Goal: Task Accomplishment & Management: Complete application form

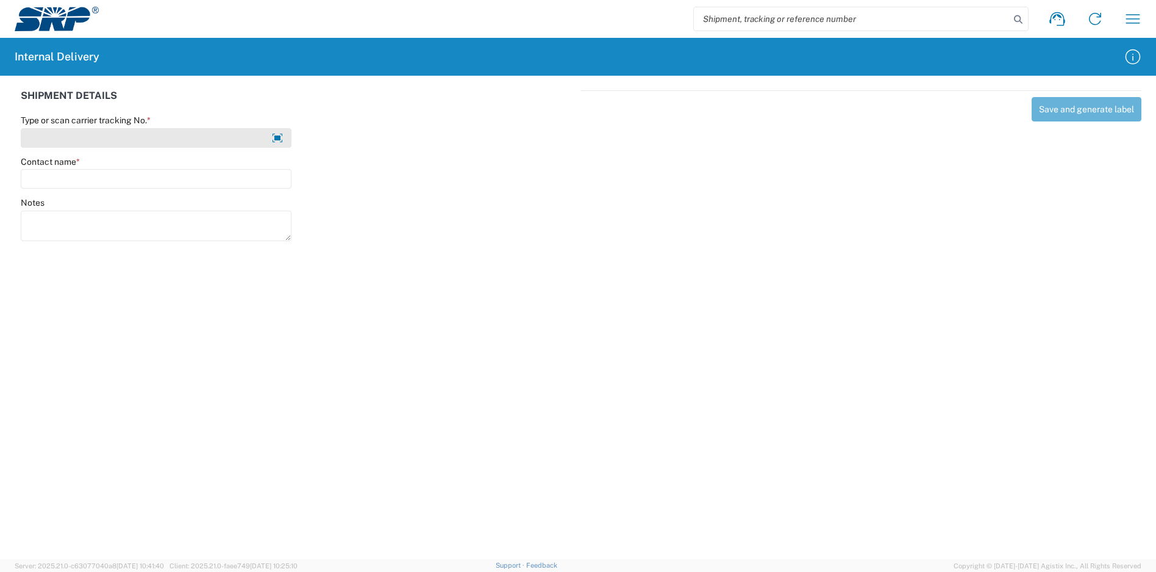
click at [168, 137] on input "Type or scan carrier tracking No. *" at bounding box center [156, 138] width 271 height 20
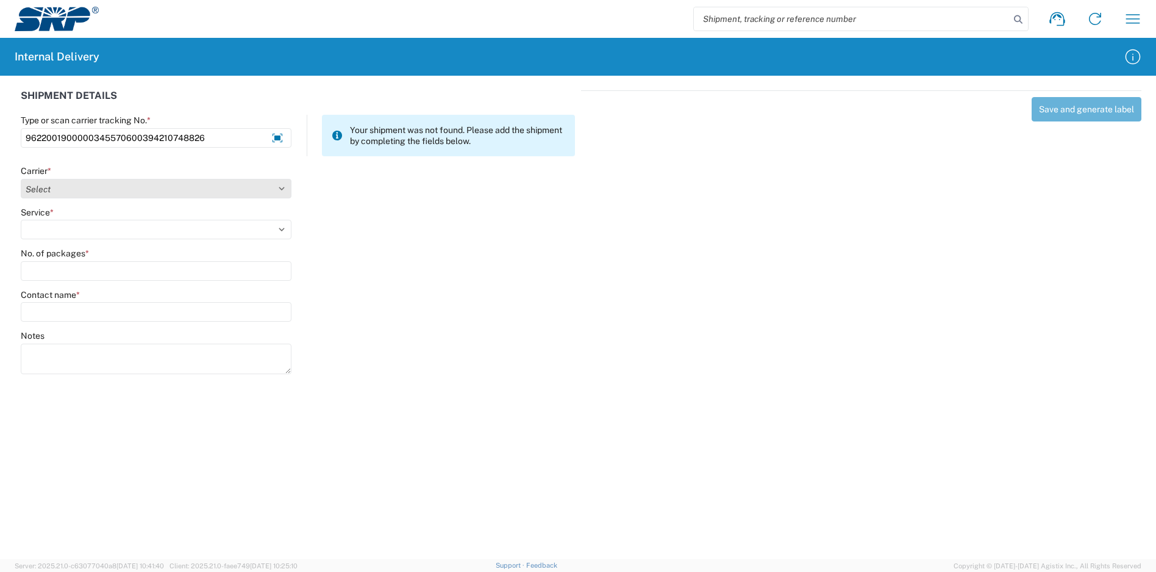
type input "9622001900000345570600394210748826"
click at [142, 187] on select "Select Amazon Logistics ATI Trucking BC Dimerco Logistics Empire Southwest FedE…" at bounding box center [156, 189] width 271 height 20
select select "5"
click at [21, 179] on select "Select Amazon Logistics ATI Trucking BC Dimerco Logistics Empire Southwest FedE…" at bounding box center [156, 189] width 271 height 20
click at [117, 225] on select "Select 1Day Freight 2Day 2Day AM 2Day AM One Rate 2Day Freight 2Day One Rate 3 …" at bounding box center [156, 230] width 271 height 20
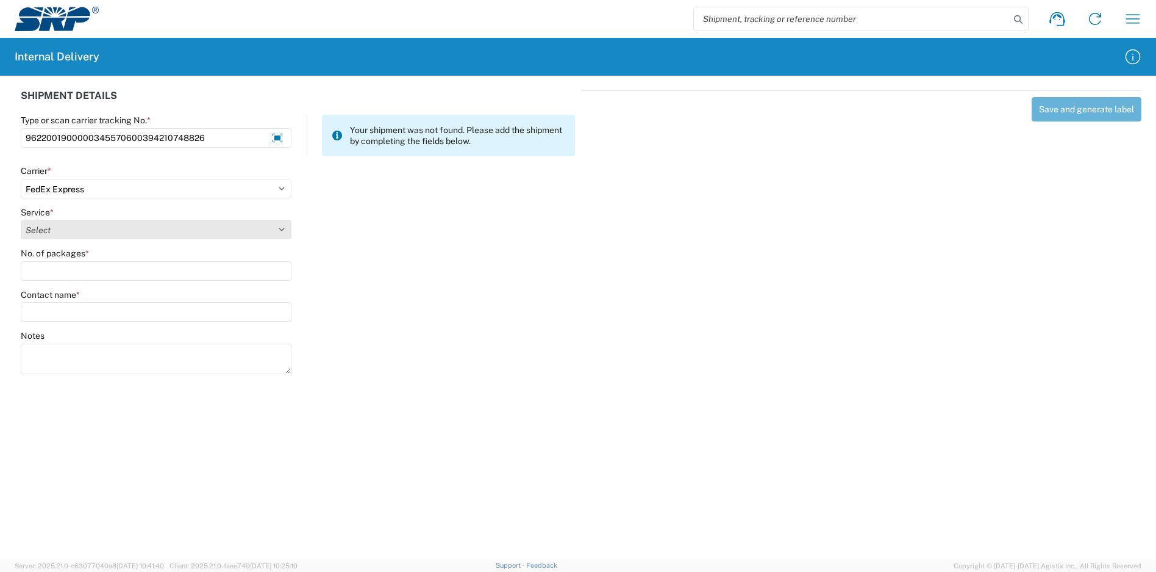
select select "12"
click at [21, 220] on select "Select 1Day Freight 2Day 2Day AM 2Day AM One Rate 2Day Freight 2Day One Rate 3 …" at bounding box center [156, 230] width 271 height 20
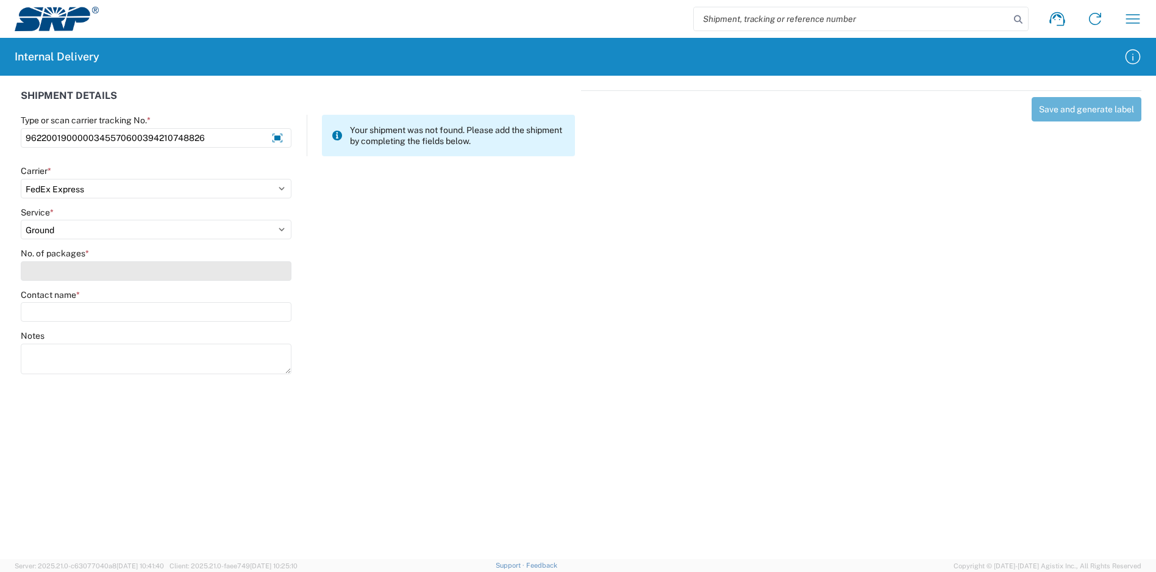
click at [122, 262] on input "No. of packages *" at bounding box center [156, 271] width 271 height 20
type input "1"
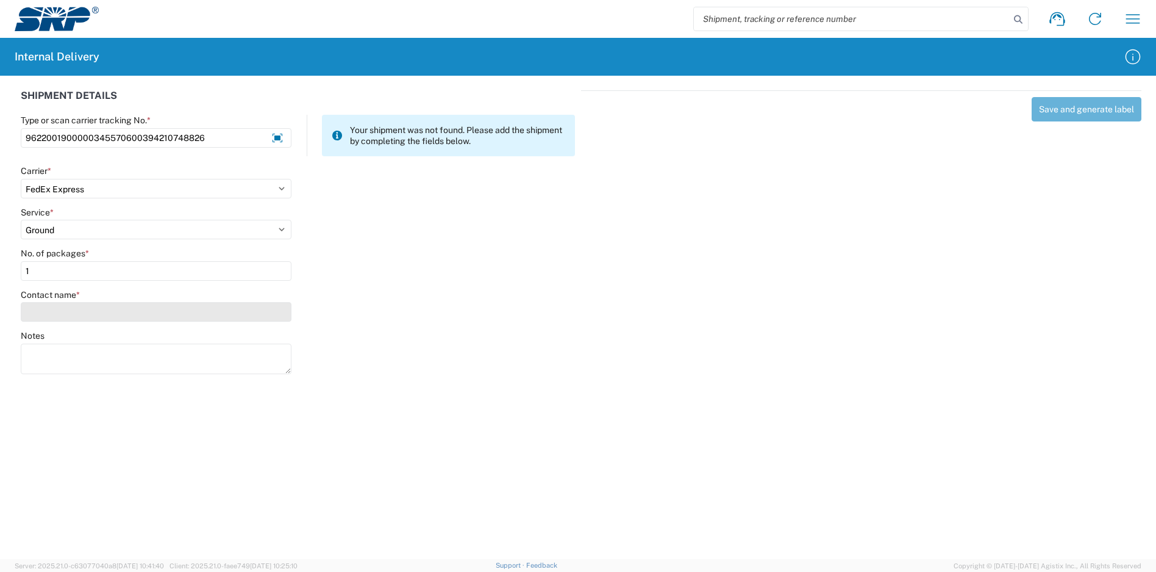
click at [138, 308] on input "Contact name *" at bounding box center [156, 312] width 271 height 20
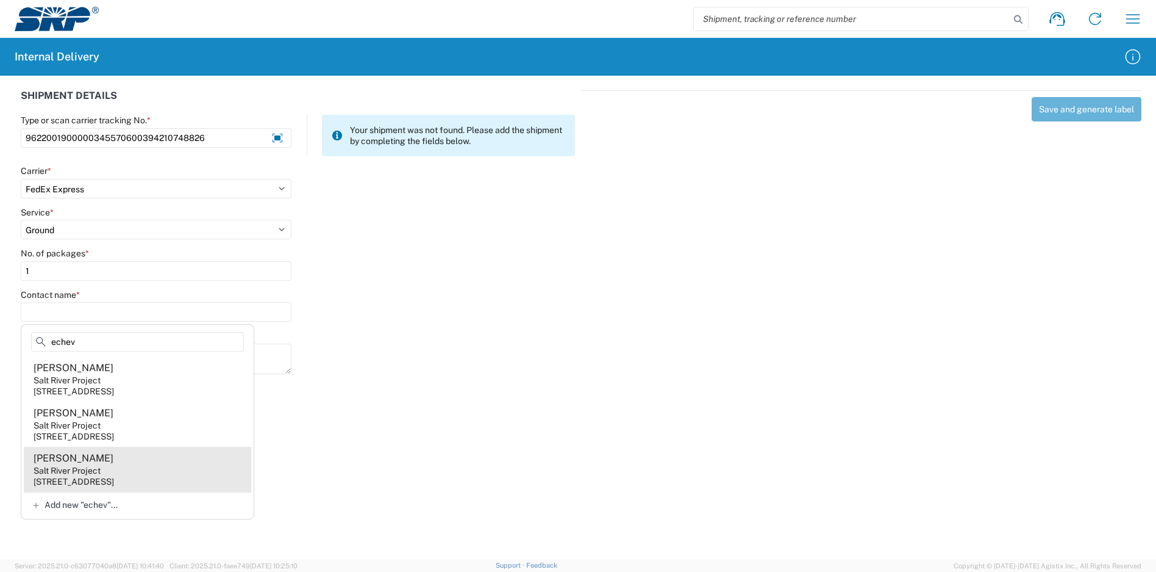
type input "echev"
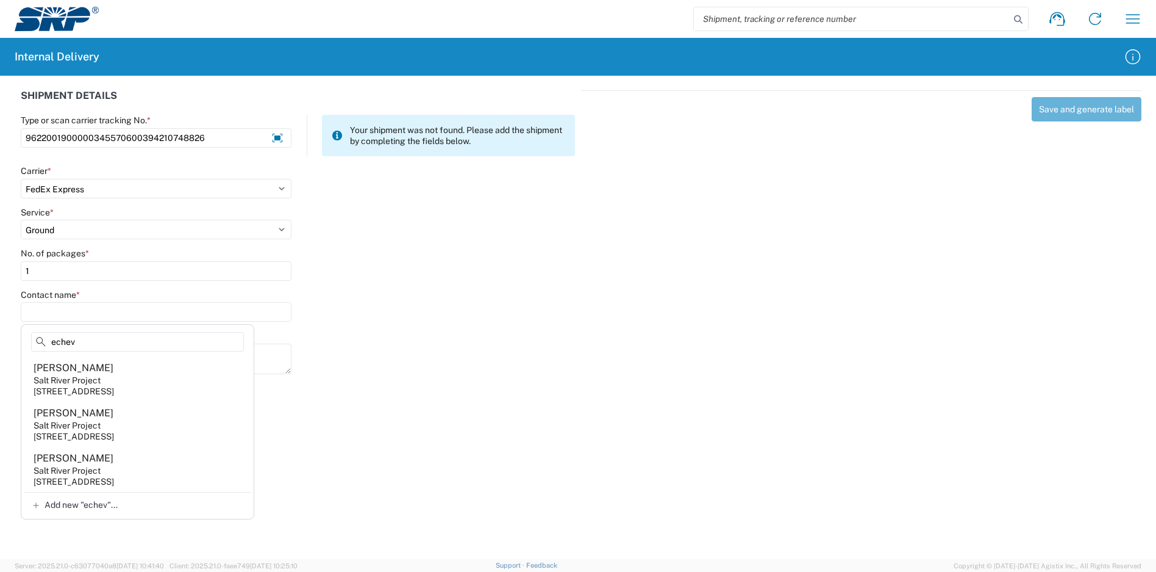
click at [138, 467] on agx-address-suggestion-item "Angelina Echeverria Salt River Project 1500 N Mill Ave, PAB201, Tempe, AZ, 8528…" at bounding box center [138, 468] width 228 height 45
type input "Angelina Echeverria"
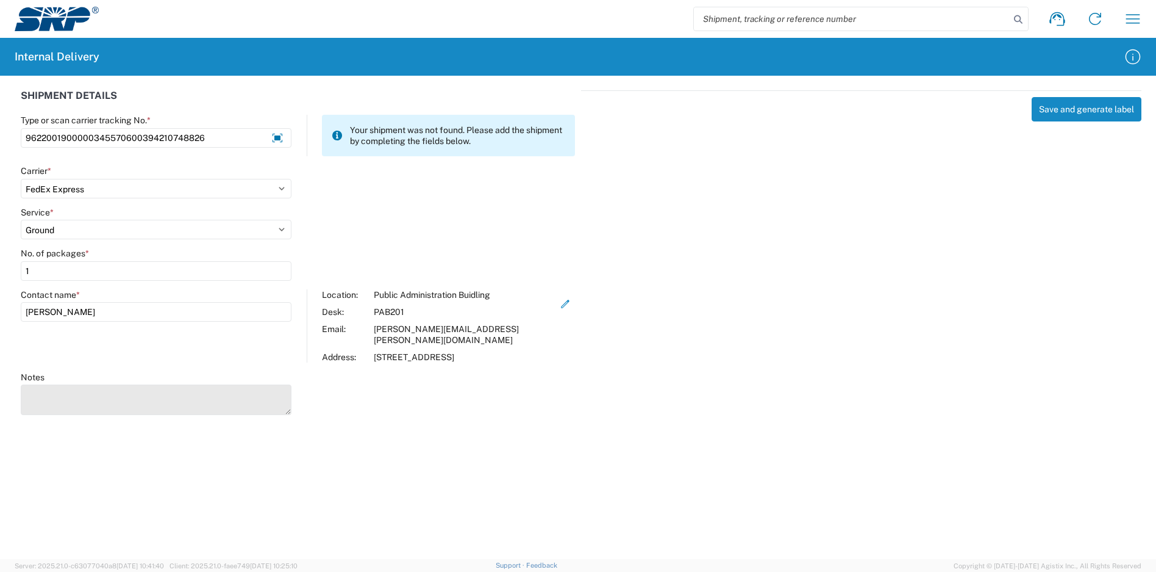
click at [174, 387] on textarea "Notes" at bounding box center [156, 399] width 271 height 30
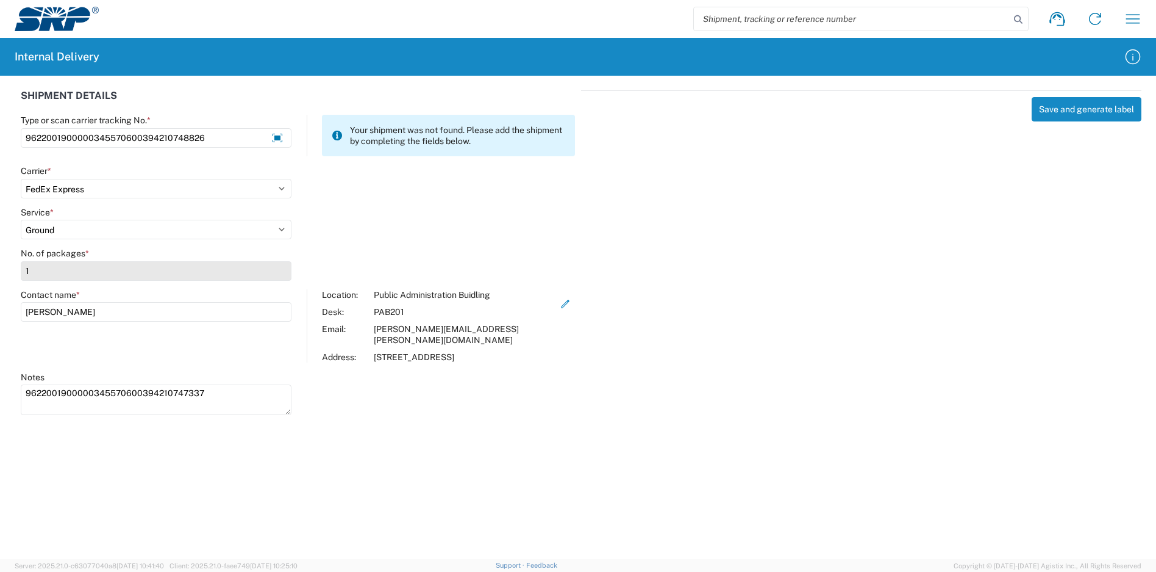
type textarea "9622001900000345570600394210747337"
drag, startPoint x: 70, startPoint y: 271, endPoint x: -7, endPoint y: 273, distance: 76.9
click at [0, 273] on html "Shipment request Shipment tracking Internal delivery Transit update My profile …" at bounding box center [578, 286] width 1156 height 572
drag, startPoint x: 57, startPoint y: 271, endPoint x: 3, endPoint y: 271, distance: 54.3
click at [3, 271] on div "SHIPMENT DETAILS Type or scan carrier tracking No. * 96220019000003455706003942…" at bounding box center [578, 251] width 1156 height 350
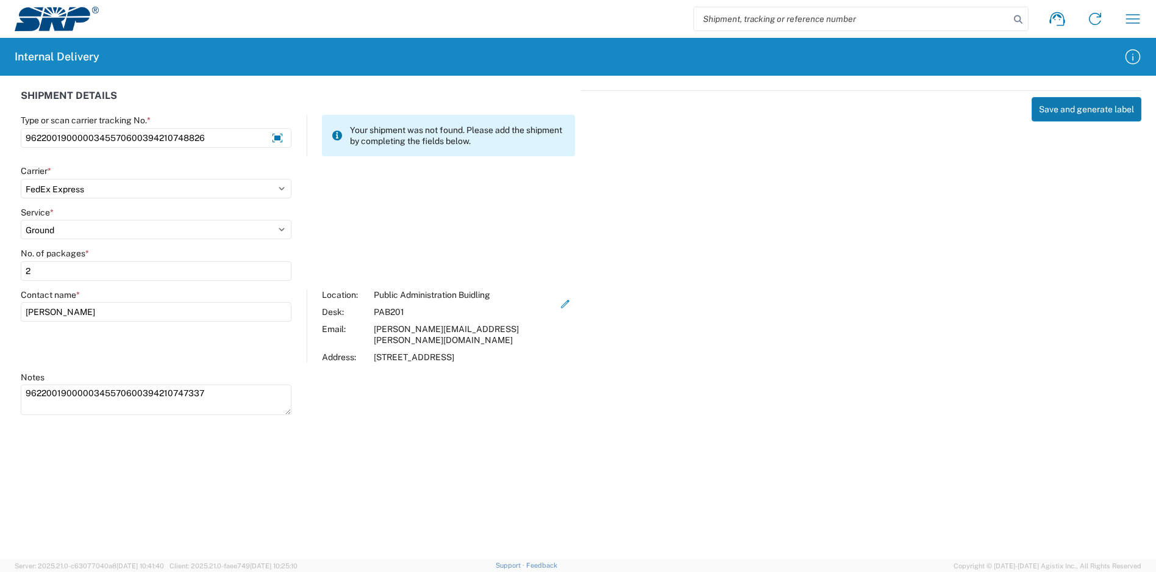
type input "2"
click at [1072, 111] on button "Save and generate label" at bounding box center [1087, 109] width 110 height 24
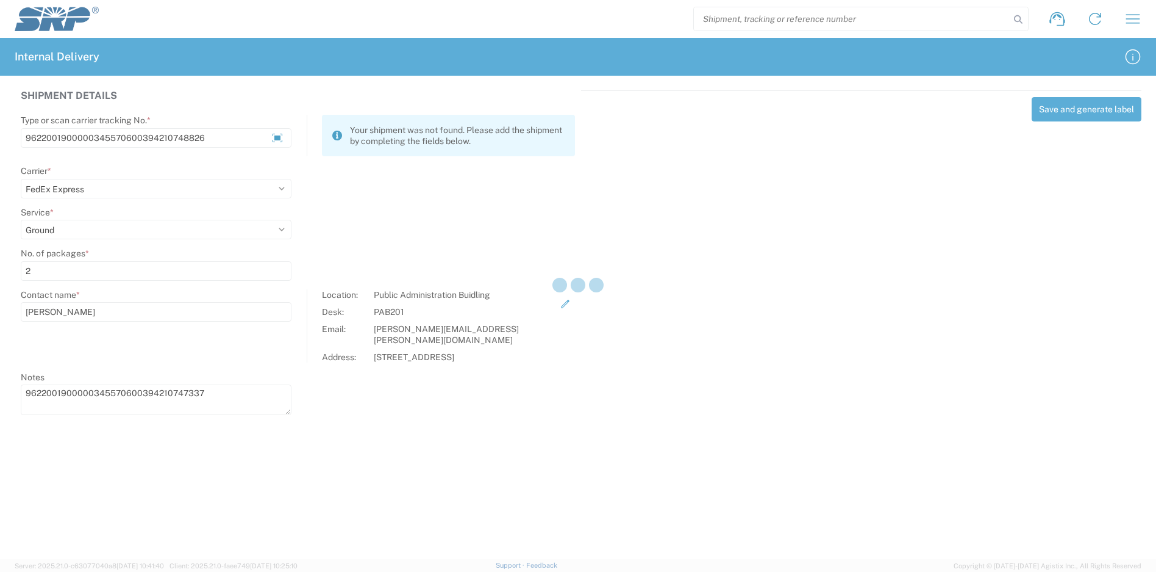
select select
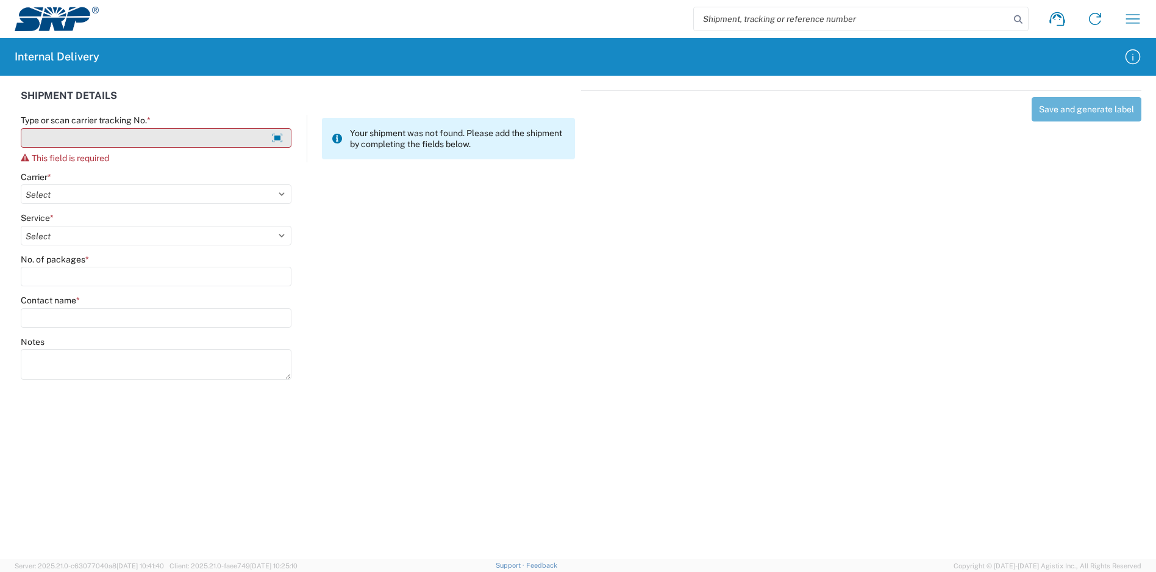
click at [170, 142] on input "Type or scan carrier tracking No. *" at bounding box center [156, 138] width 271 height 20
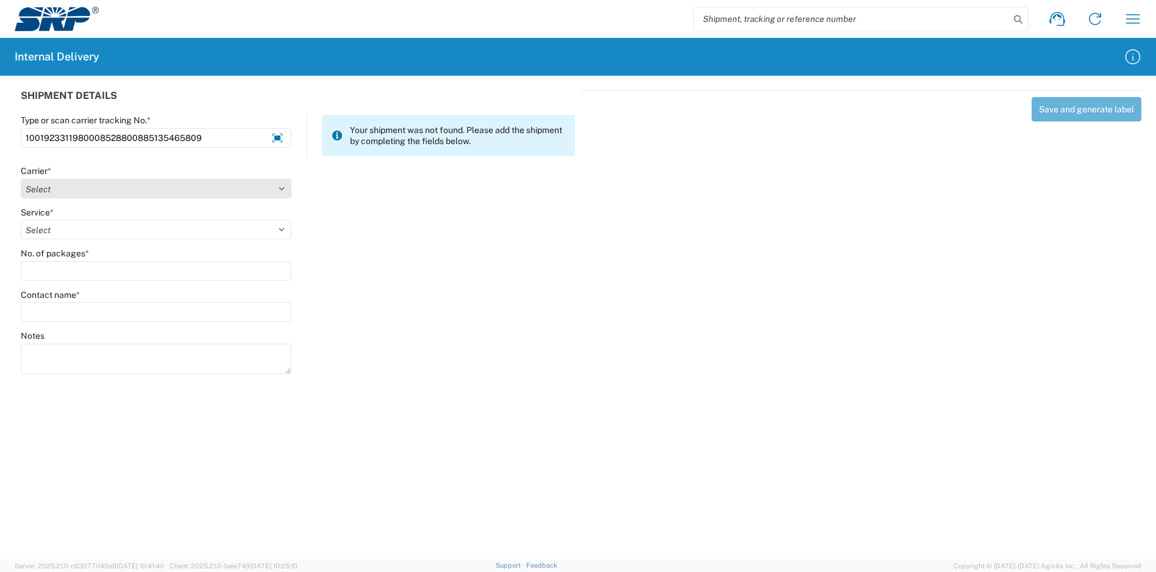
type input "1001923311980008528800885135465809"
click at [140, 186] on select "Select Amazon Logistics ATI Trucking BC Dimerco Logistics Empire Southwest FedE…" at bounding box center [156, 189] width 271 height 20
select select "5"
click at [21, 179] on select "Select Amazon Logistics ATI Trucking BC Dimerco Logistics Empire Southwest FedE…" at bounding box center [156, 189] width 271 height 20
click at [90, 228] on select "Select 1Day Freight 2Day 2Day AM 2Day AM One Rate 2Day Freight 2Day One Rate 3 …" at bounding box center [156, 230] width 271 height 20
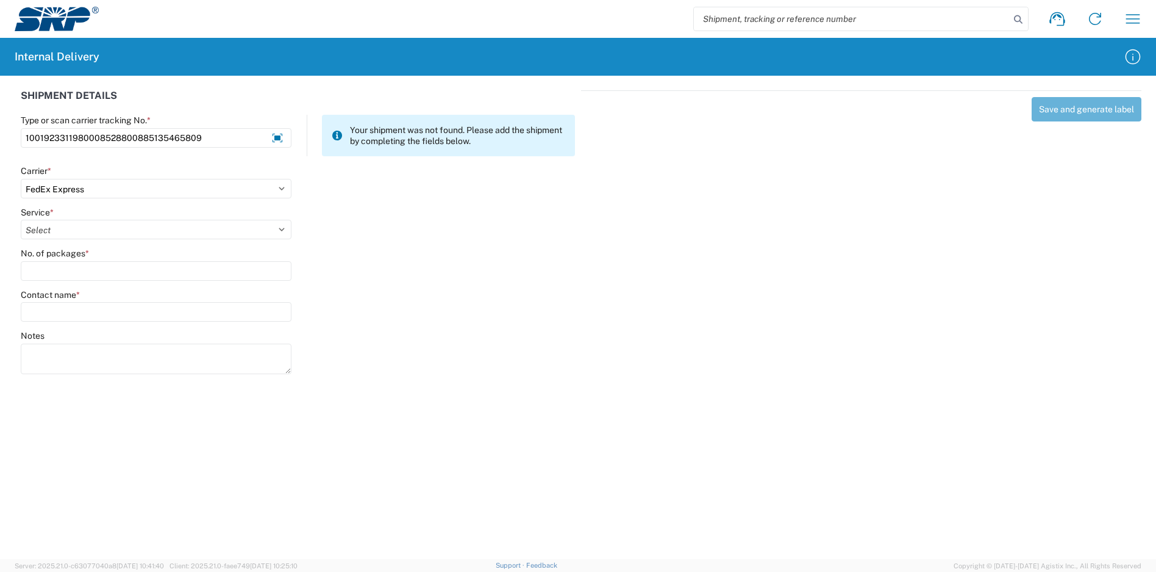
select select "9"
click at [21, 220] on select "Select 1Day Freight 2Day 2Day AM 2Day AM One Rate 2Day Freight 2Day One Rate 3 …" at bounding box center [156, 230] width 271 height 20
click at [111, 273] on input "No. of packages *" at bounding box center [156, 271] width 271 height 20
type input "3"
click at [104, 318] on input "Contact name *" at bounding box center [156, 312] width 271 height 20
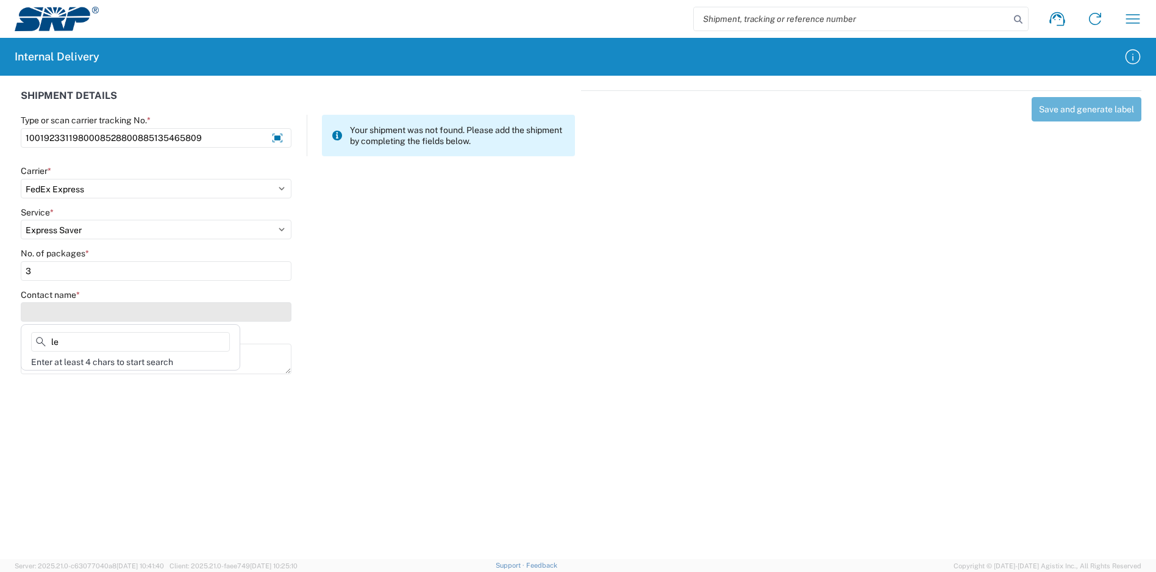
type input "l"
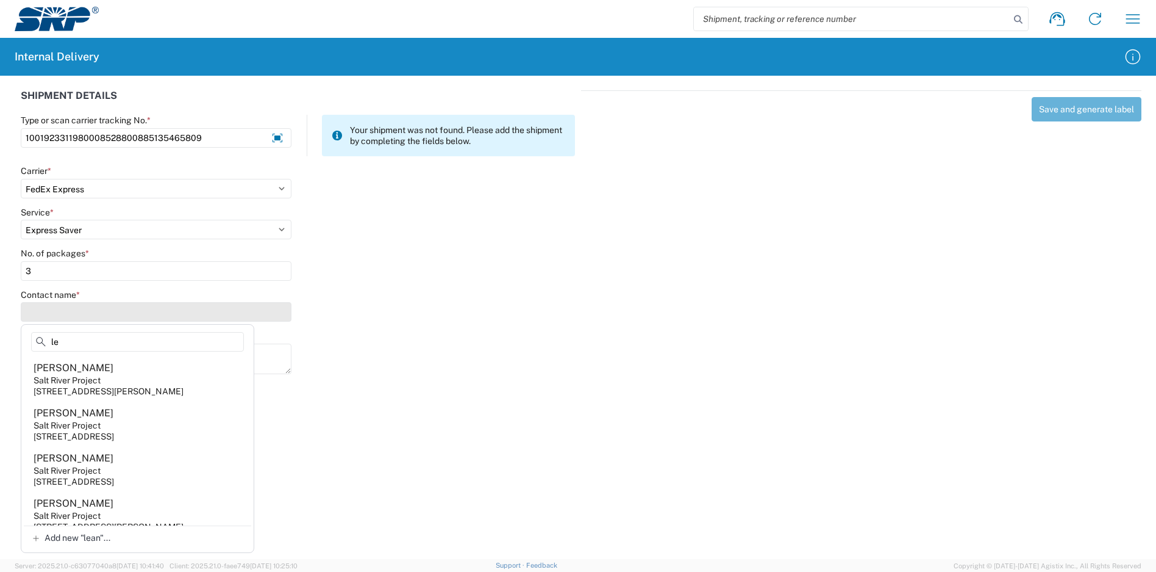
type input "l"
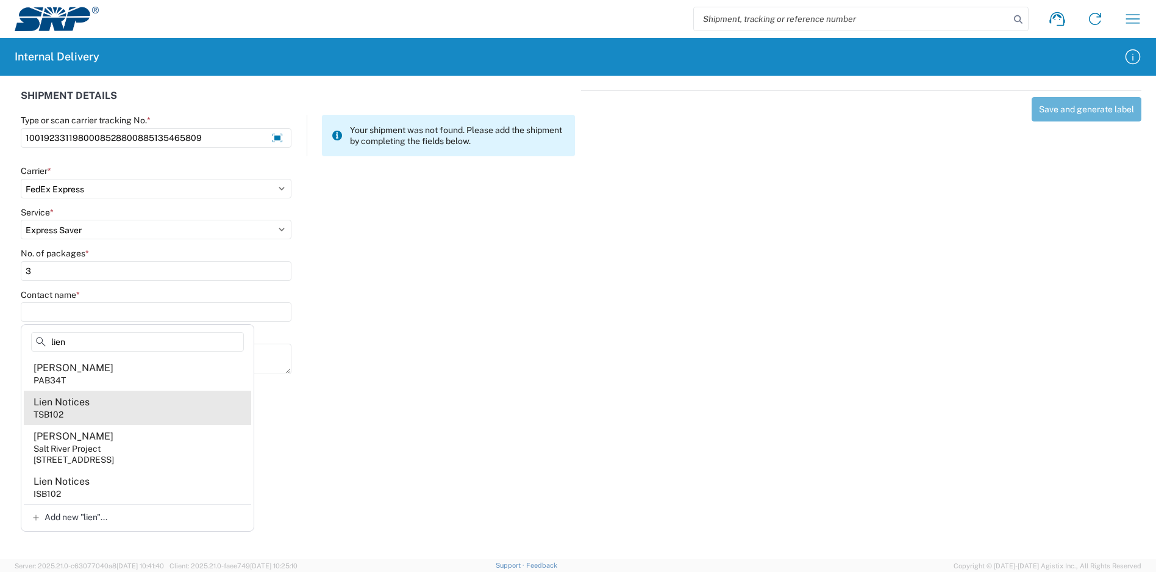
type input "lien"
click at [99, 401] on agx-address-suggestion-item "Lien Notices TSB102" at bounding box center [138, 407] width 228 height 34
type input "Lien Notices"
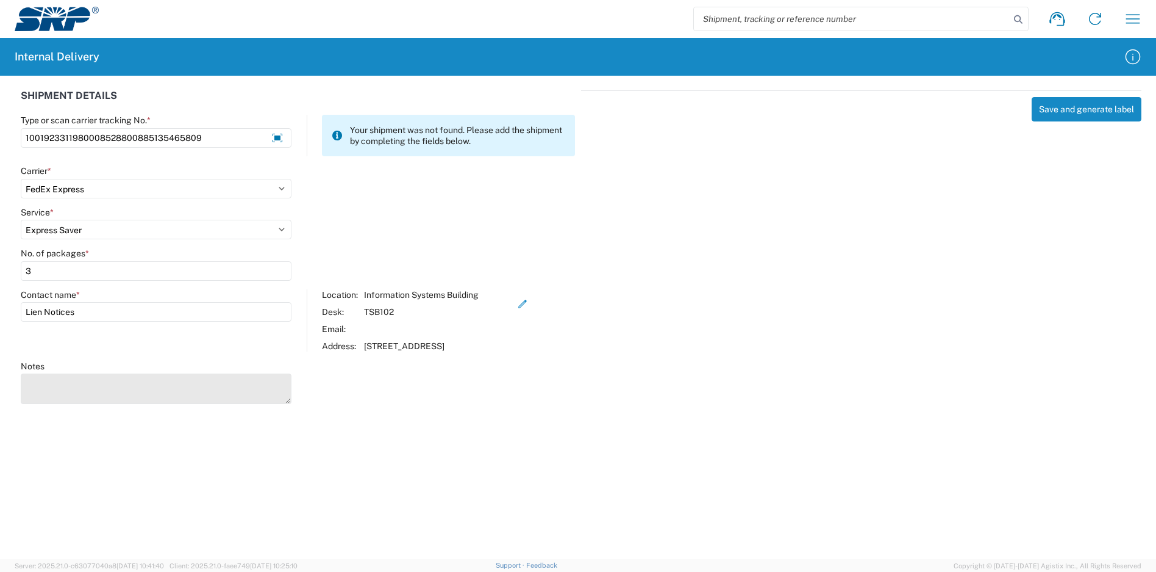
click at [184, 389] on textarea "Notes" at bounding box center [156, 388] width 271 height 30
type textarea "10019087119700085288008851323959461001913712110008528800885175873352"
click at [1083, 110] on button "Save and generate label" at bounding box center [1087, 109] width 110 height 24
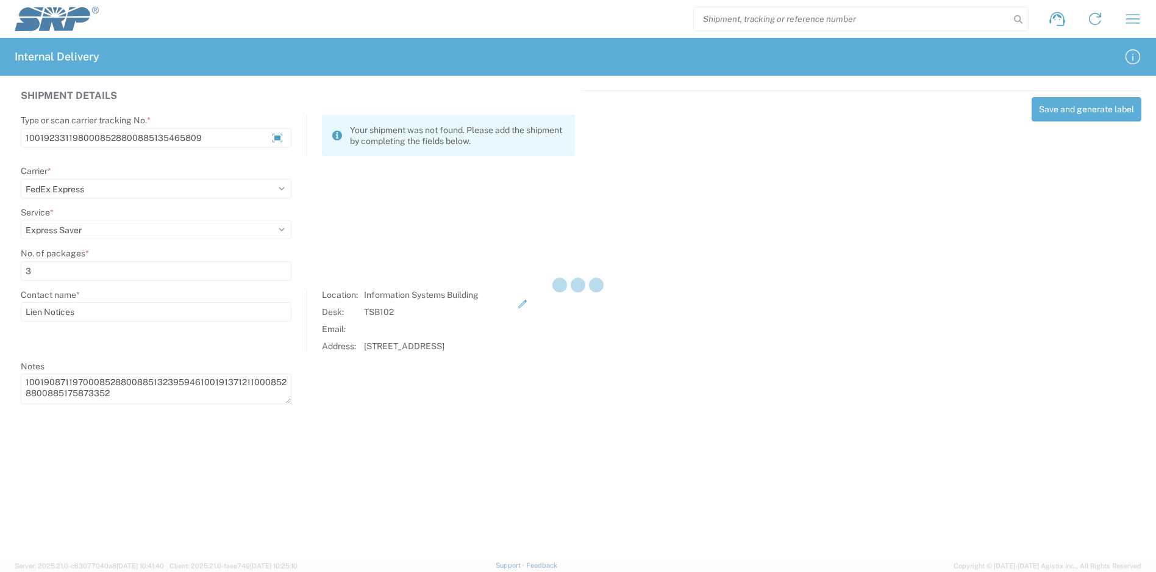
select select
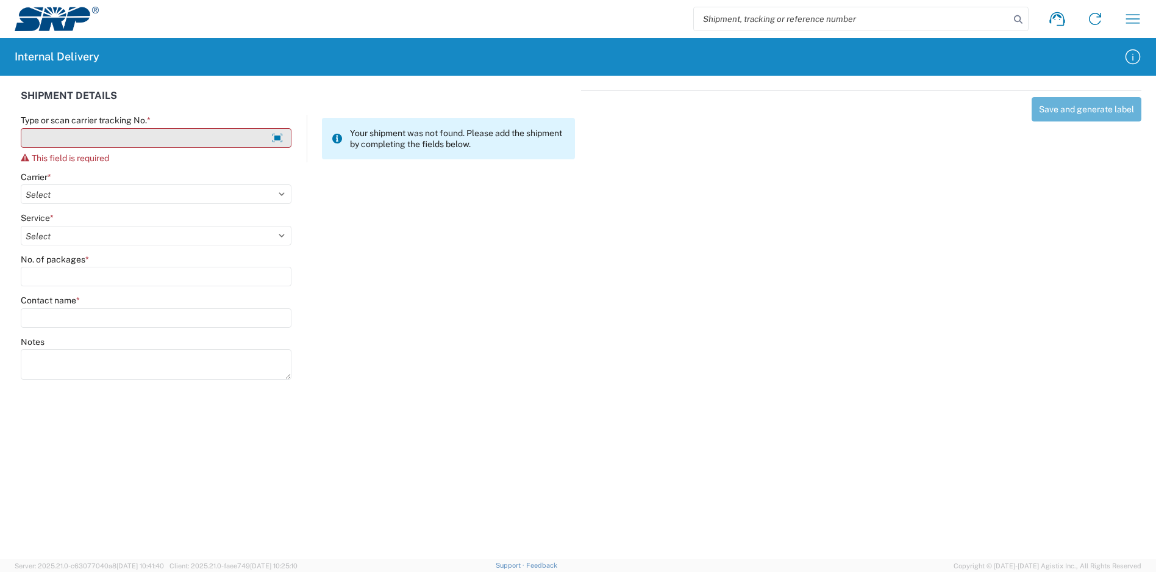
click at [213, 141] on input "Type or scan carrier tracking No. *" at bounding box center [156, 138] width 271 height 20
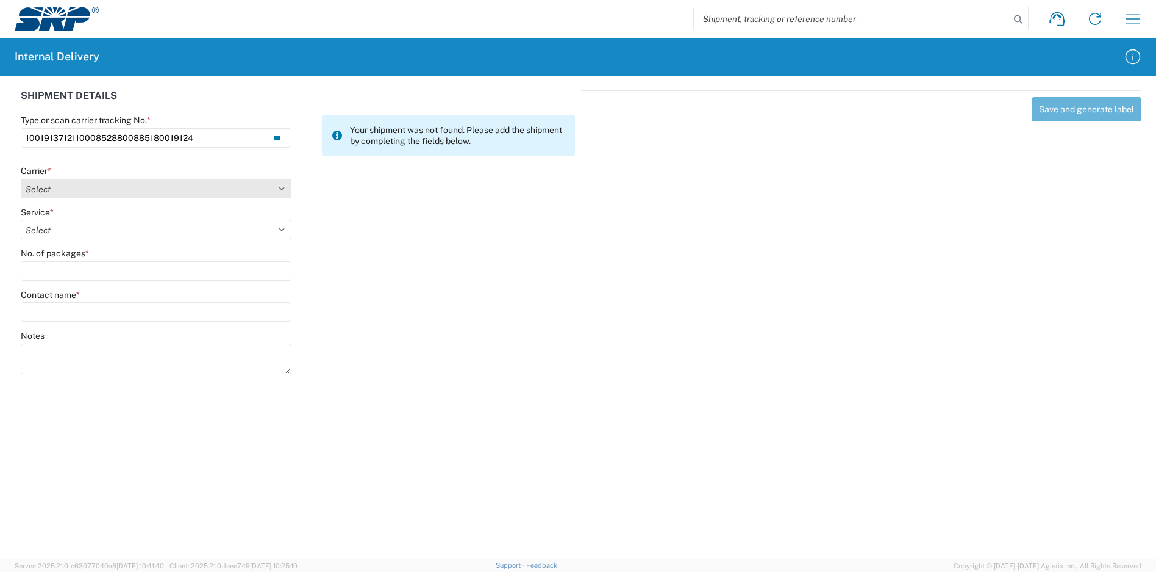
type input "1001913712110008528800885180019124"
drag, startPoint x: 132, startPoint y: 194, endPoint x: 143, endPoint y: 194, distance: 11.0
click at [134, 194] on select "Select Amazon Logistics ATI Trucking BC Dimerco Logistics Empire Southwest FedE…" at bounding box center [156, 189] width 271 height 20
select select "5"
click at [21, 179] on select "Select Amazon Logistics ATI Trucking BC Dimerco Logistics Empire Southwest FedE…" at bounding box center [156, 189] width 271 height 20
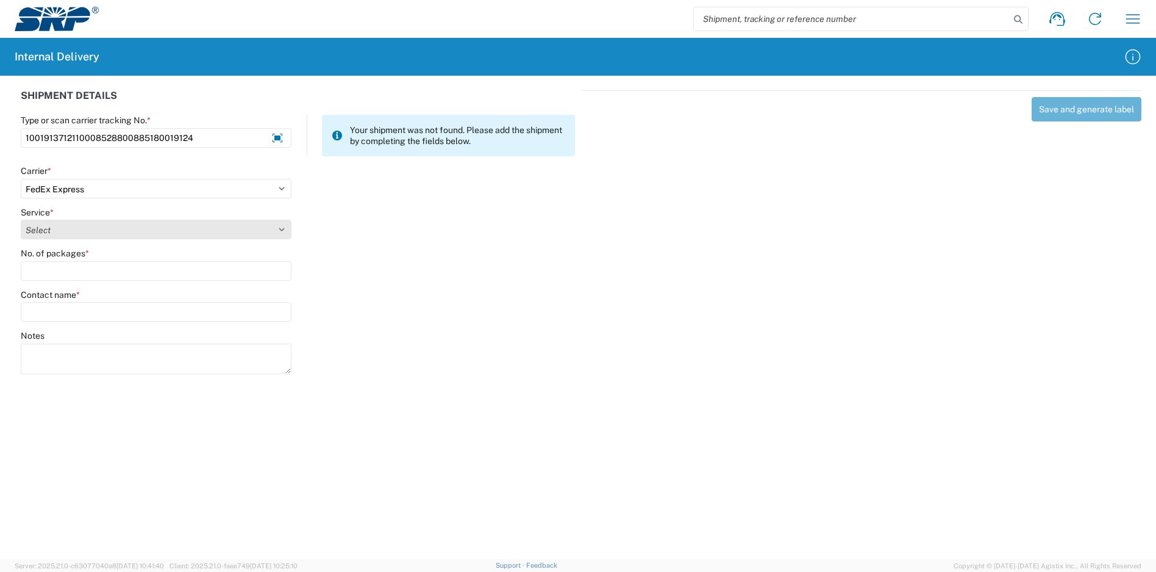
click at [86, 229] on select "Select 1Day Freight 2Day 2Day AM 2Day AM One Rate 2Day Freight 2Day One Rate 3 …" at bounding box center [156, 230] width 271 height 20
select select "10"
click at [21, 220] on select "Select 1Day Freight 2Day 2Day AM 2Day AM One Rate 2Day Freight 2Day One Rate 3 …" at bounding box center [156, 230] width 271 height 20
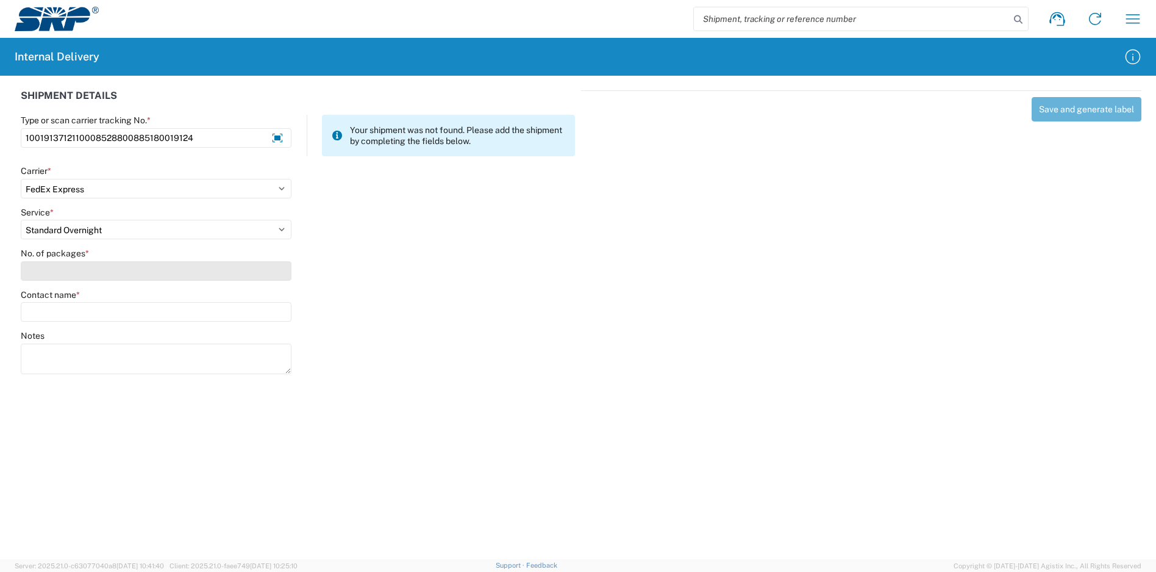
click at [117, 269] on input "No. of packages *" at bounding box center [156, 271] width 271 height 20
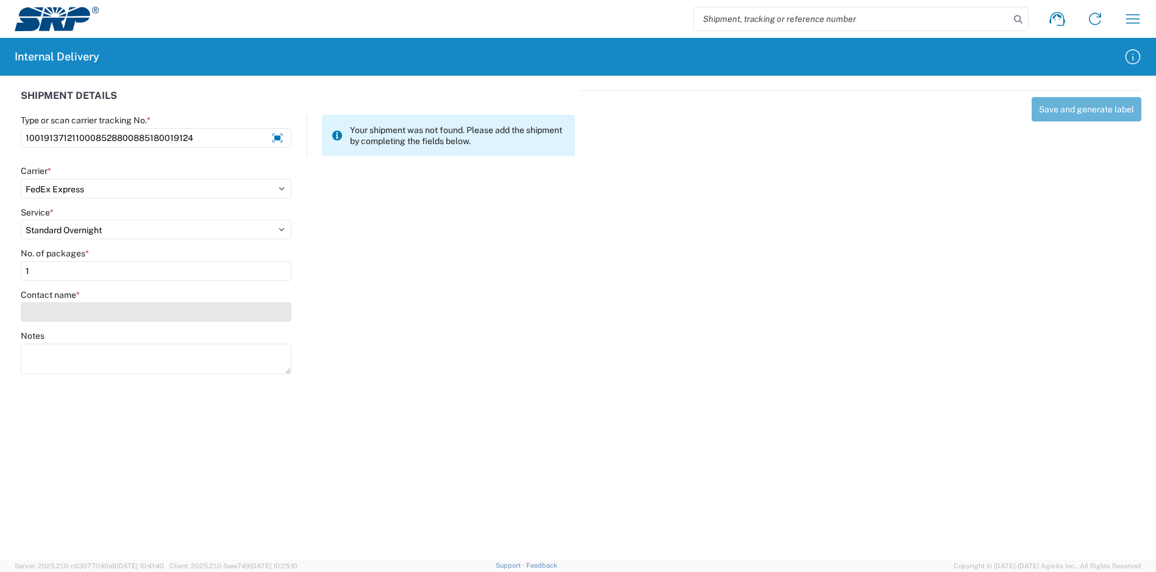
type input "1"
click at [110, 312] on input "Contact name *" at bounding box center [156, 312] width 271 height 20
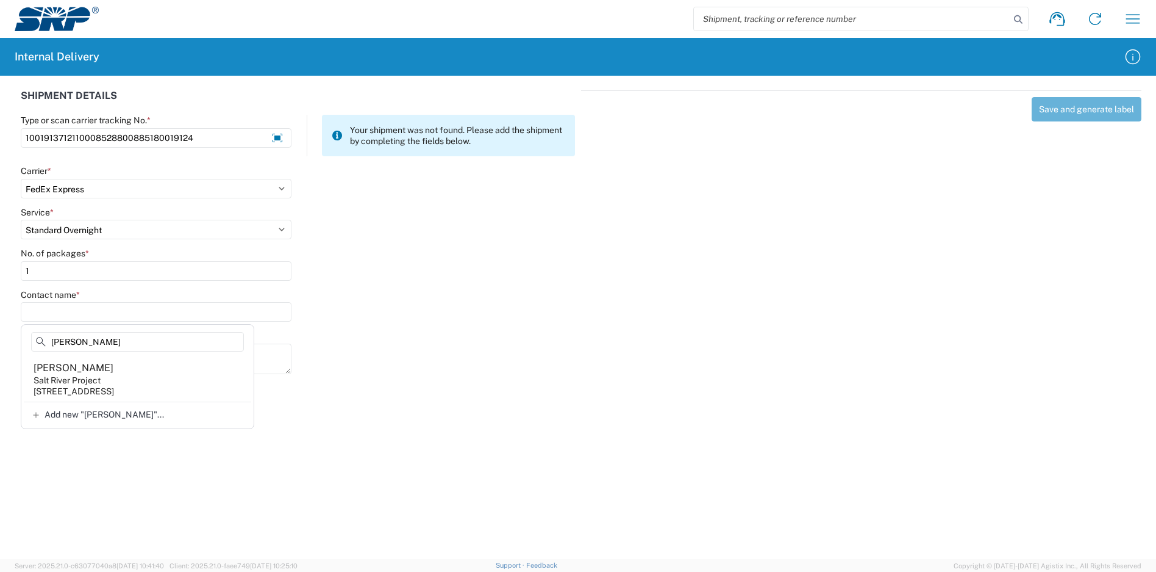
type input "lesueur"
click at [141, 365] on agx-address-suggestion-item "Wendy Lesueur Salt River Project 1500 N Mill Ave, PAB10W, Tempe, AZ, 85281, US" at bounding box center [138, 378] width 228 height 45
type input "Wendy Lesueur"
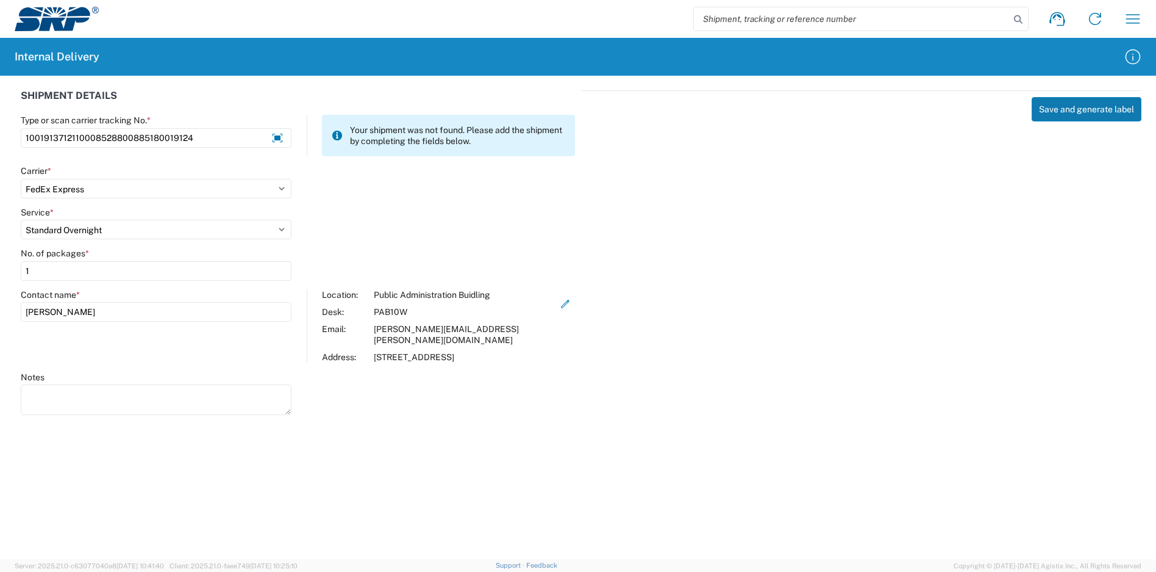
click at [1088, 114] on button "Save and generate label" at bounding box center [1087, 109] width 110 height 24
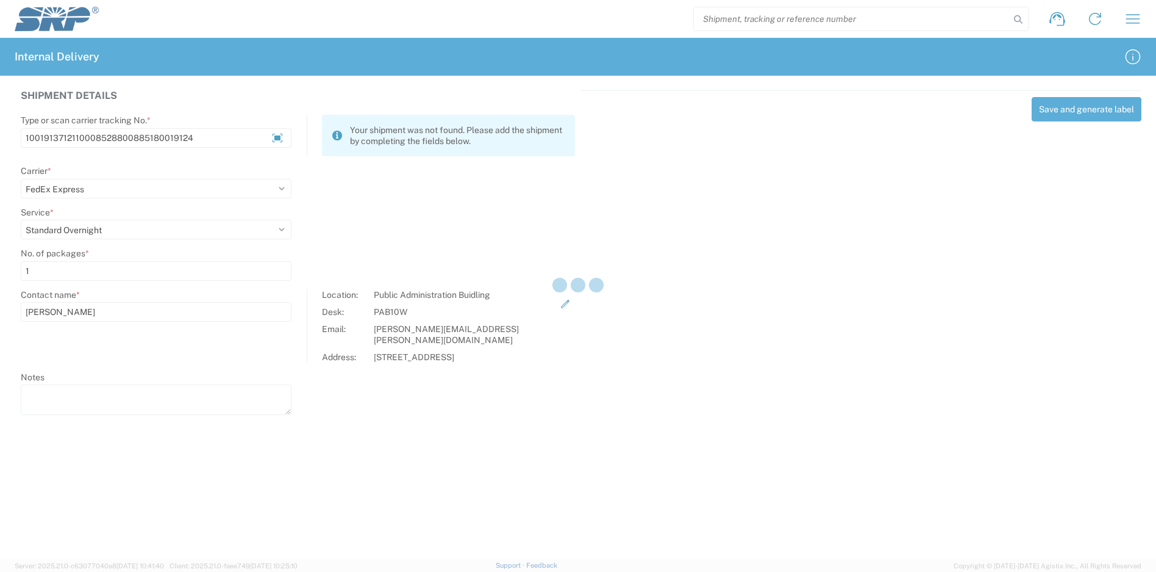
select select
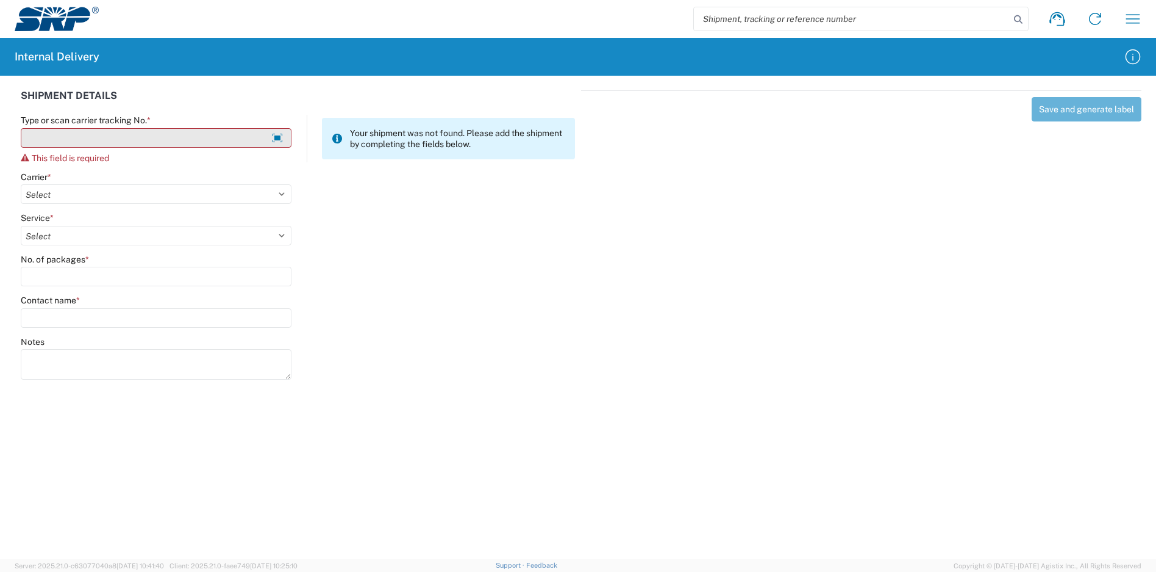
click at [198, 138] on input "Type or scan carrier tracking No. *" at bounding box center [156, 138] width 271 height 20
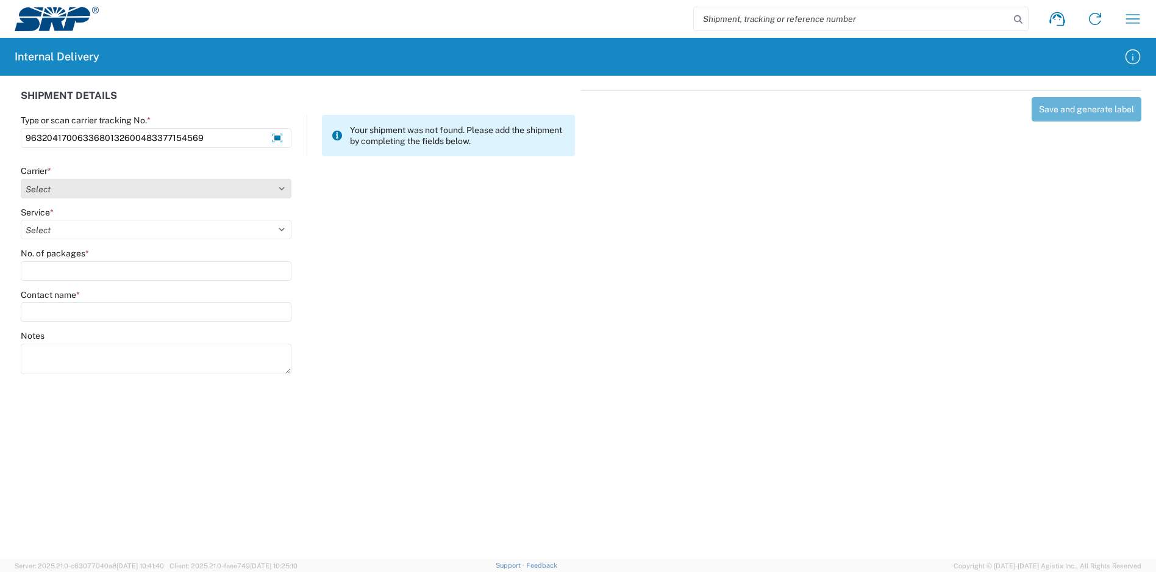
type input "9632041700633680132600483377154569"
click at [121, 187] on select "Select Amazon Logistics ATI Trucking BC Dimerco Logistics Empire Southwest FedE…" at bounding box center [156, 189] width 271 height 20
select select "5"
click at [21, 179] on select "Select Amazon Logistics ATI Trucking BC Dimerco Logistics Empire Southwest FedE…" at bounding box center [156, 189] width 271 height 20
click at [82, 232] on select "Select 1Day Freight 2Day 2Day AM 2Day AM One Rate 2Day Freight 2Day One Rate 3 …" at bounding box center [156, 230] width 271 height 20
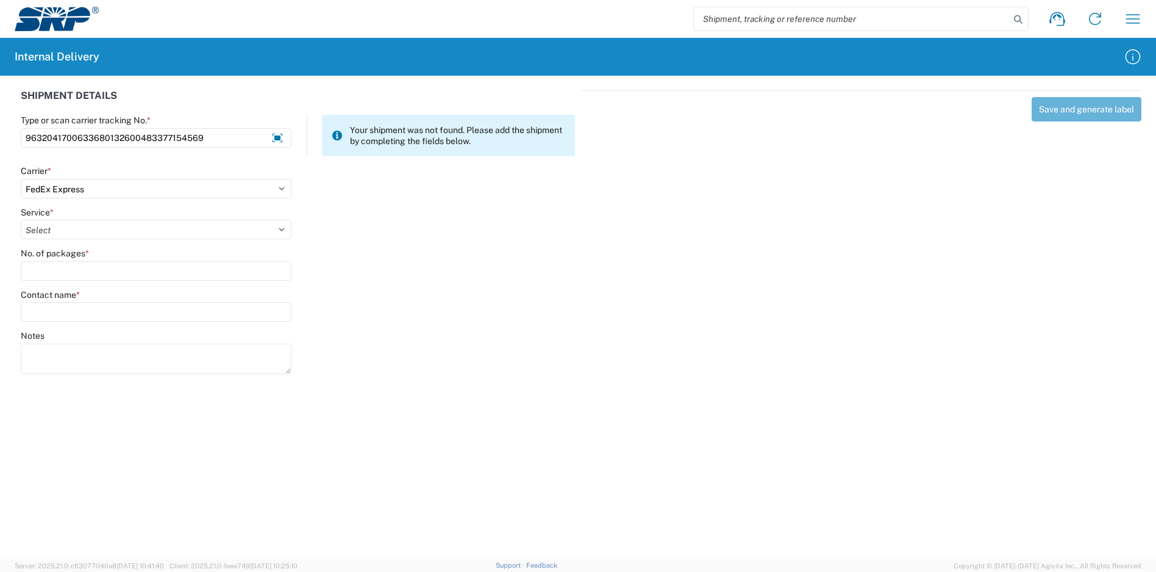
select select "12"
click at [21, 220] on select "Select 1Day Freight 2Day 2Day AM 2Day AM One Rate 2Day Freight 2Day One Rate 3 …" at bounding box center [156, 230] width 271 height 20
click at [86, 274] on input "No. of packages *" at bounding box center [156, 271] width 271 height 20
type input "1"
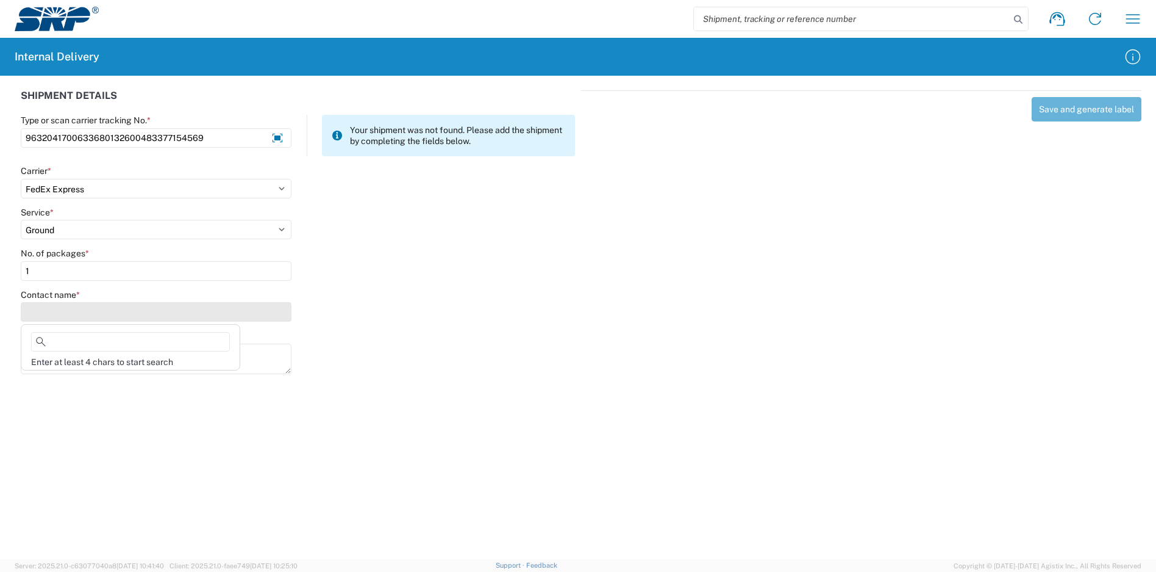
click at [84, 312] on input "Contact name *" at bounding box center [156, 312] width 271 height 20
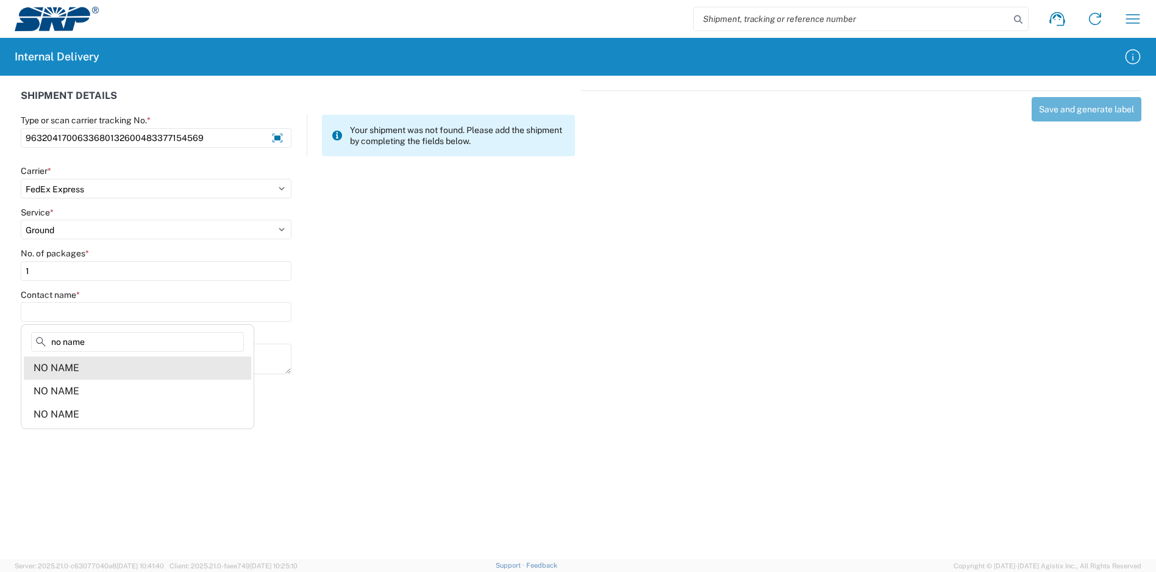
type input "no name"
click at [102, 370] on agx-address-suggestion-item "NO NAME" at bounding box center [138, 367] width 228 height 23
type input "NO NAME"
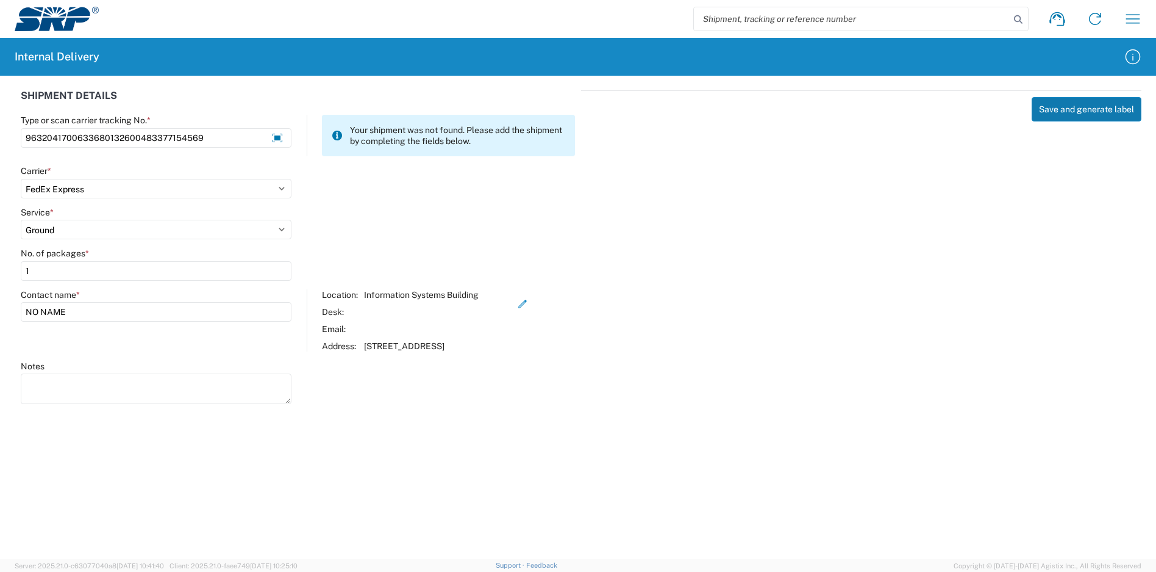
click at [1078, 112] on button "Save and generate label" at bounding box center [1087, 109] width 110 height 24
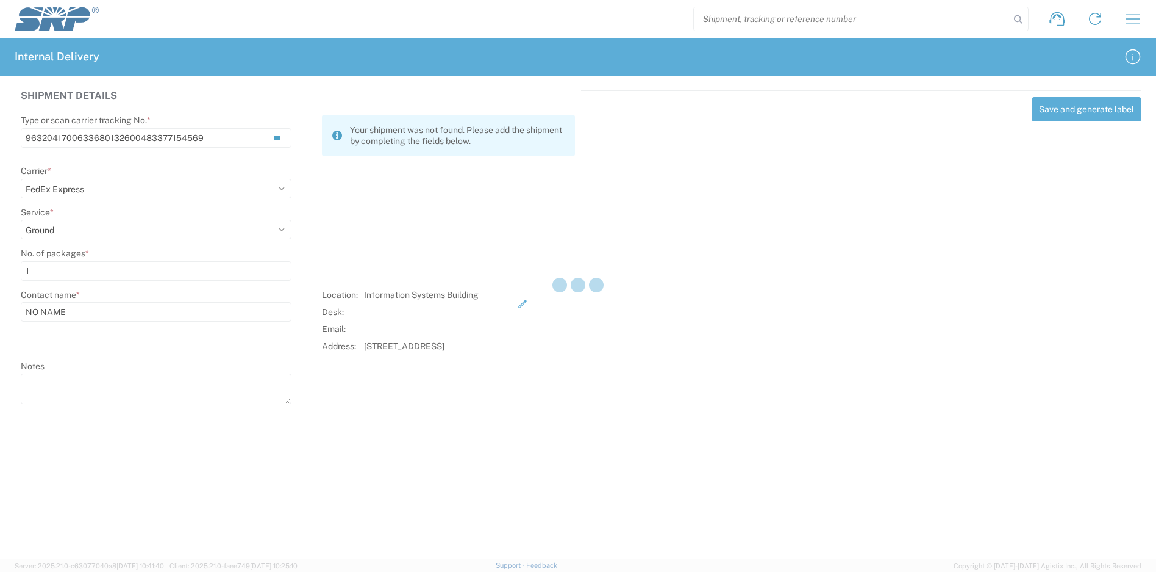
select select
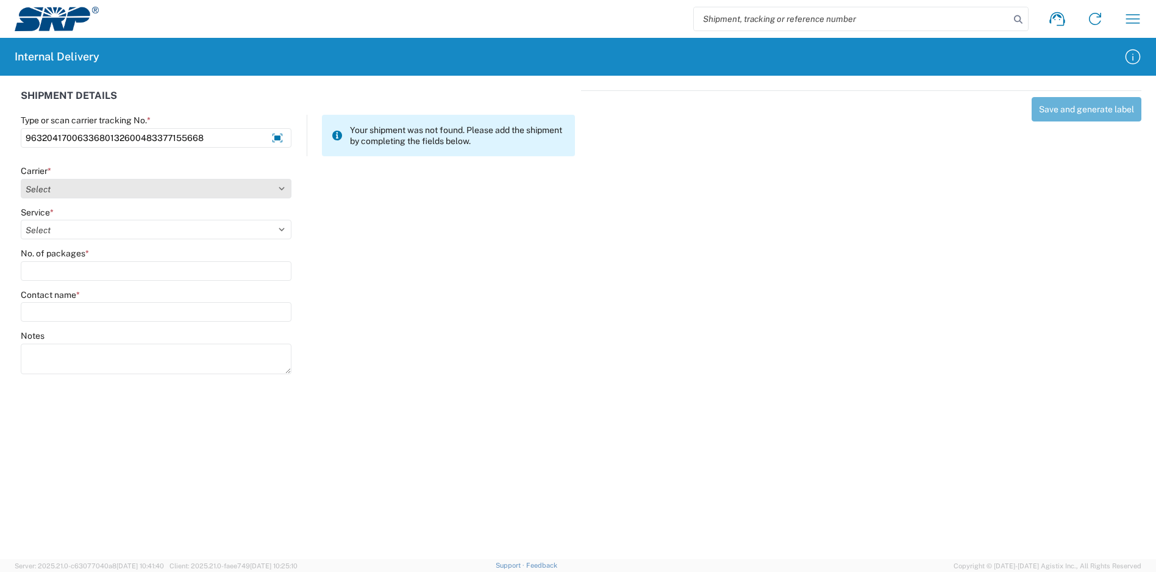
type input "9632041700633680132600483377155668"
click at [119, 184] on select "Select Amazon Logistics ATI Trucking BC Dimerco Logistics Empire Southwest FedE…" at bounding box center [156, 189] width 271 height 20
select select "5"
click at [21, 179] on select "Select Amazon Logistics ATI Trucking BC Dimerco Logistics Empire Southwest FedE…" at bounding box center [156, 189] width 271 height 20
click at [77, 229] on select "Select 1Day Freight 2Day 2Day AM 2Day AM One Rate 2Day Freight 2Day One Rate 3 …" at bounding box center [156, 230] width 271 height 20
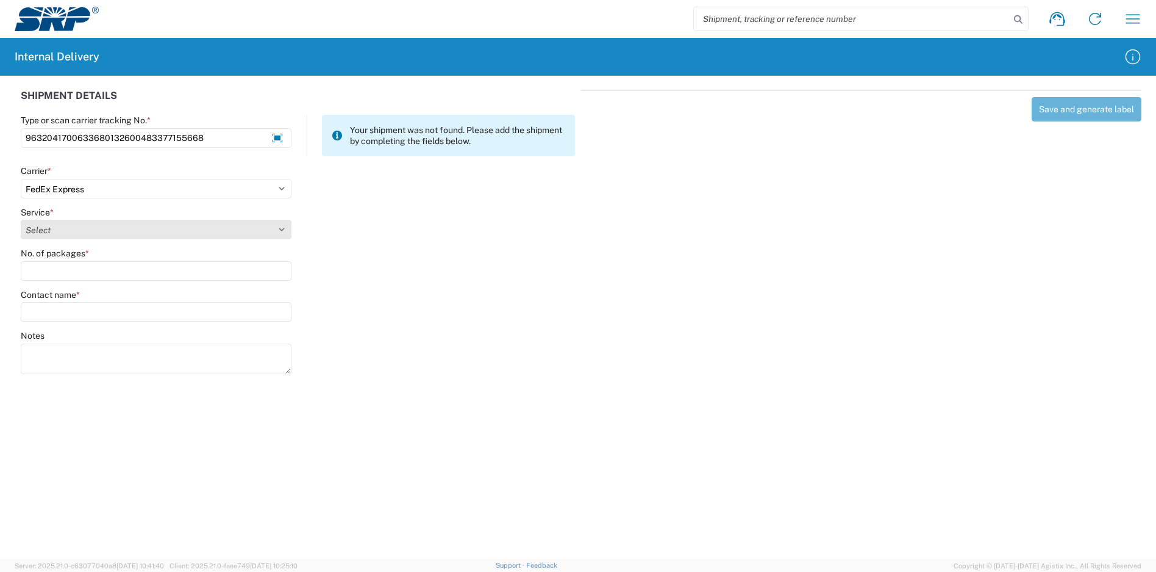
select select "12"
click at [21, 220] on select "Select 1Day Freight 2Day 2Day AM 2Day AM One Rate 2Day Freight 2Day One Rate 3 …" at bounding box center [156, 230] width 271 height 20
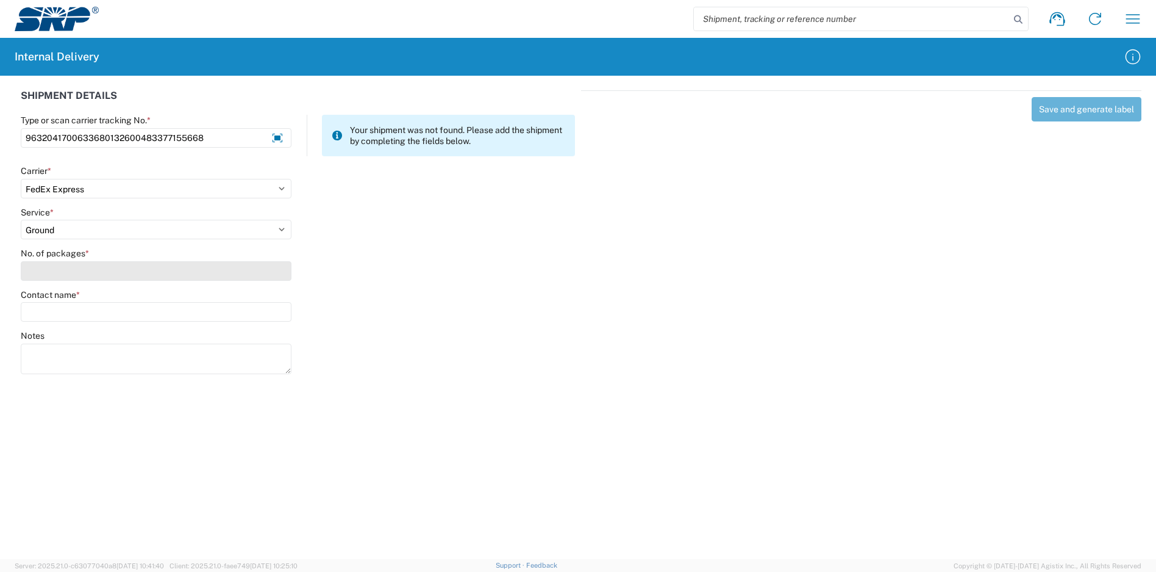
click at [62, 268] on input "No. of packages *" at bounding box center [156, 271] width 271 height 20
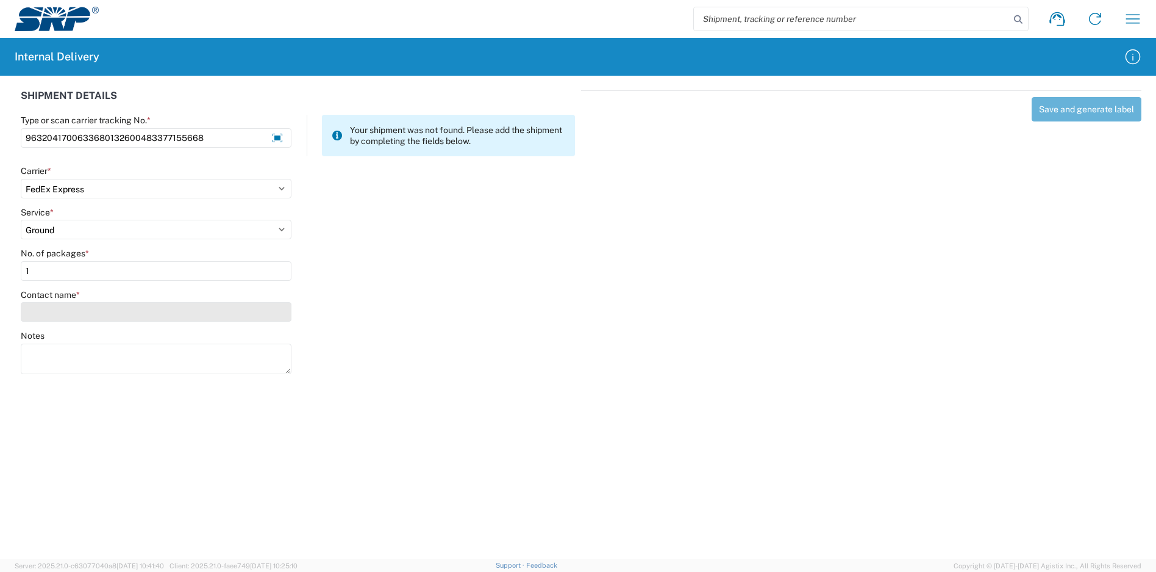
type input "1"
click at [70, 312] on input "Contact name *" at bounding box center [156, 312] width 271 height 20
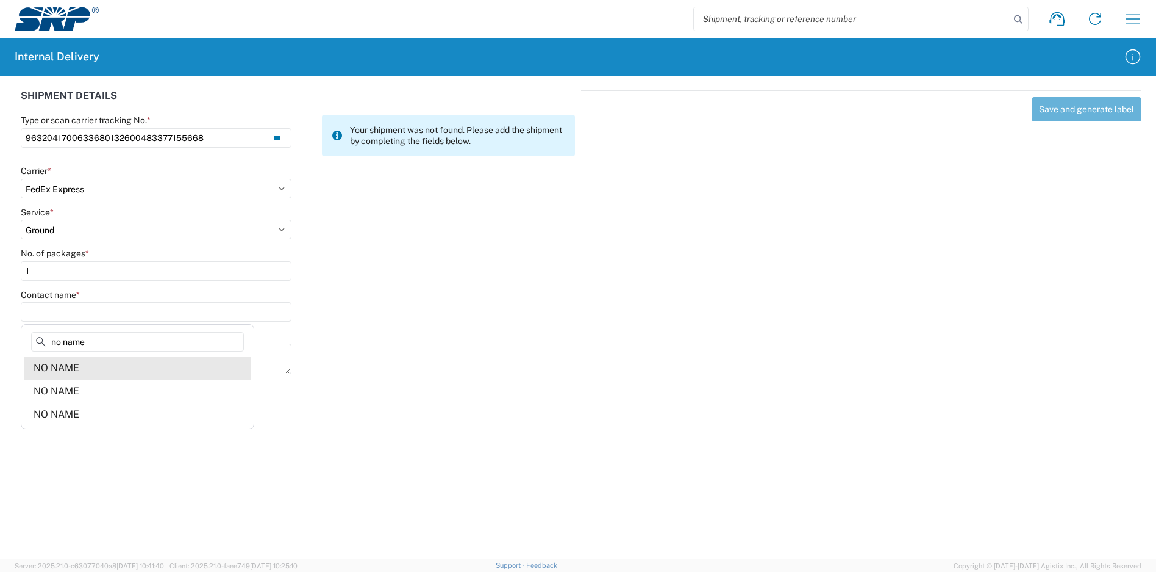
type input "no name"
click at [113, 370] on agx-address-suggestion-item "NO NAME" at bounding box center [138, 367] width 228 height 23
type input "NO NAME"
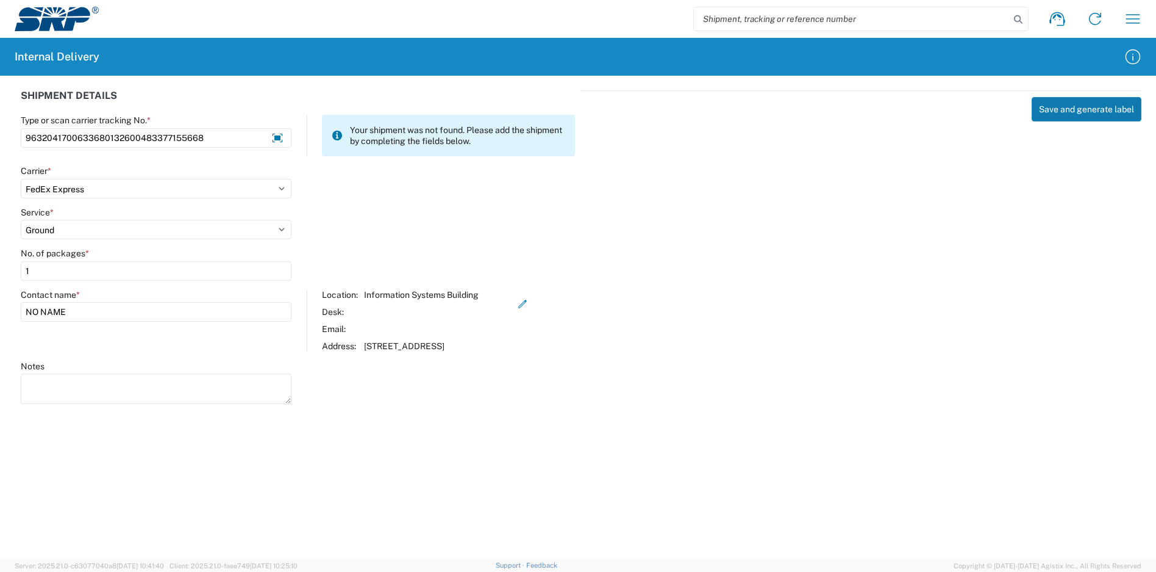
click at [1066, 107] on button "Save and generate label" at bounding box center [1087, 109] width 110 height 24
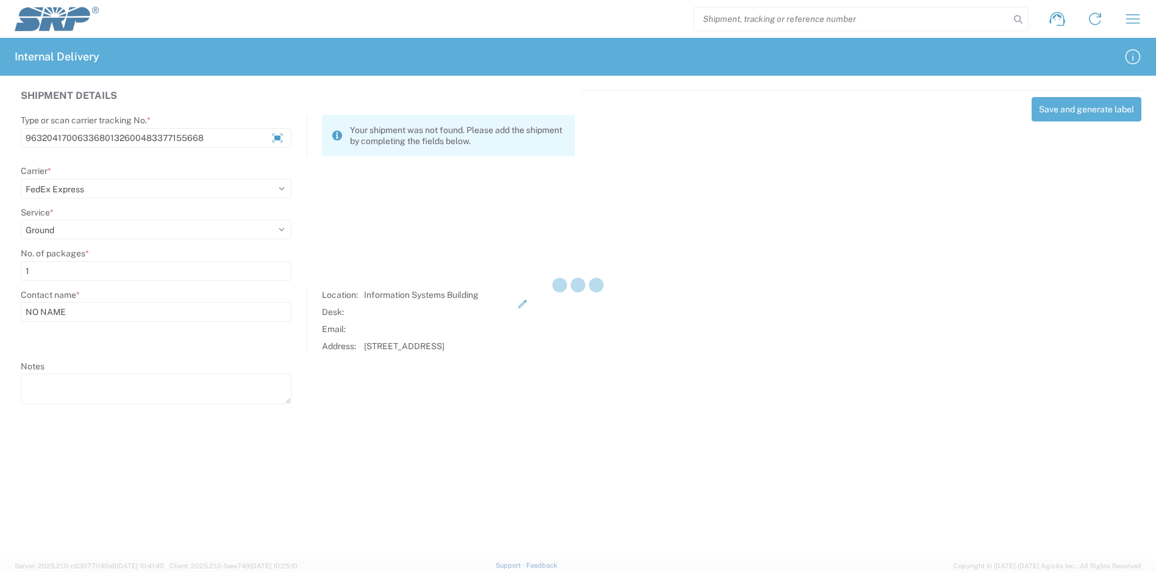
select select
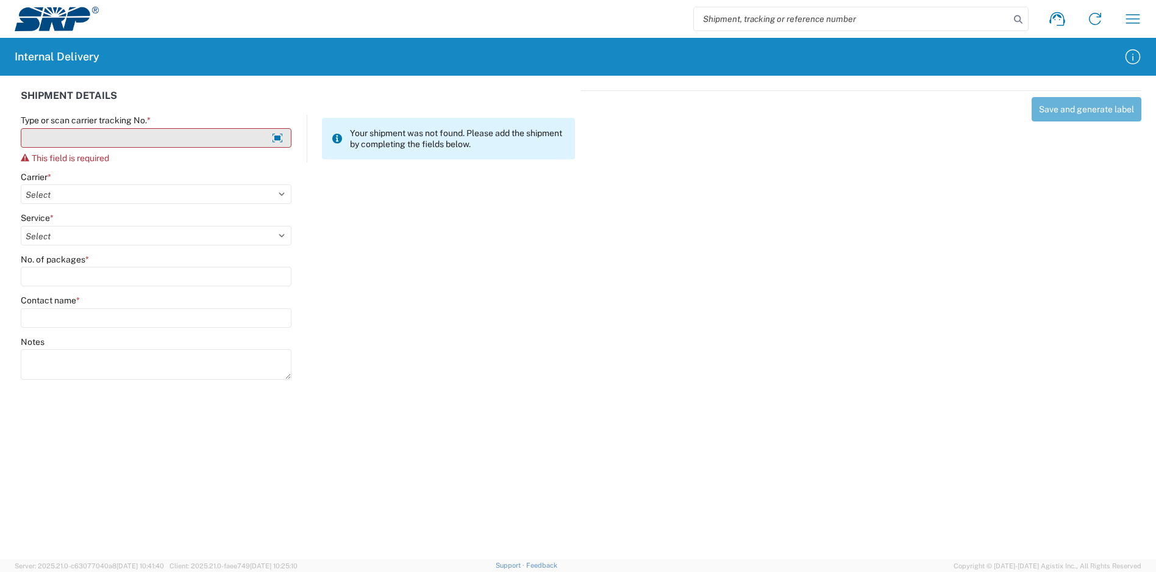
click at [79, 140] on input "Type or scan carrier tracking No. *" at bounding box center [156, 138] width 271 height 20
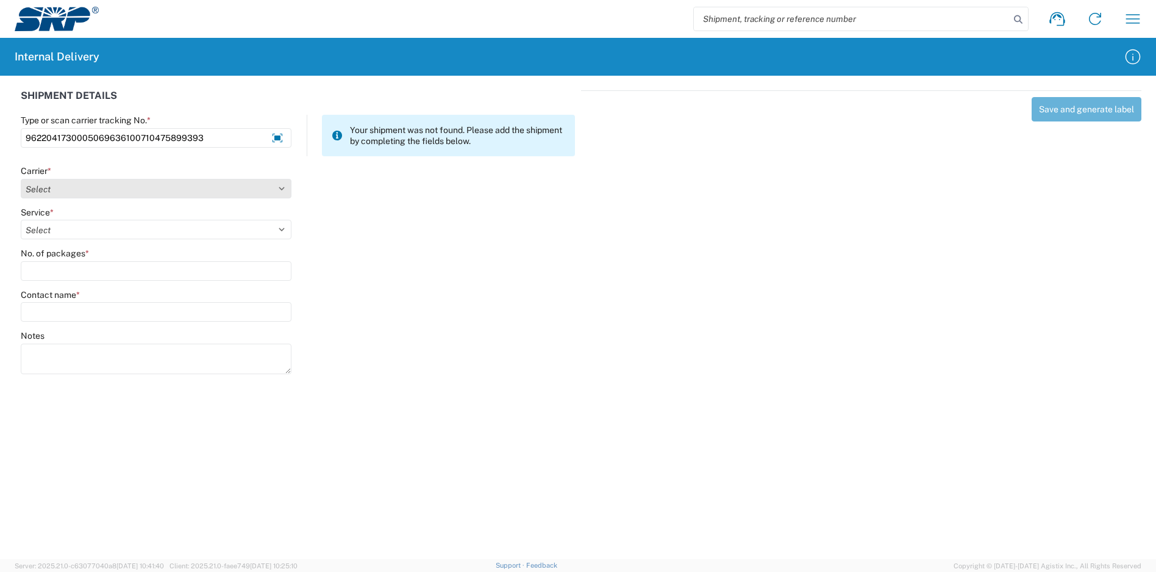
type input "9622041730005069636100710475899393"
click at [94, 186] on select "Select Amazon Logistics ATI Trucking BC Dimerco Logistics Empire Southwest FedE…" at bounding box center [156, 189] width 271 height 20
click at [21, 179] on select "Select Amazon Logistics ATI Trucking BC Dimerco Logistics Empire Southwest FedE…" at bounding box center [156, 189] width 271 height 20
click at [98, 232] on select "Select" at bounding box center [156, 230] width 271 height 20
click at [107, 189] on select "Select Amazon Logistics ATI Trucking BC Dimerco Logistics Empire Southwest FedE…" at bounding box center [156, 189] width 271 height 20
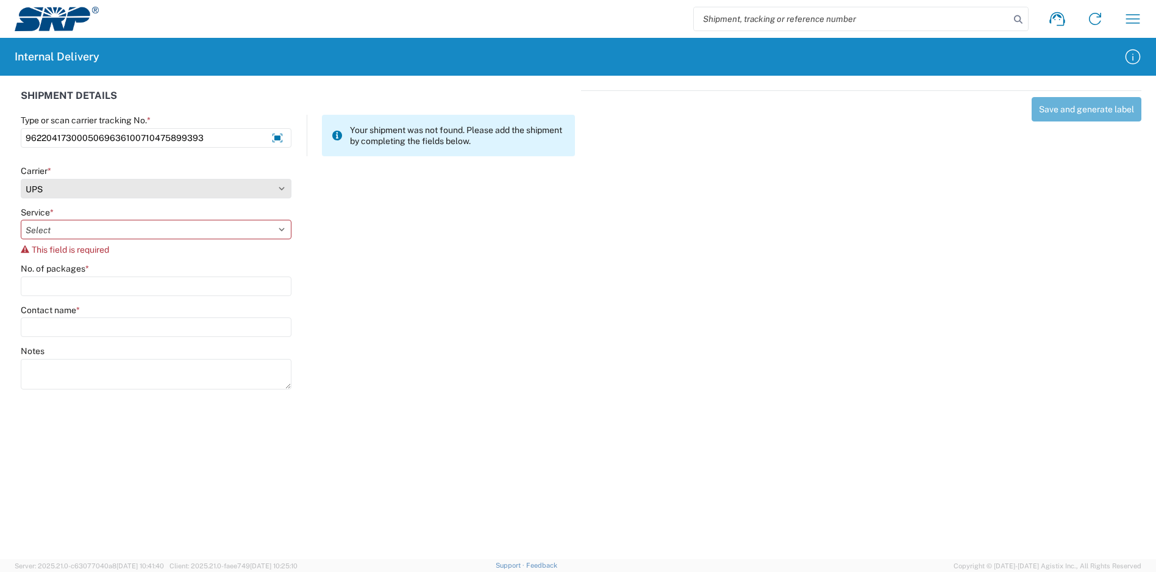
select select "5"
click at [21, 179] on select "Select Amazon Logistics ATI Trucking BC Dimerco Logistics Empire Southwest FedE…" at bounding box center [156, 189] width 271 height 20
click at [76, 229] on select "Select 1Day Freight 2Day 2Day AM 2Day AM One Rate 2Day Freight 2Day One Rate 3 …" at bounding box center [156, 230] width 271 height 20
click at [21, 220] on select "Select 1Day Freight 2Day 2Day AM 2Day AM One Rate 2Day Freight 2Day One Rate 3 …" at bounding box center [156, 230] width 271 height 20
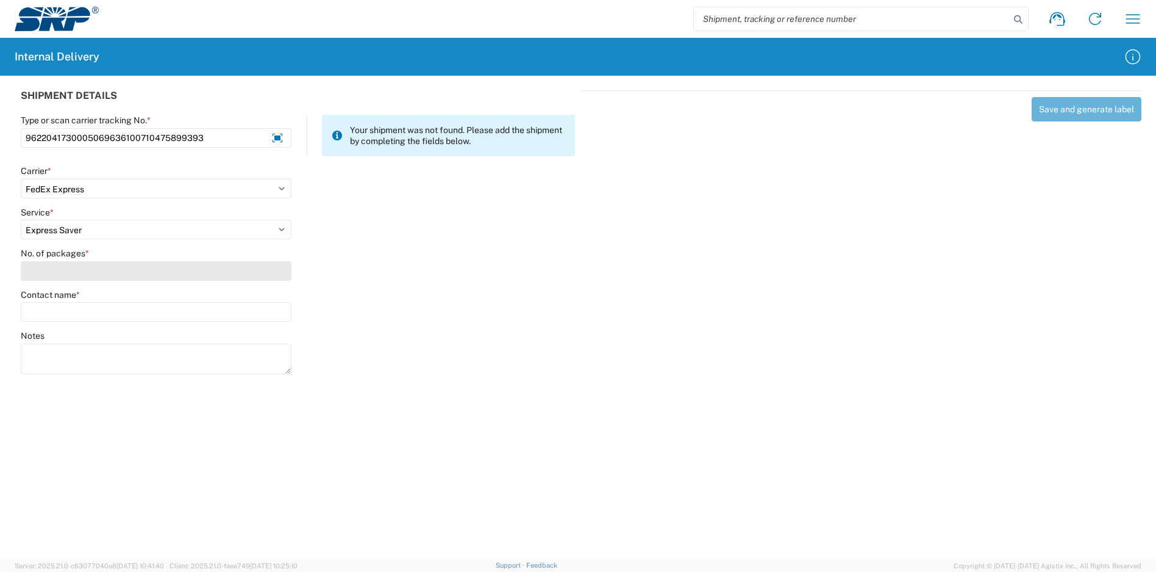
click at [104, 273] on input "No. of packages *" at bounding box center [156, 271] width 271 height 20
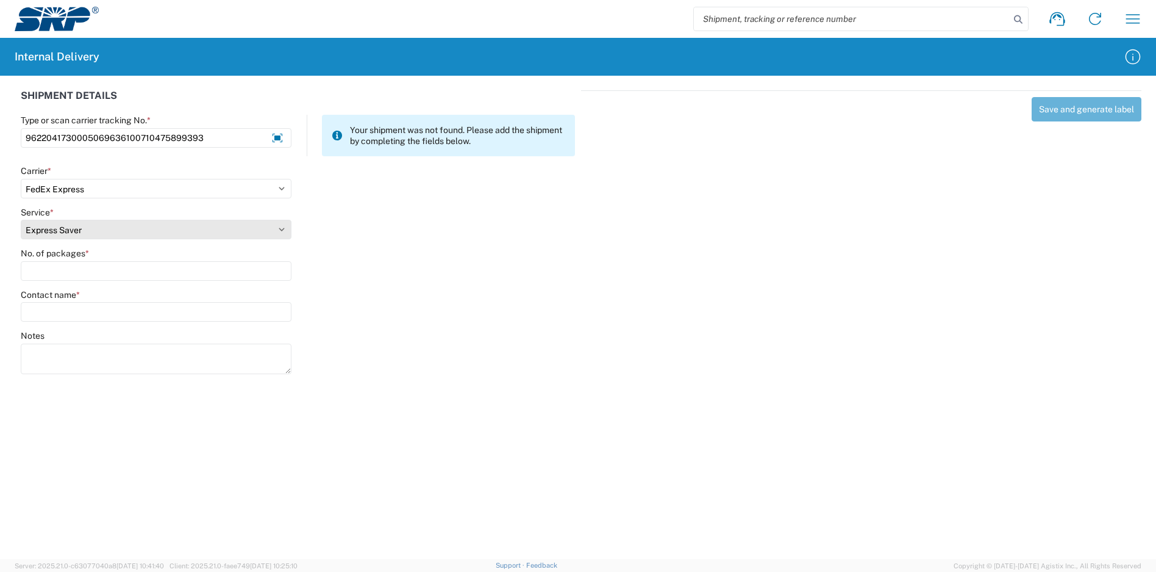
click at [88, 231] on select "Select 1Day Freight 2Day 2Day AM 2Day AM One Rate 2Day Freight 2Day One Rate 3 …" at bounding box center [156, 230] width 271 height 20
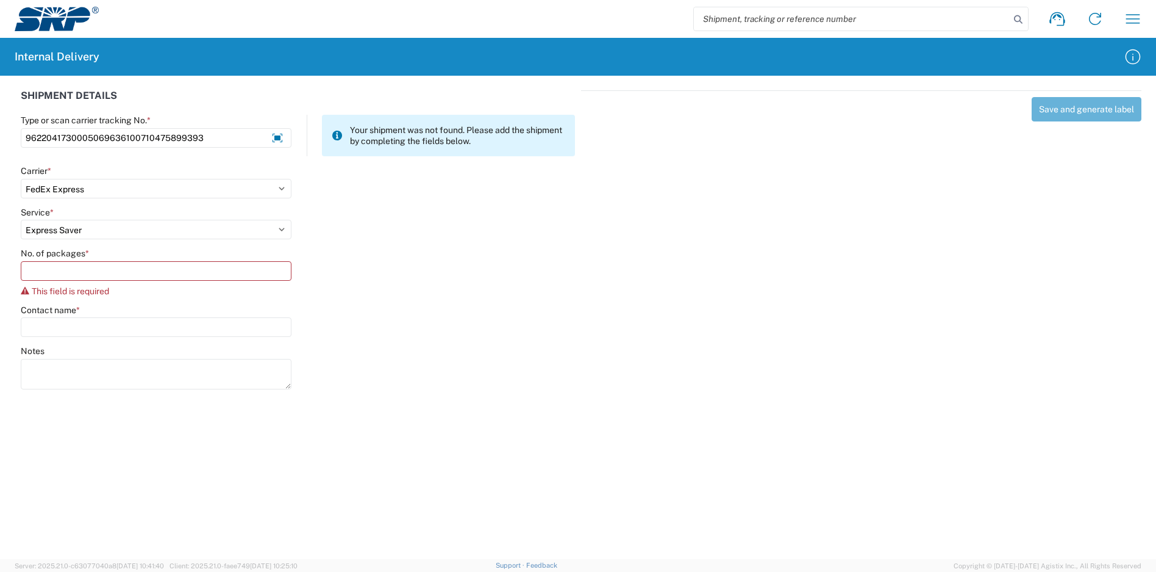
select select "12"
click at [21, 220] on select "Select 1Day Freight 2Day 2Day AM 2Day AM One Rate 2Day Freight 2Day One Rate 3 …" at bounding box center [156, 230] width 271 height 20
click at [78, 276] on input "No. of packages *" at bounding box center [156, 271] width 271 height 20
type input "1"
click at [79, 304] on input "Contact name *" at bounding box center [156, 312] width 271 height 20
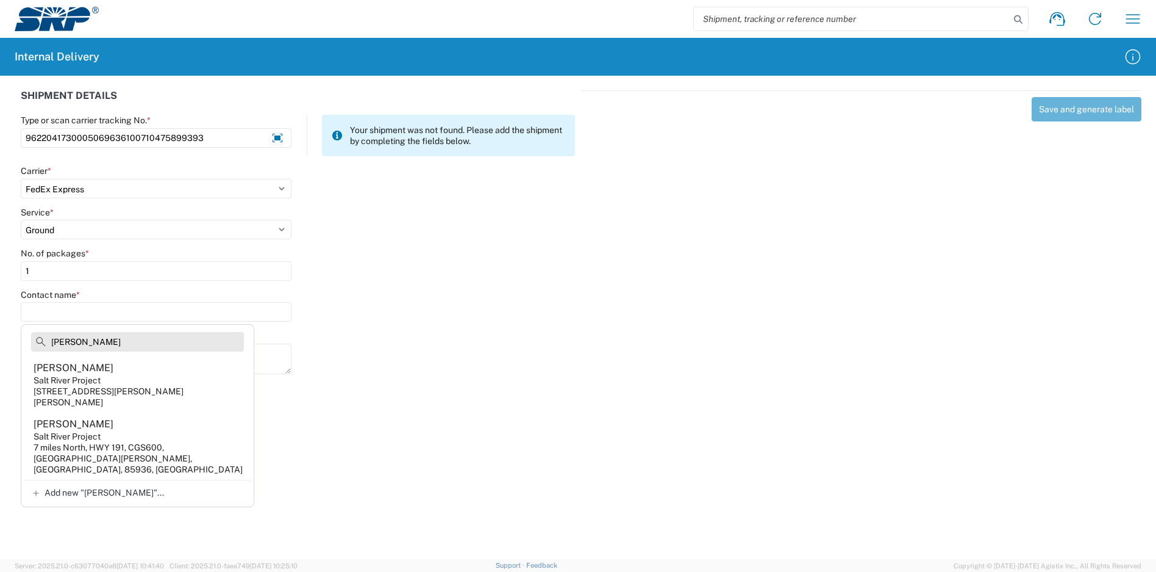
drag, startPoint x: 123, startPoint y: 344, endPoint x: 46, endPoint y: 337, distance: 76.5
click at [46, 337] on input "finch" at bounding box center [137, 342] width 213 height 20
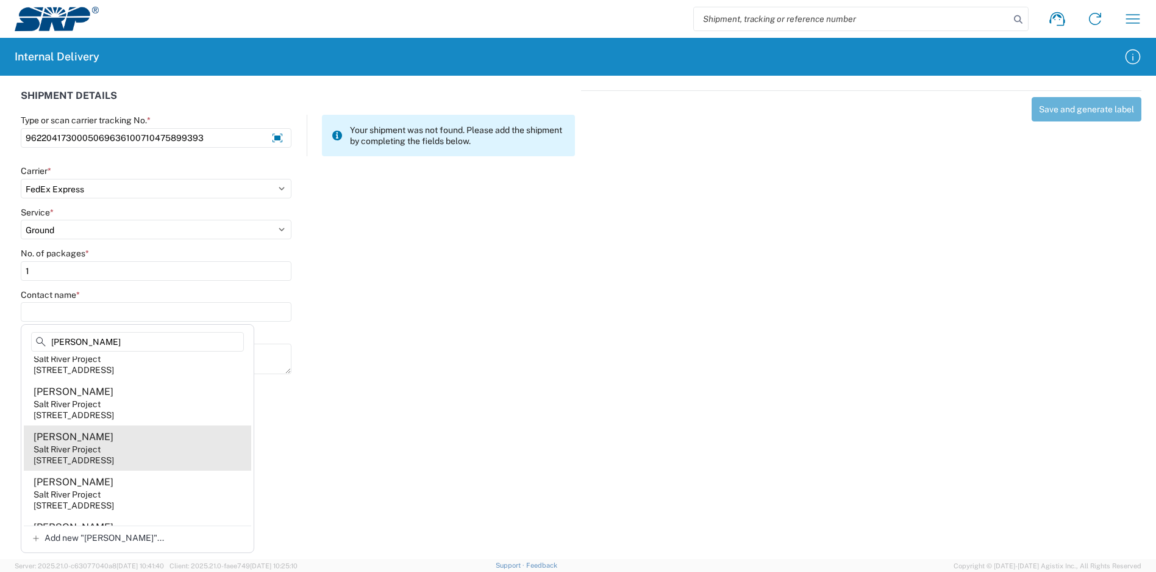
scroll to position [915, 0]
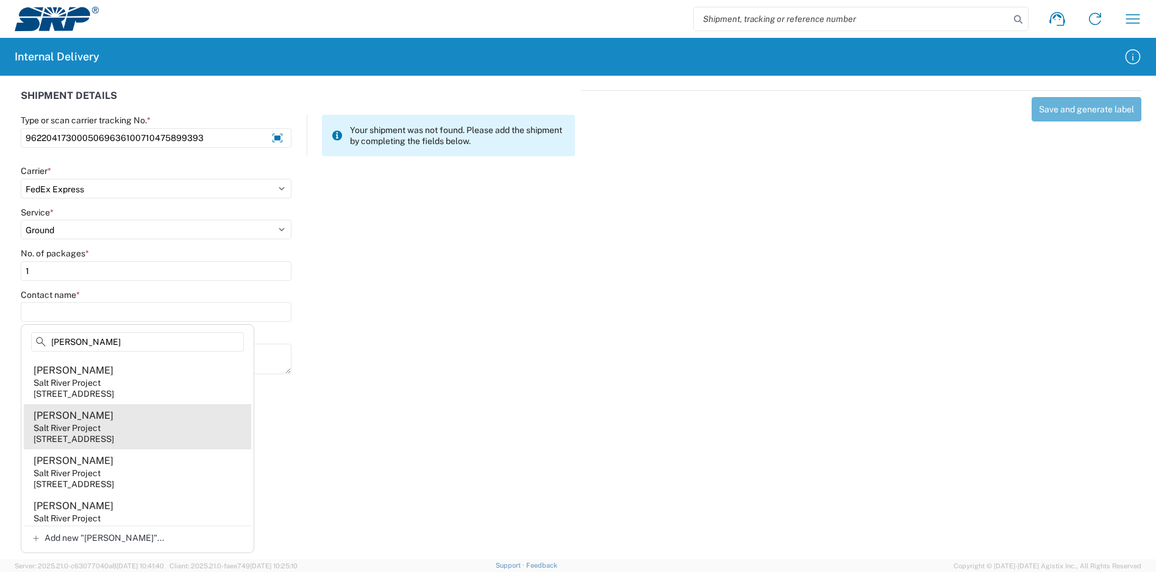
type input "kris"
click at [152, 417] on agx-address-suggestion-item "Kristin Fitch Salt River Project 123 Main St, San Mateo, CA, 94402, US" at bounding box center [138, 426] width 228 height 45
type input "Kristin Fitch"
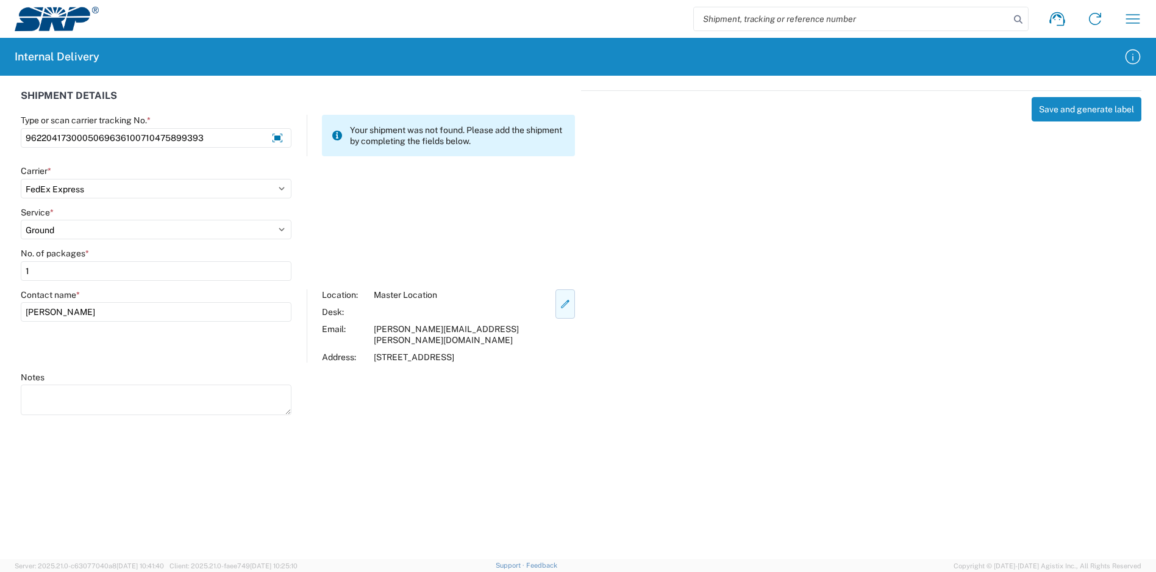
click at [560, 309] on icon "button" at bounding box center [565, 303] width 11 height 11
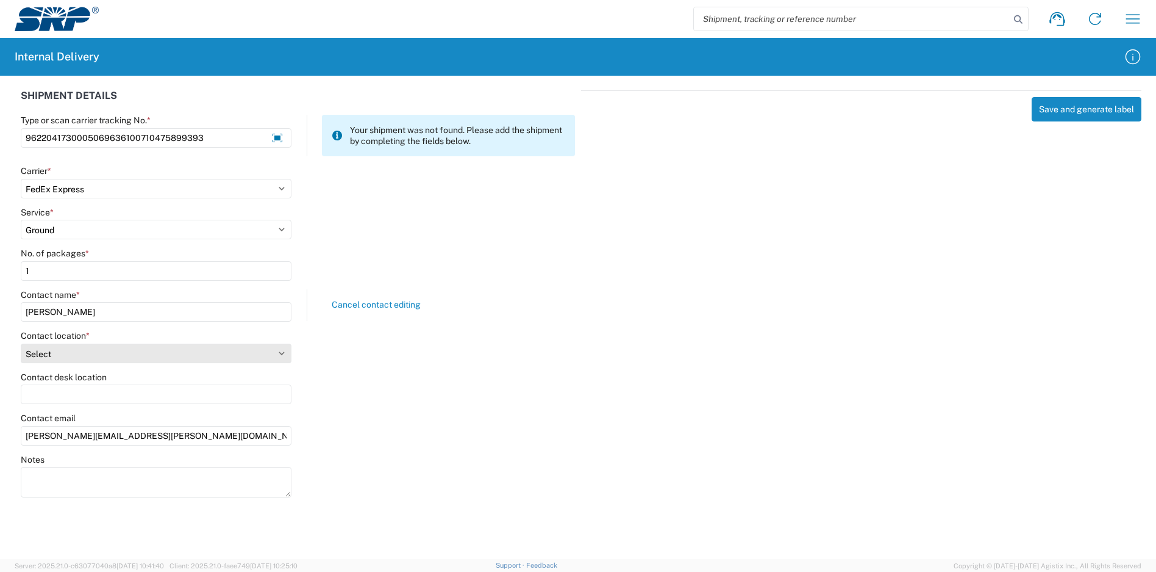
click at [132, 354] on select "Select 16th Street Facility 27th St Facility Agua Fria Generating Station Cooli…" at bounding box center [156, 353] width 271 height 20
select select "54818"
click at [21, 343] on select "Select 16th Street Facility 27th St Facility Agua Fria Generating Station Cooli…" at bounding box center [156, 353] width 271 height 20
click at [137, 393] on input "Contact desk location" at bounding box center [156, 394] width 271 height 20
type input "PAB 502"
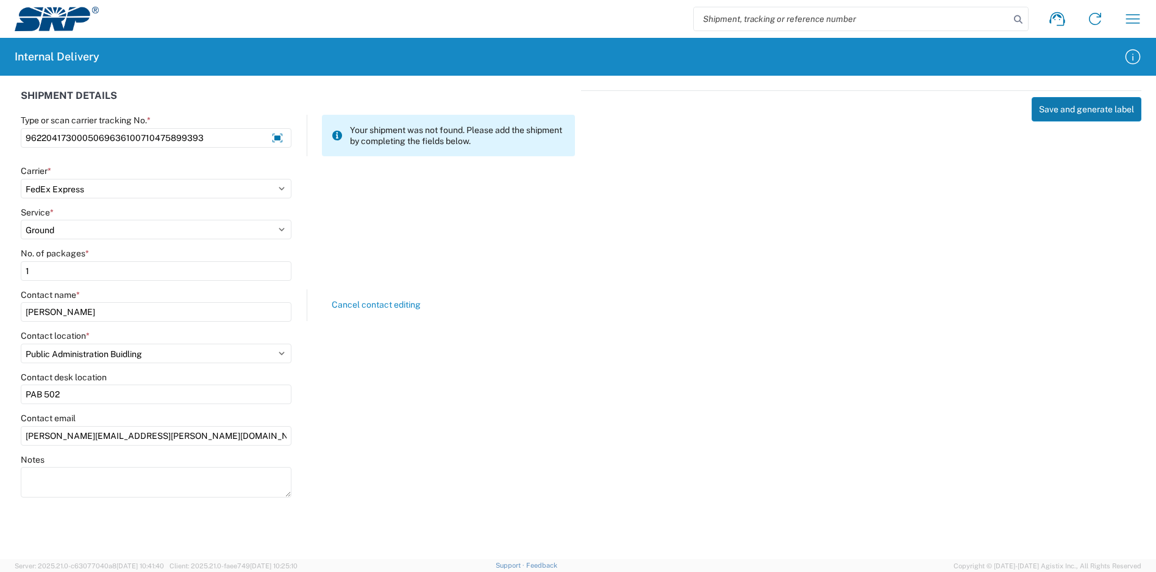
click at [1108, 105] on button "Save and generate label" at bounding box center [1087, 109] width 110 height 24
select select
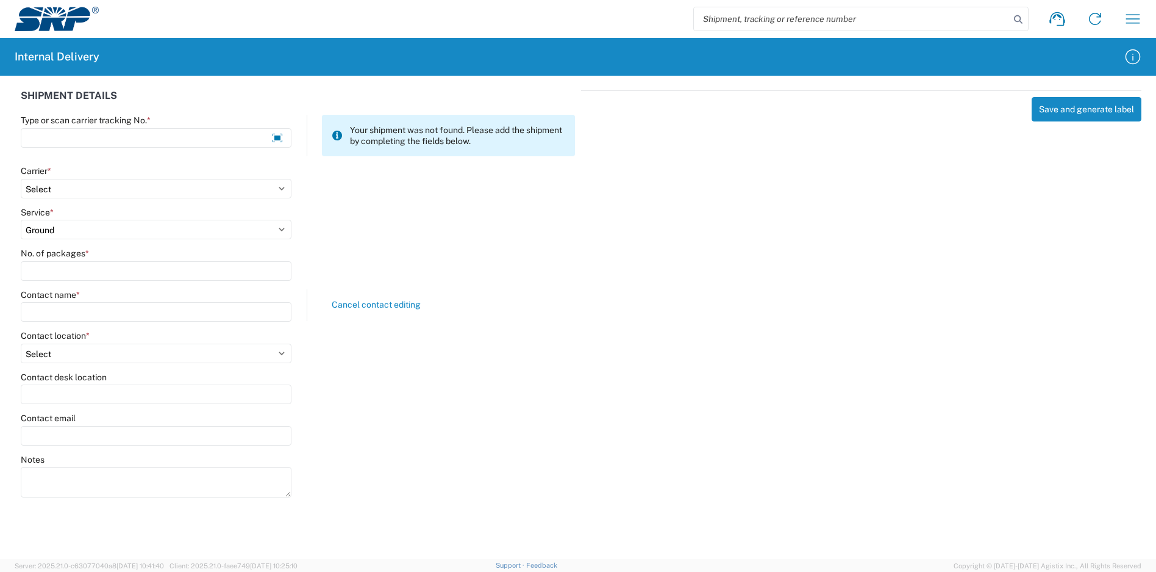
select select
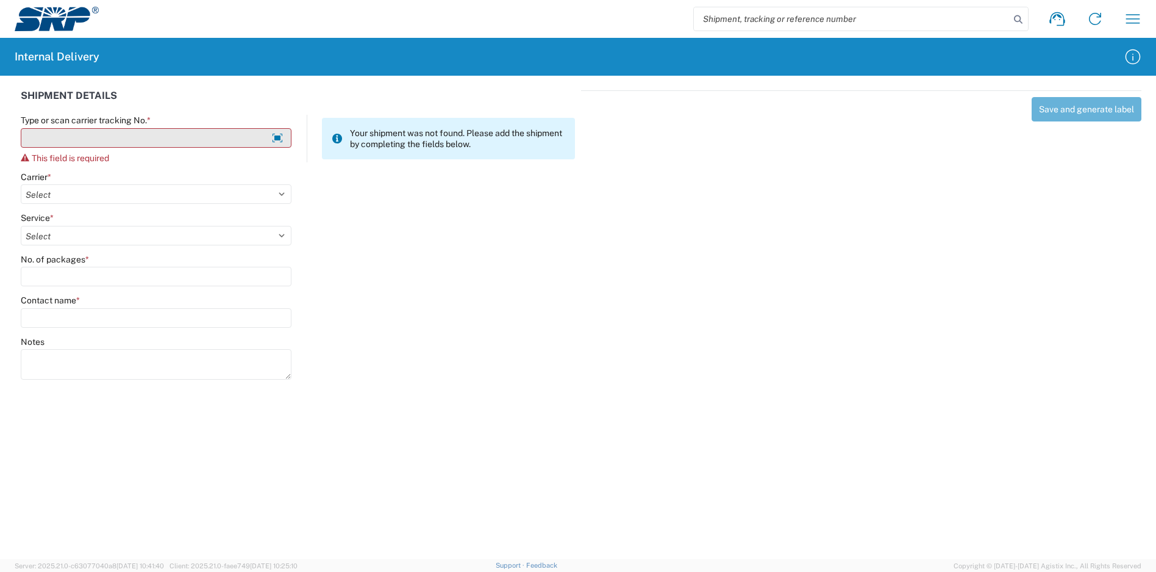
click at [224, 143] on input "Type or scan carrier tracking No. *" at bounding box center [156, 138] width 271 height 20
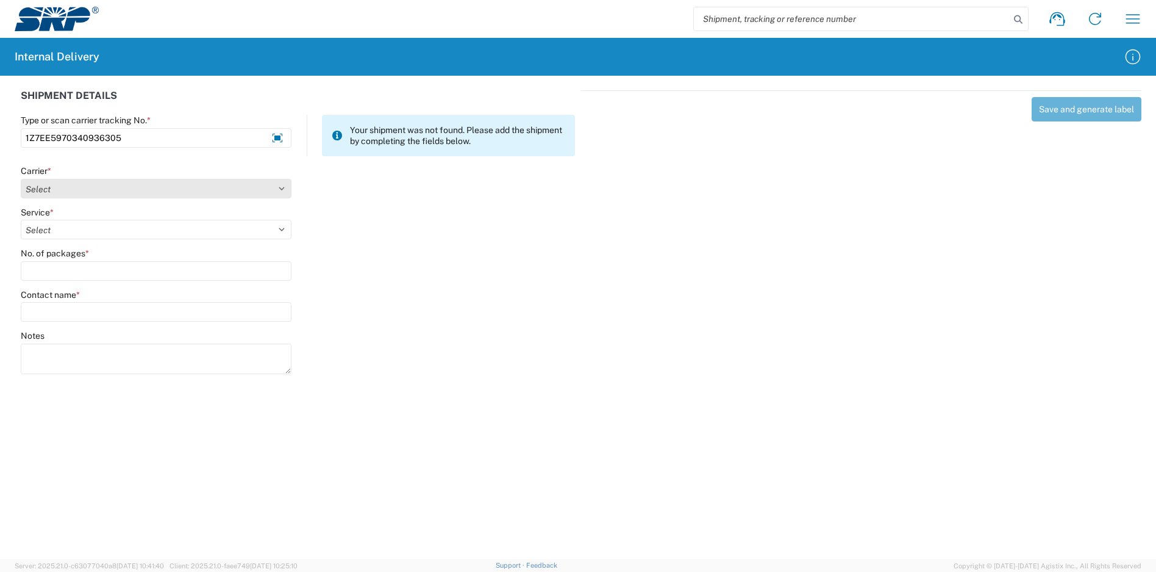
type input "1Z7EE5970340936305"
click at [207, 187] on select "Select Amazon Logistics ATI Trucking BC Dimerco Logistics Empire Southwest FedE…" at bounding box center [156, 189] width 271 height 20
select select "12"
click at [21, 179] on select "Select Amazon Logistics ATI Trucking BC Dimerco Logistics Empire Southwest FedE…" at bounding box center [156, 189] width 271 height 20
click at [82, 233] on select "Select" at bounding box center [156, 230] width 271 height 20
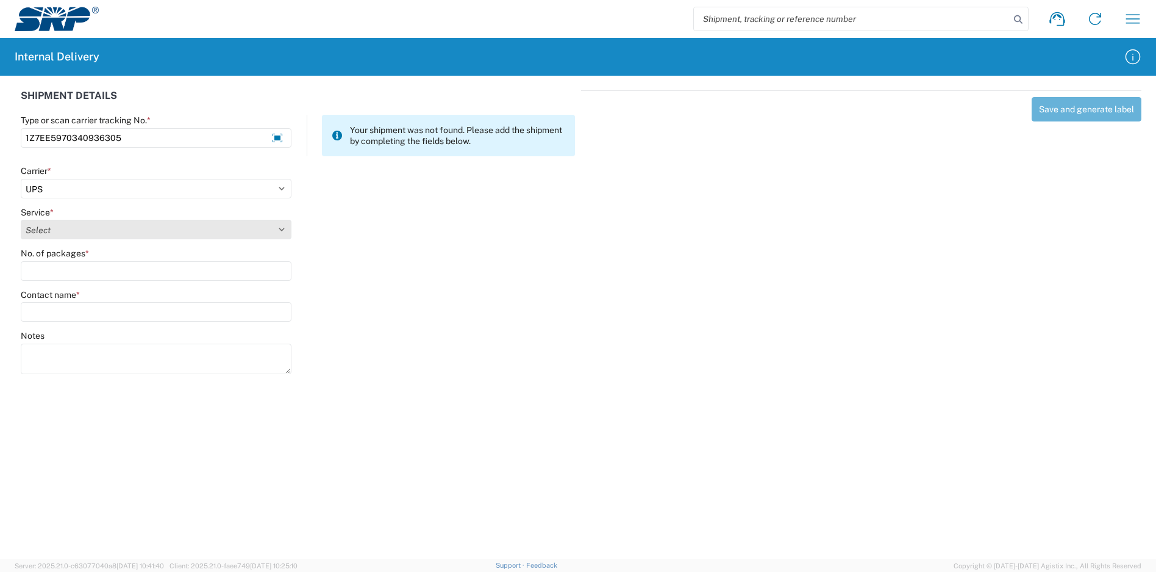
select select "43"
click at [21, 220] on select "Select 2nd Day Air 2nd Day Air A.M. 3 Day Select Basic BOUND PRINTED MATTER, UP…" at bounding box center [156, 230] width 271 height 20
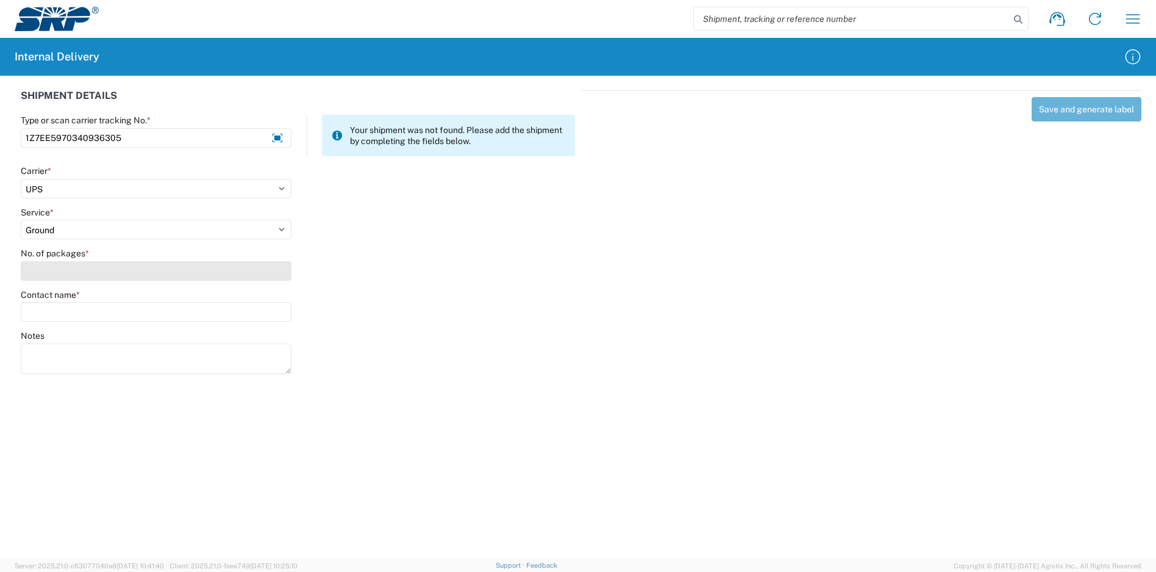
click at [78, 266] on input "No. of packages *" at bounding box center [156, 271] width 271 height 20
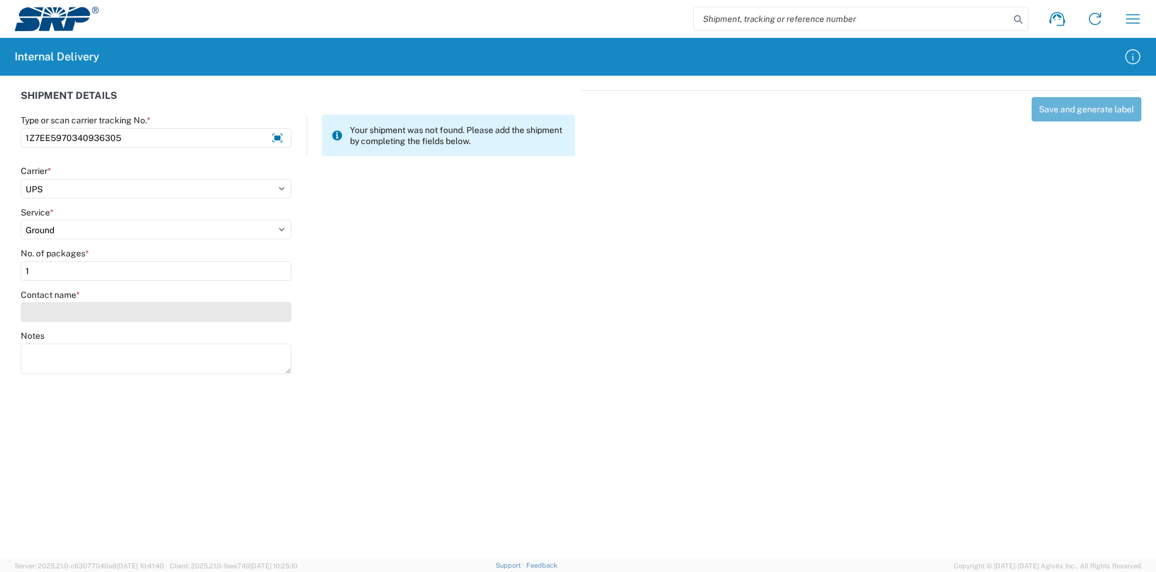
type input "1"
click at [77, 317] on input "Contact name *" at bounding box center [156, 312] width 271 height 20
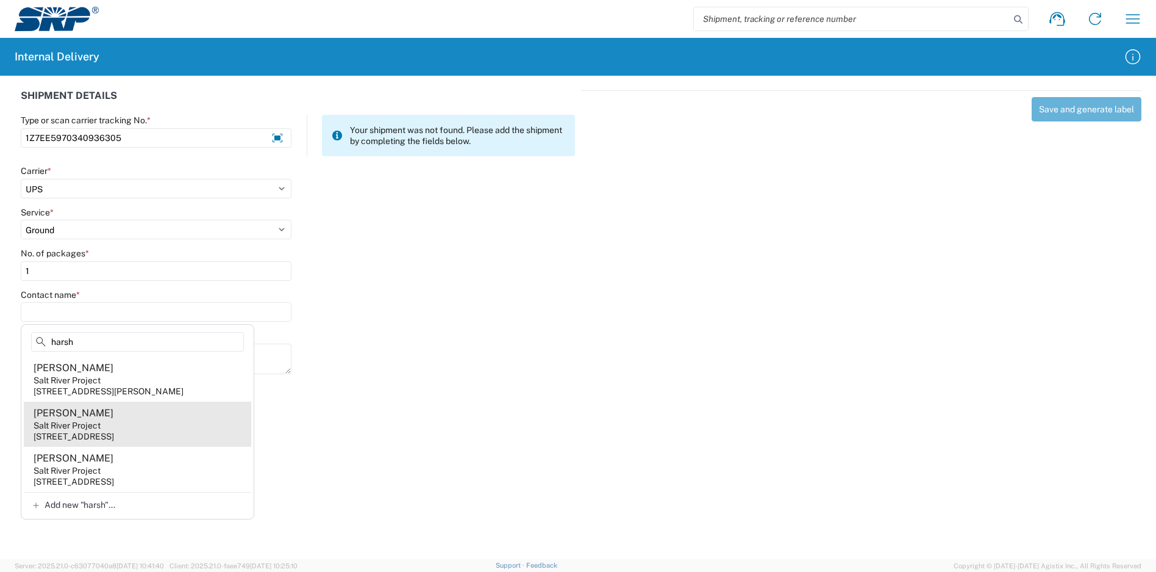
type input "harsh"
click at [112, 409] on agx-address-suggestion-item "Alicia Harsh Salt River Project 1500 N Mill Ave, PAB233, Tempe, AZ, 85281, US" at bounding box center [138, 423] width 228 height 45
type input "Alicia Harsh"
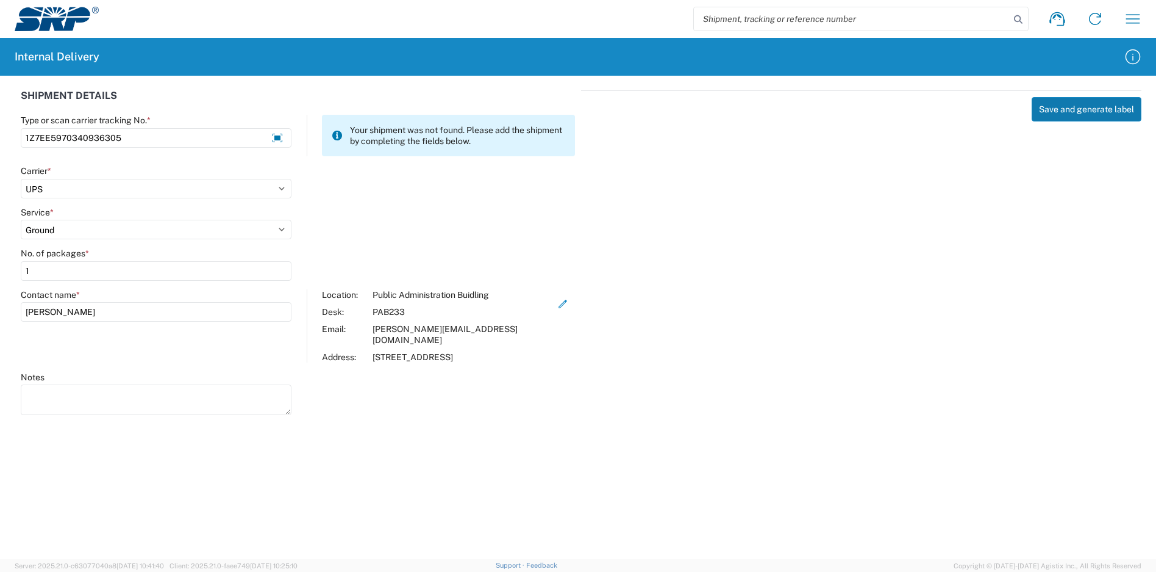
click at [1068, 110] on button "Save and generate label" at bounding box center [1087, 109] width 110 height 24
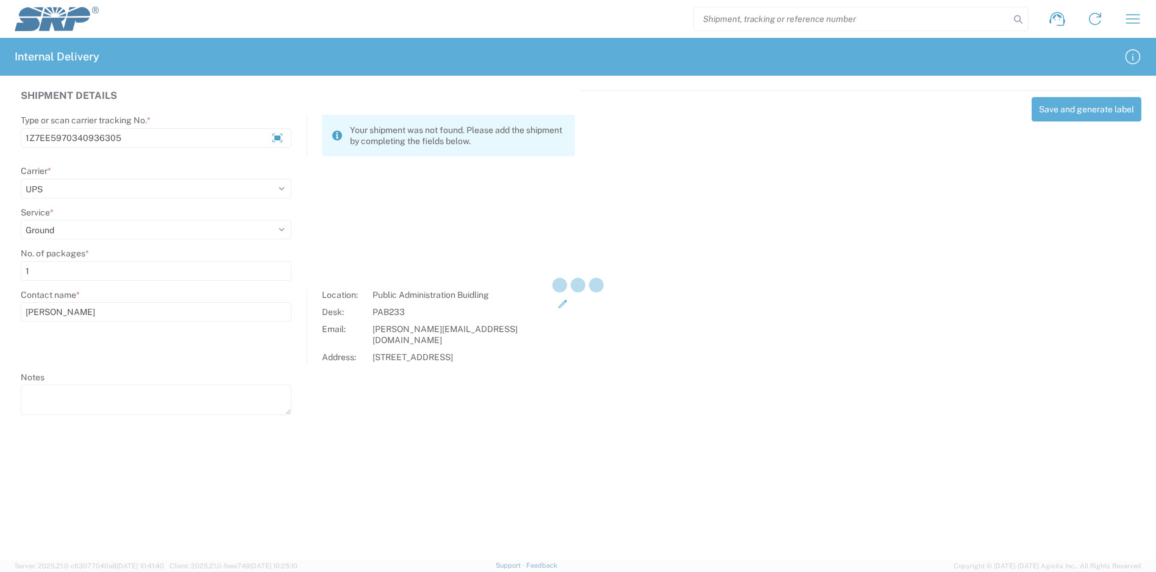
select select
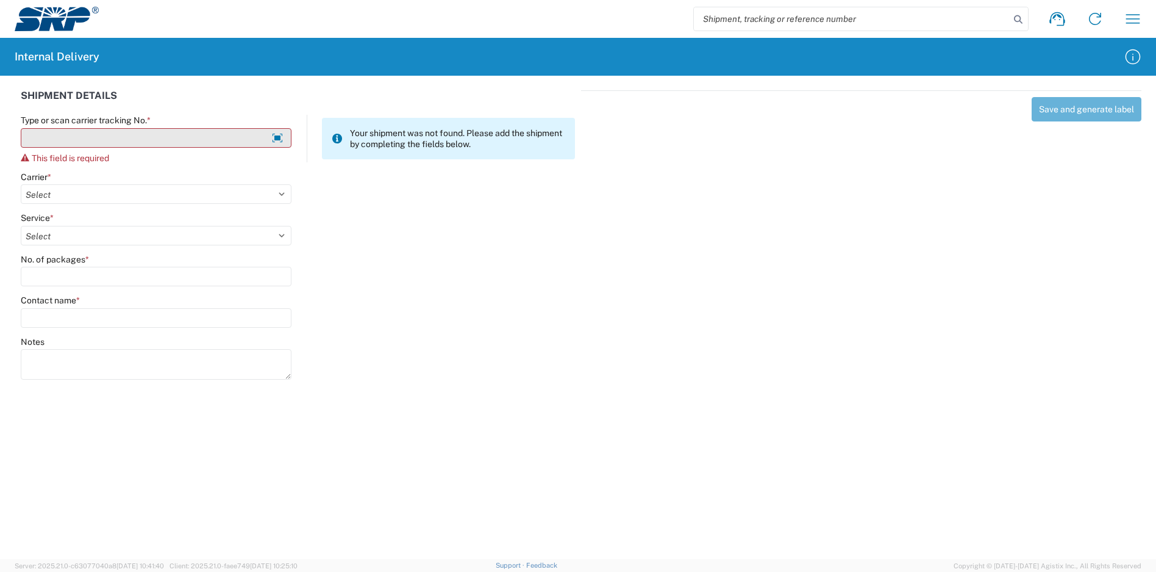
click at [250, 132] on input "Type or scan carrier tracking No. *" at bounding box center [156, 138] width 271 height 20
click at [153, 140] on input "Type or scan carrier tracking No. *" at bounding box center [156, 138] width 271 height 20
type input "42085288"
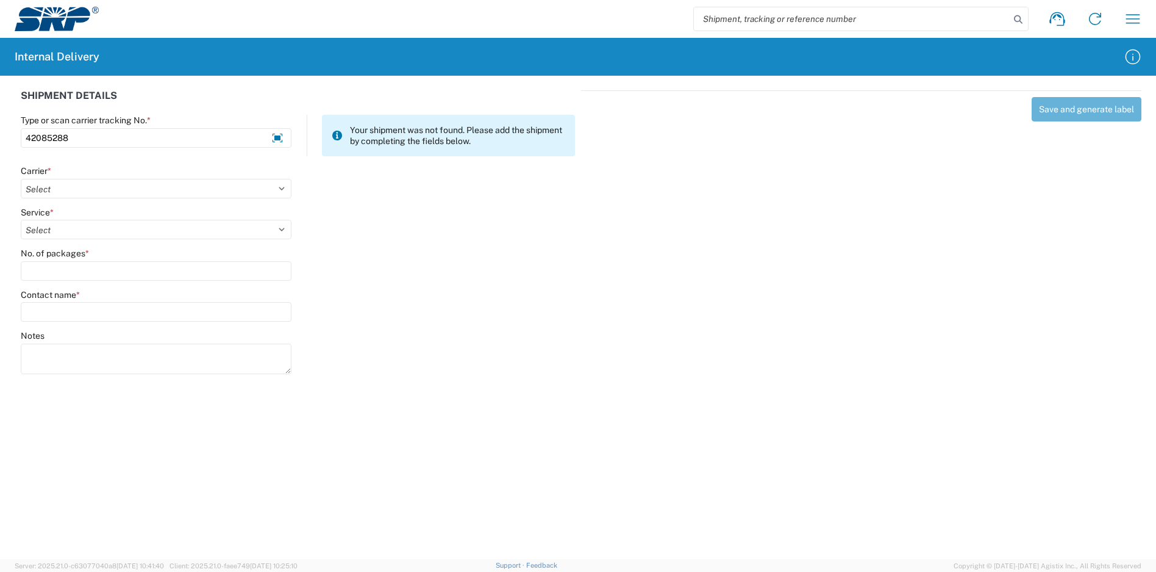
drag, startPoint x: 111, startPoint y: 145, endPoint x: 5, endPoint y: 153, distance: 106.5
click at [5, 153] on div "SHIPMENT DETAILS Type or scan carrier tracking No. * 42085288 Your shipment was…" at bounding box center [578, 230] width 1156 height 309
type input "1ZA2F3381327003677"
click at [147, 187] on select "Select Amazon Logistics ATI Trucking BC Dimerco Logistics Empire Southwest FedE…" at bounding box center [156, 189] width 271 height 20
select select "12"
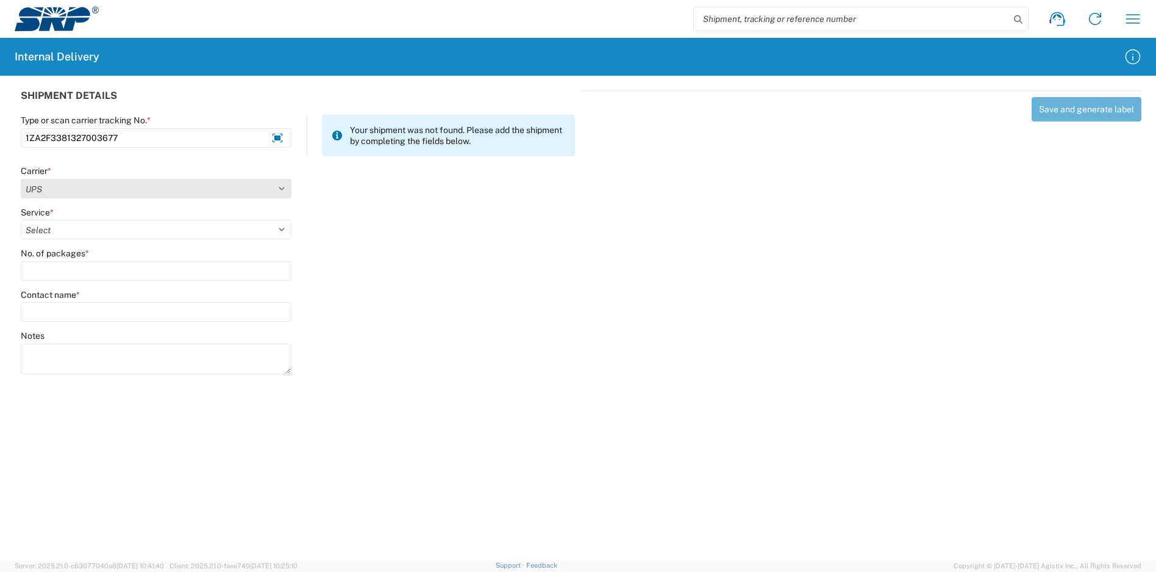
click at [21, 179] on select "Select Amazon Logistics ATI Trucking BC Dimerco Logistics Empire Southwest FedE…" at bounding box center [156, 189] width 271 height 20
select select "41"
click at [21, 220] on select "Select 2nd Day Air 2nd Day Air A.M. 3 Day Select Basic BOUND PRINTED MATTER, UP…" at bounding box center [156, 230] width 271 height 20
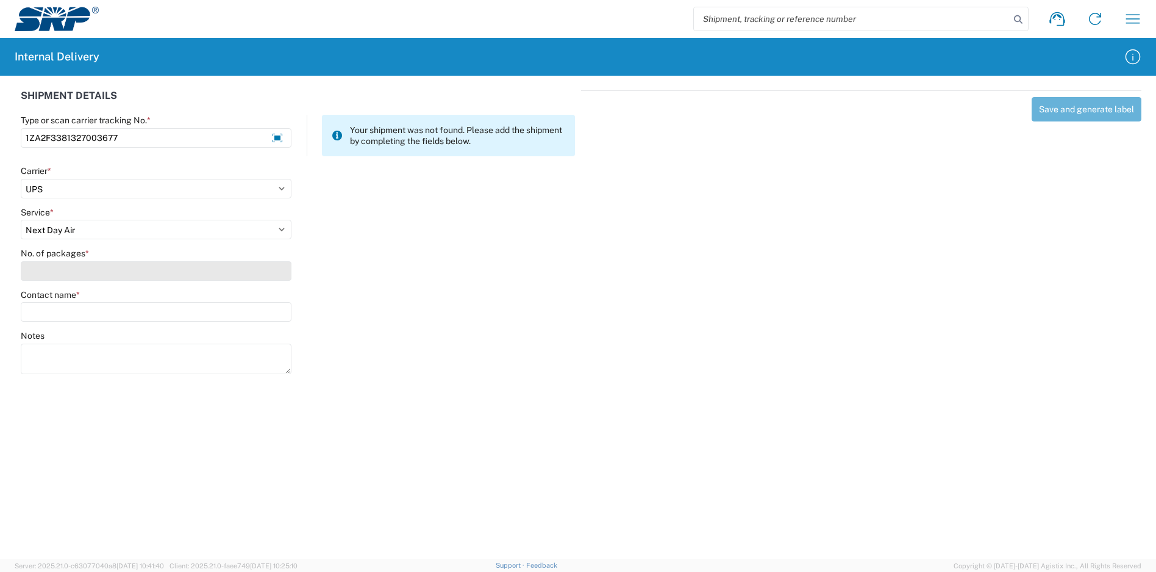
click at [126, 268] on input "No. of packages *" at bounding box center [156, 271] width 271 height 20
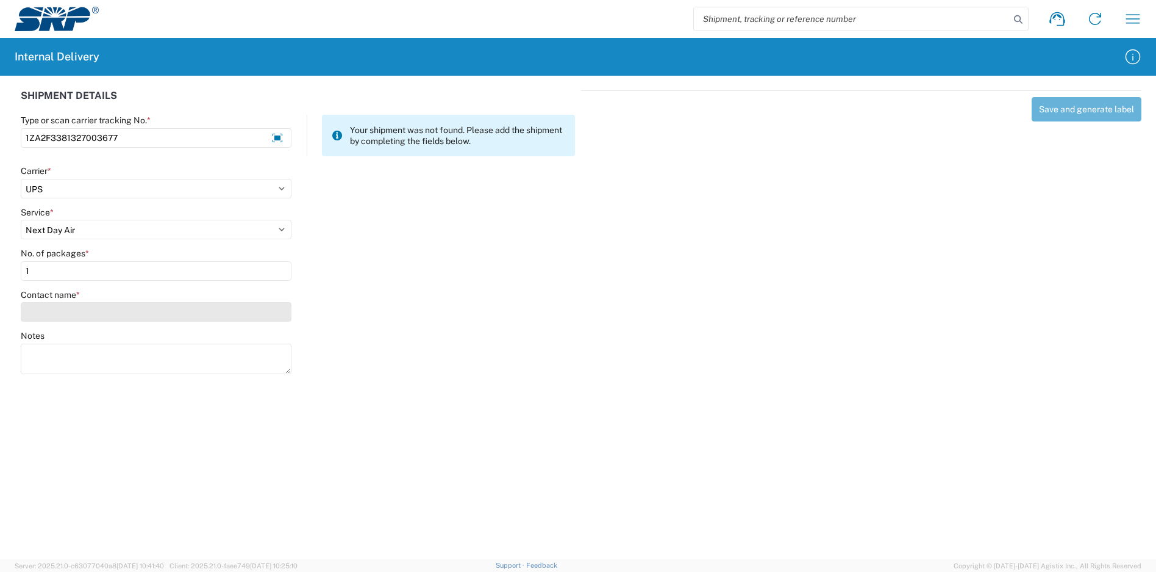
type input "1"
click at [131, 316] on input "Contact name *" at bounding box center [156, 312] width 271 height 20
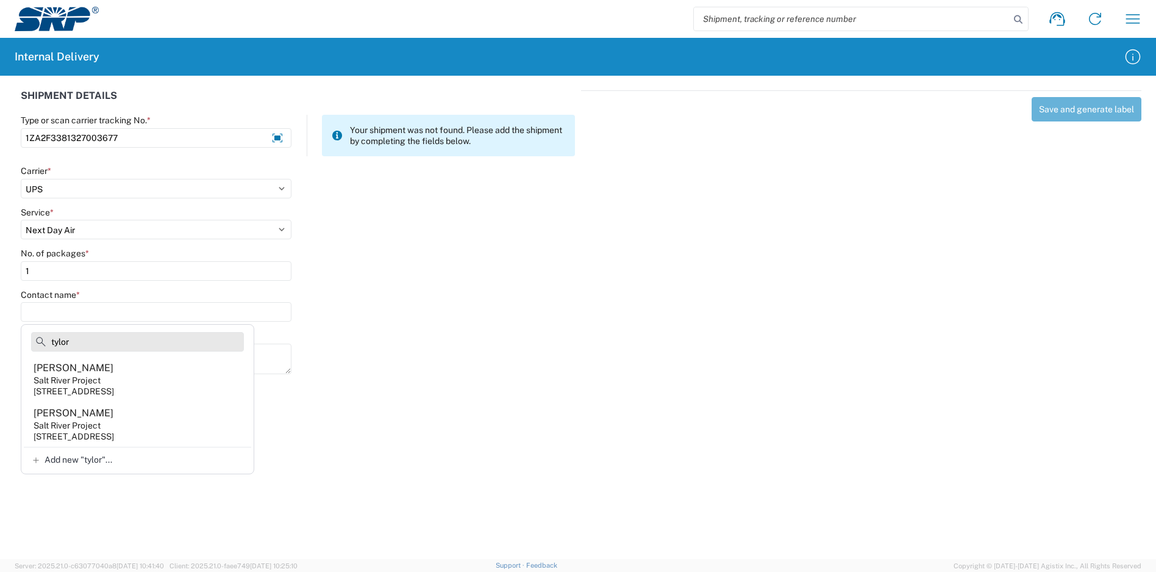
drag, startPoint x: 142, startPoint y: 339, endPoint x: 34, endPoint y: 343, distance: 108.6
click at [34, 343] on input "tylor" at bounding box center [137, 342] width 213 height 20
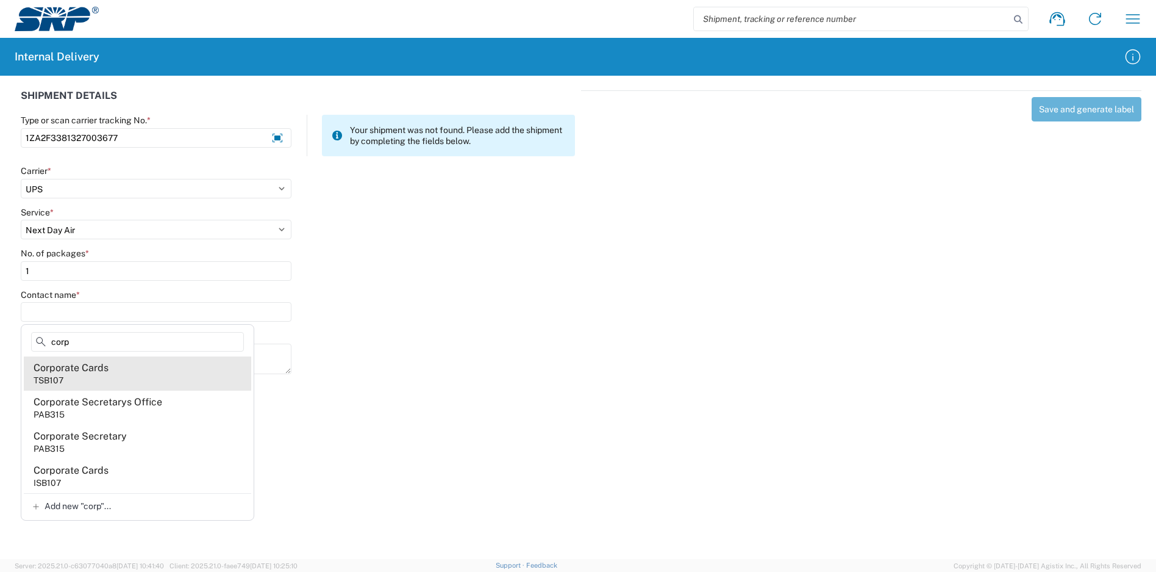
type input "corp"
click at [147, 372] on agx-address-suggestion-item "Corporate Cards TSB107" at bounding box center [138, 373] width 228 height 34
type input "Corporate Cards"
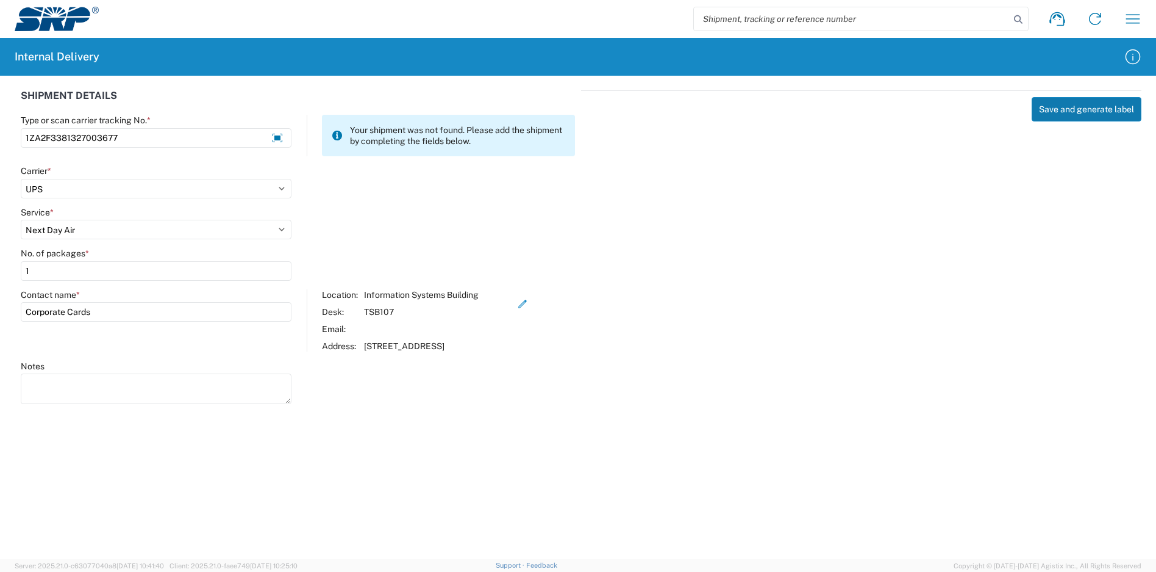
click at [1094, 110] on button "Save and generate label" at bounding box center [1087, 109] width 110 height 24
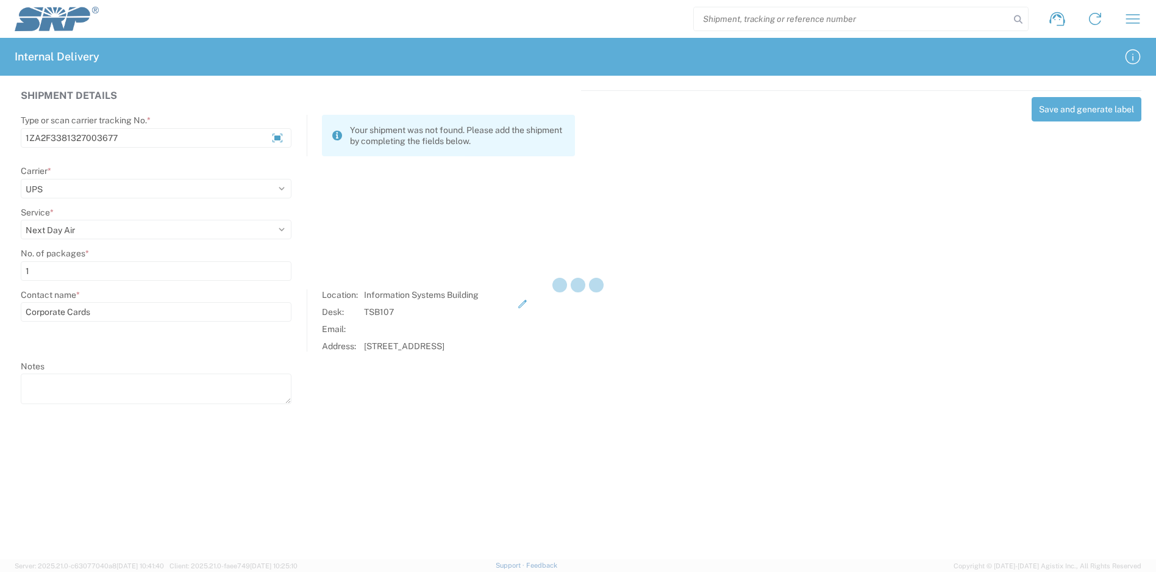
select select
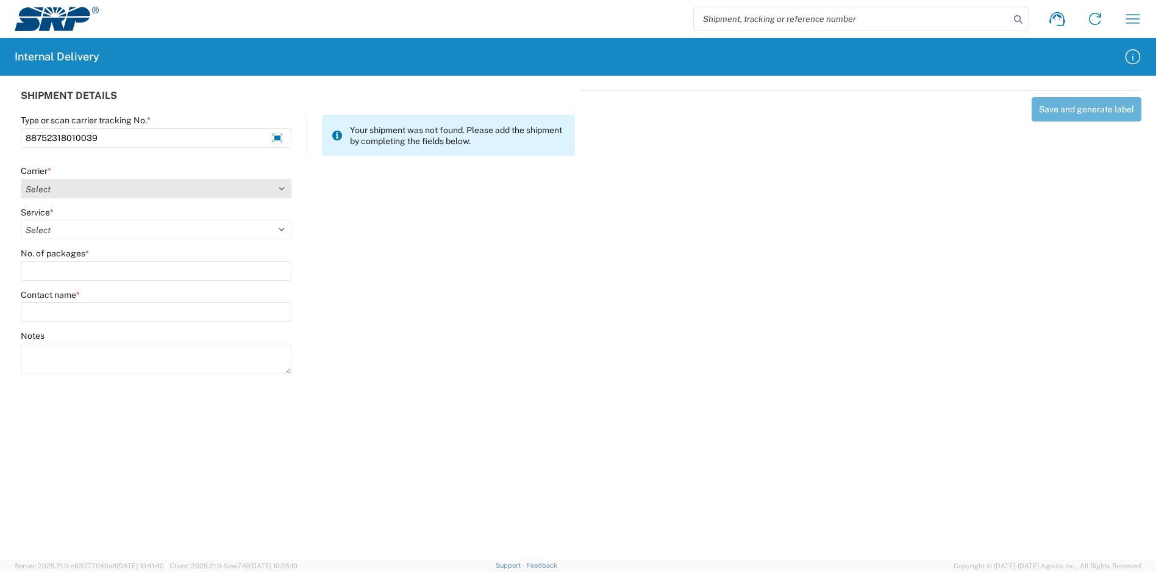
type input "88752318010039"
click at [128, 182] on select "Select Amazon Logistics ATI Trucking BC Dimerco Logistics Empire Southwest FedE…" at bounding box center [156, 189] width 271 height 20
select select "137"
click at [21, 179] on select "Select Amazon Logistics ATI Trucking BC Dimerco Logistics Empire Southwest FedE…" at bounding box center [156, 189] width 271 height 20
click at [91, 219] on div "Service * Select 3 - 5 Day Bound Printed Matter Express Mail Flat-Rate Envelope…" at bounding box center [156, 223] width 271 height 33
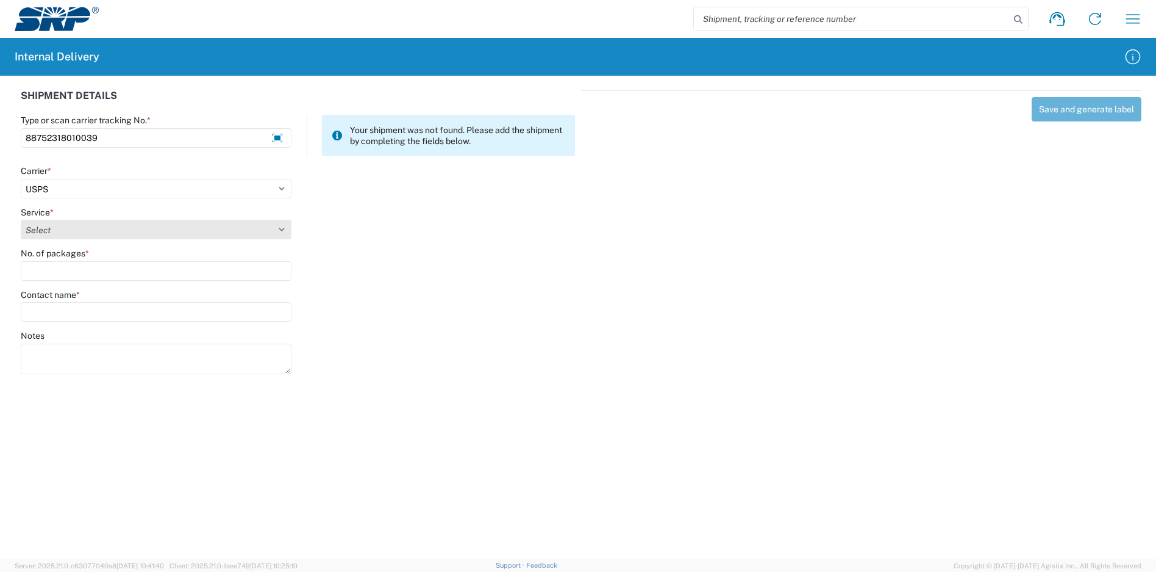
click at [95, 232] on select "Select 3 - 5 Day Bound Printed Matter Express Mail Flat-Rate Envelope Express M…" at bounding box center [156, 230] width 271 height 20
click at [64, 536] on agx-forms-host "Shipment request Shipment tracking Internal delivery Transit update My profile …" at bounding box center [578, 286] width 1156 height 572
click at [81, 226] on select "Select 3 - 5 Day Bound Printed Matter Express Mail Flat-Rate Envelope Express M…" at bounding box center [156, 230] width 271 height 20
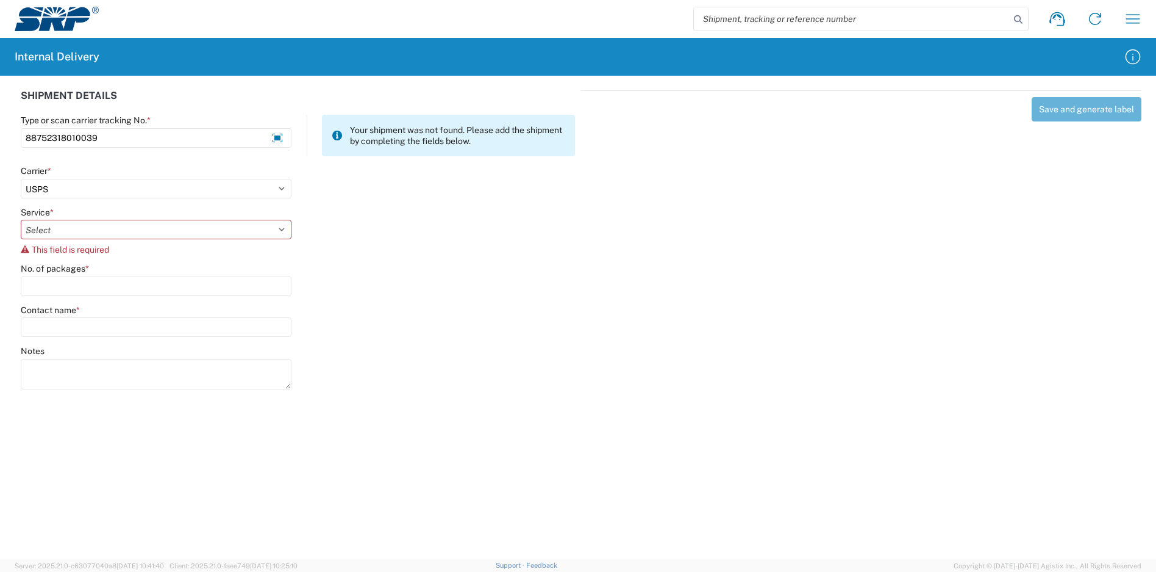
select select "17817"
click at [21, 220] on select "Select 3 - 5 Day Bound Printed Matter Express Mail Flat-Rate Envelope Express M…" at bounding box center [156, 230] width 271 height 20
click at [70, 265] on input "No. of packages *" at bounding box center [156, 271] width 271 height 20
type input "1"
click at [93, 307] on input "Contact name *" at bounding box center [156, 312] width 271 height 20
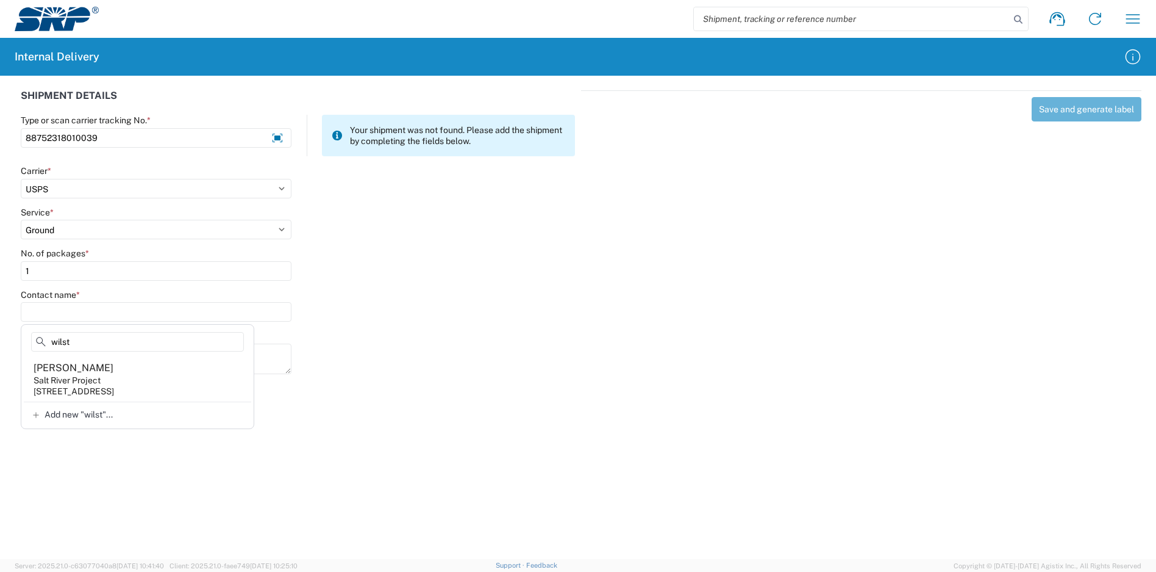
type input "wilst"
click at [147, 378] on agx-address-suggestion-item "Sandie Wilsterman Salt River Project 7005 S Kyrene Rd, KYS102, Tempe, AZ, 85283…" at bounding box center [138, 378] width 228 height 45
type input "Sandie Wilsterman"
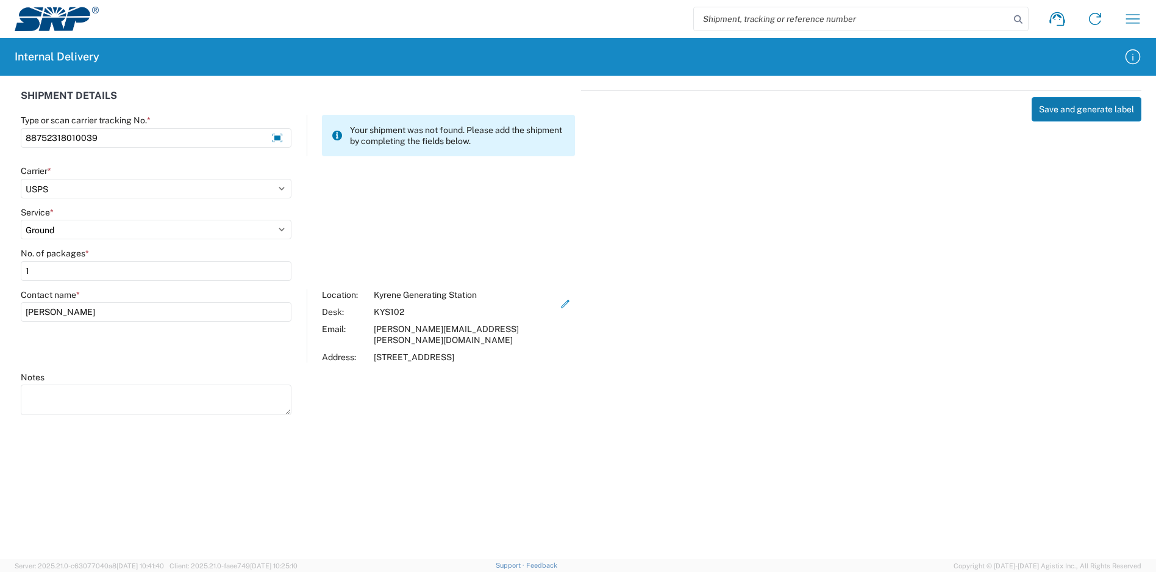
click at [1078, 111] on button "Save and generate label" at bounding box center [1087, 109] width 110 height 24
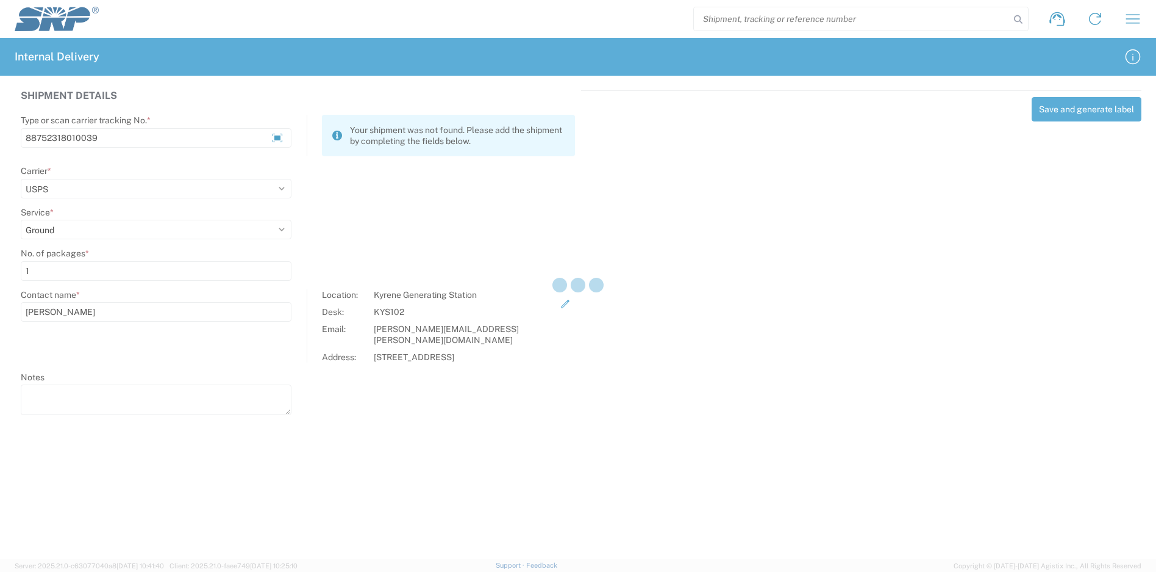
select select
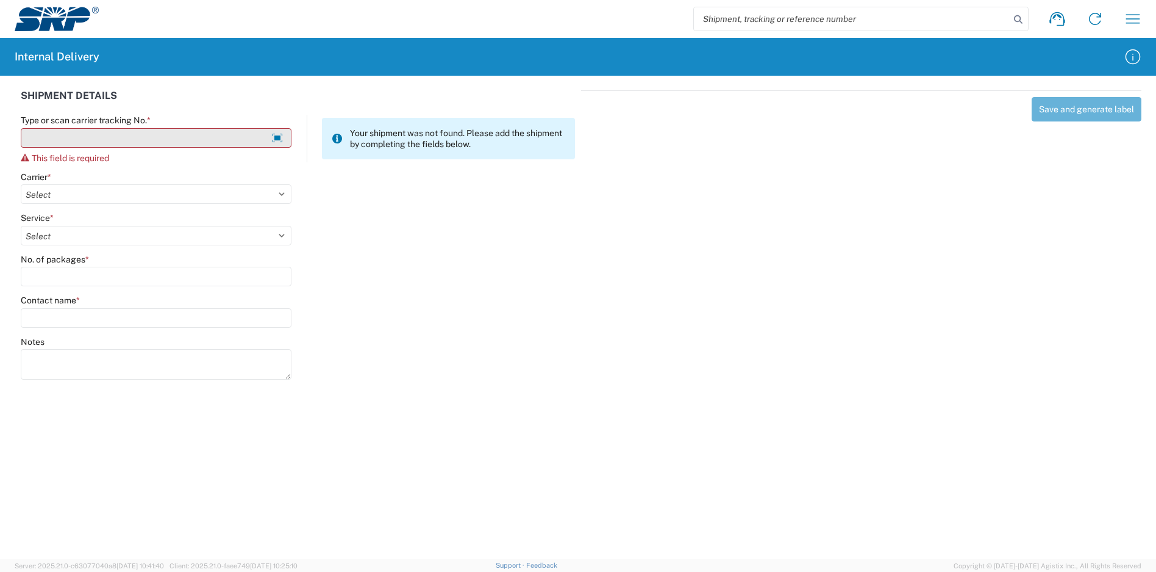
click at [149, 141] on input "Type or scan carrier tracking No. *" at bounding box center [156, 138] width 271 height 20
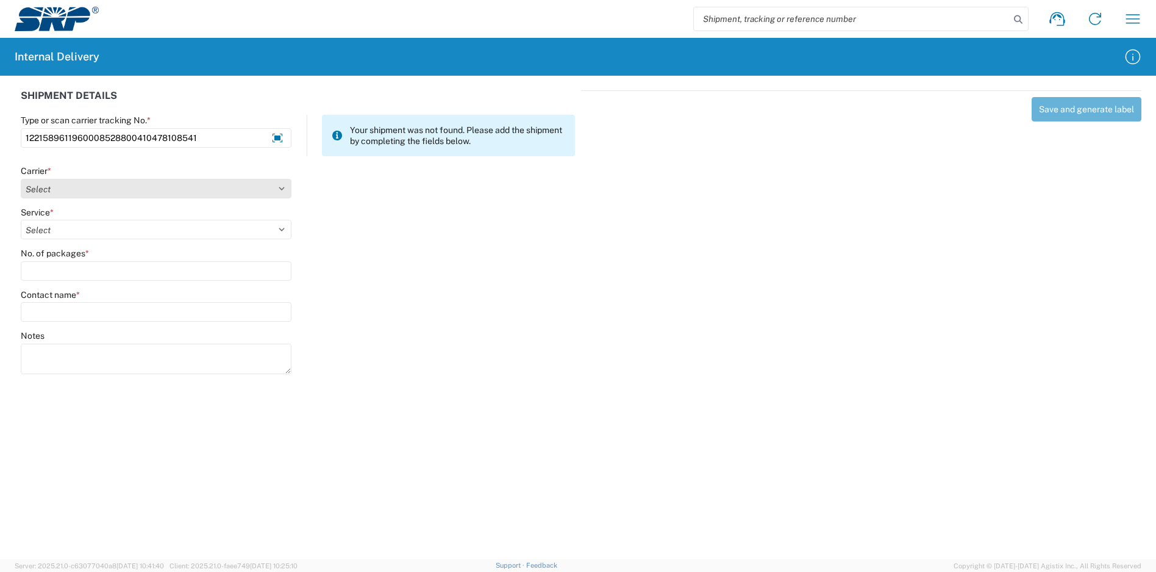
type input "1221589611960008528800410478108541"
click at [66, 186] on select "Select Amazon Logistics ATI Trucking BC Dimerco Logistics Empire Southwest FedE…" at bounding box center [156, 189] width 271 height 20
select select "5"
click at [21, 179] on select "Select Amazon Logistics ATI Trucking BC Dimerco Logistics Empire Southwest FedE…" at bounding box center [156, 189] width 271 height 20
click at [79, 229] on select "Select 1Day Freight 2Day 2Day AM 2Day AM One Rate 2Day Freight 2Day One Rate 3 …" at bounding box center [156, 230] width 271 height 20
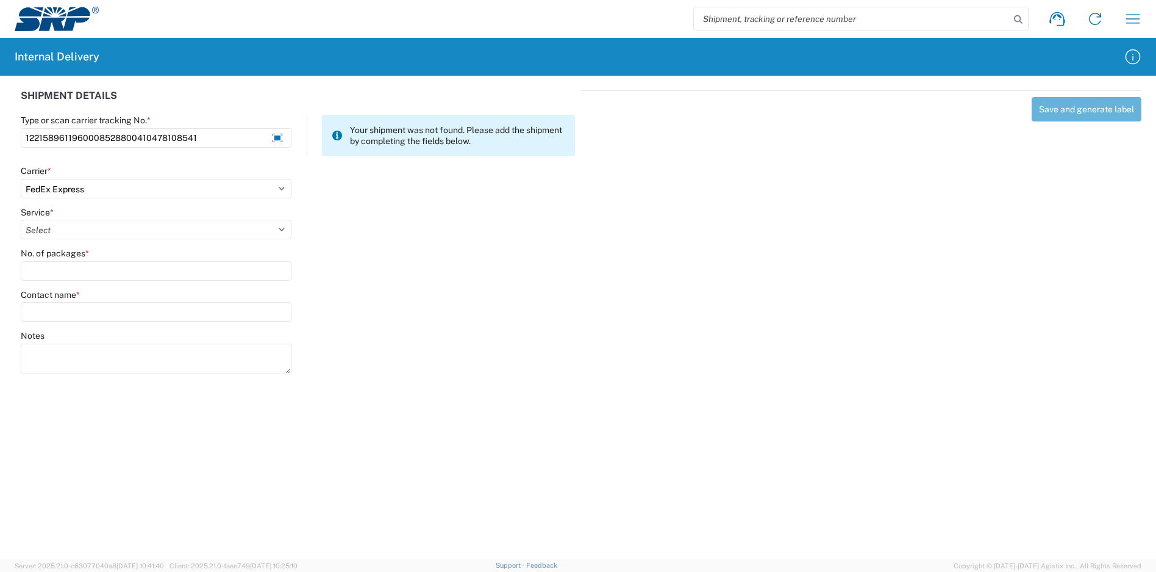
select select "9"
click at [21, 220] on select "Select 1Day Freight 2Day 2Day AM 2Day AM One Rate 2Day Freight 2Day One Rate 3 …" at bounding box center [156, 230] width 271 height 20
click at [65, 262] on input "No. of packages *" at bounding box center [156, 271] width 271 height 20
type input "1"
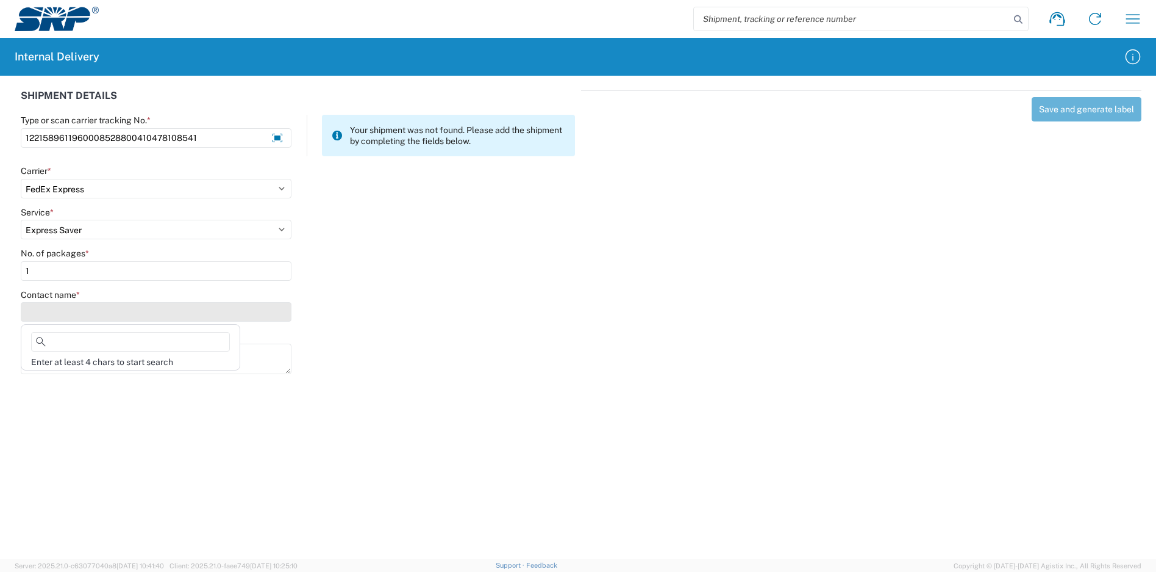
click at [66, 303] on input "Contact name *" at bounding box center [156, 312] width 271 height 20
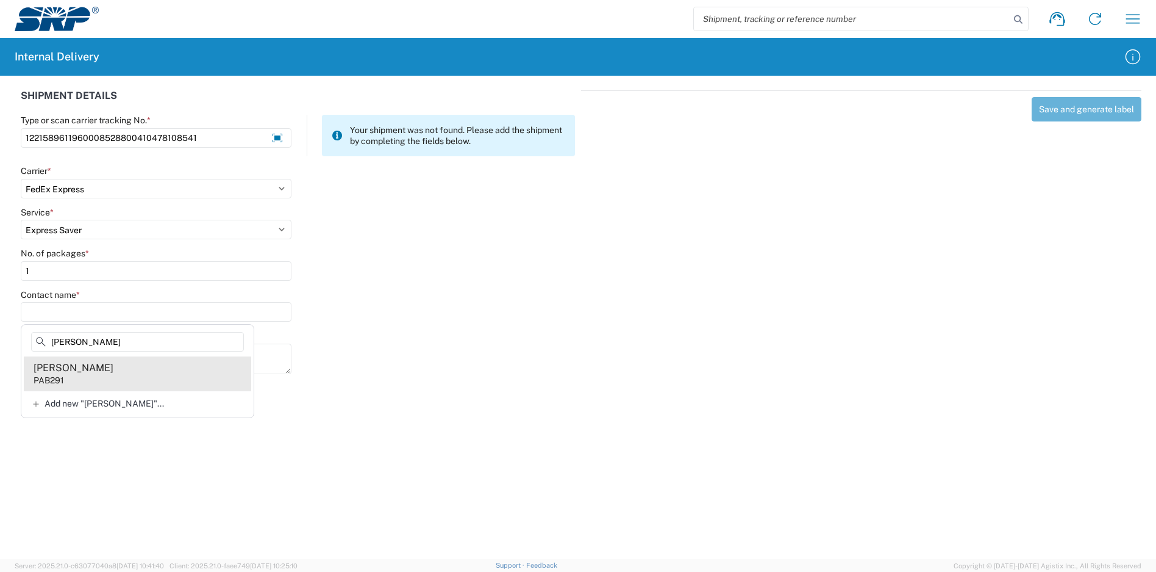
type input "richwine"
click at [114, 371] on agx-address-suggestion-item "Megan Richwine PAB291" at bounding box center [138, 373] width 228 height 34
type input "Megan Richwine"
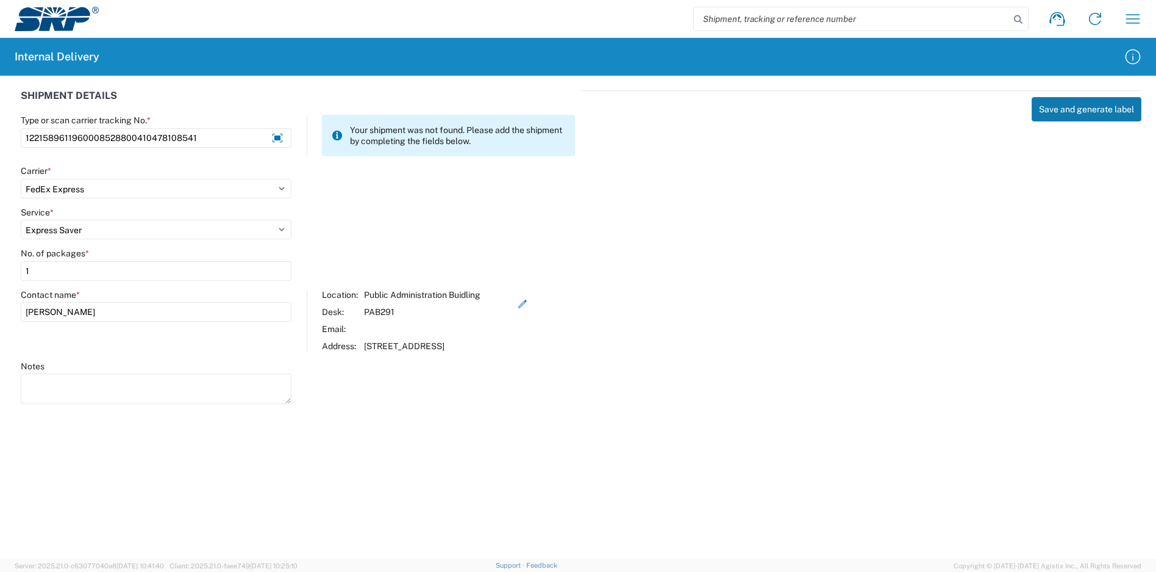
click at [1064, 101] on button "Save and generate label" at bounding box center [1087, 109] width 110 height 24
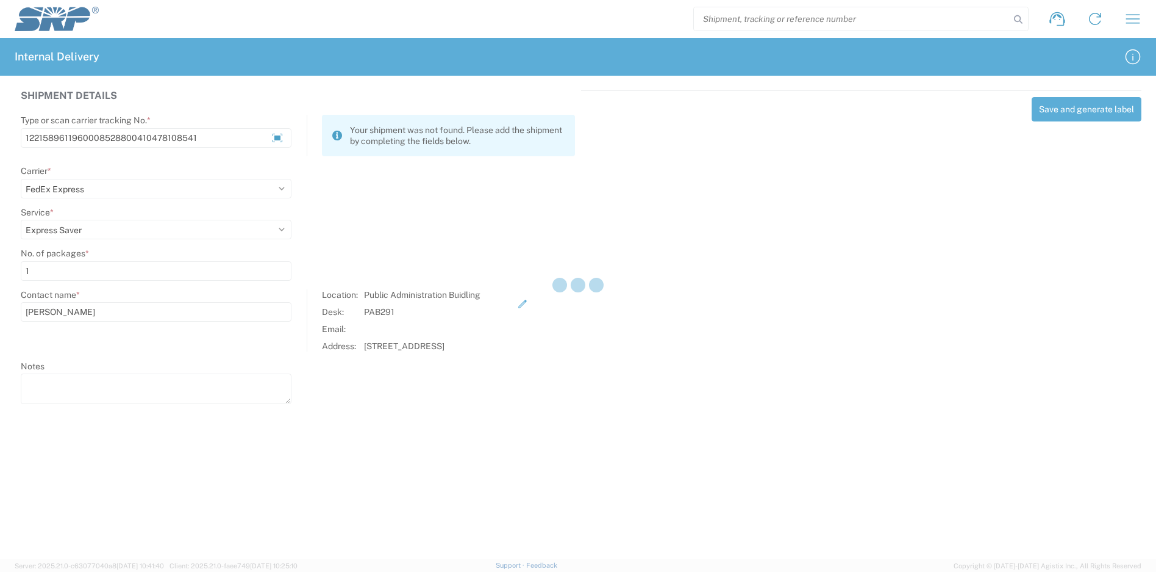
select select
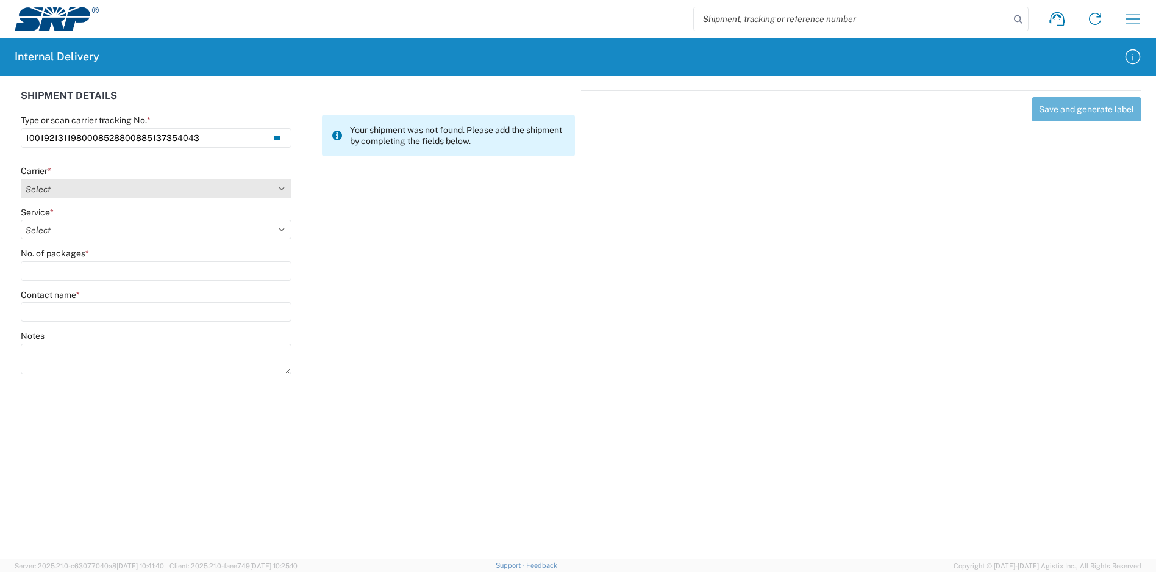
type input "1001921311980008528800885137354043"
click at [127, 196] on select "Select Amazon Logistics ATI Trucking BC Dimerco Logistics Empire Southwest FedE…" at bounding box center [156, 189] width 271 height 20
select select "5"
click at [21, 179] on select "Select Amazon Logistics ATI Trucking BC Dimerco Logistics Empire Southwest FedE…" at bounding box center [156, 189] width 271 height 20
click at [89, 229] on select "Select 1Day Freight 2Day 2Day AM 2Day AM One Rate 2Day Freight 2Day One Rate 3 …" at bounding box center [156, 230] width 271 height 20
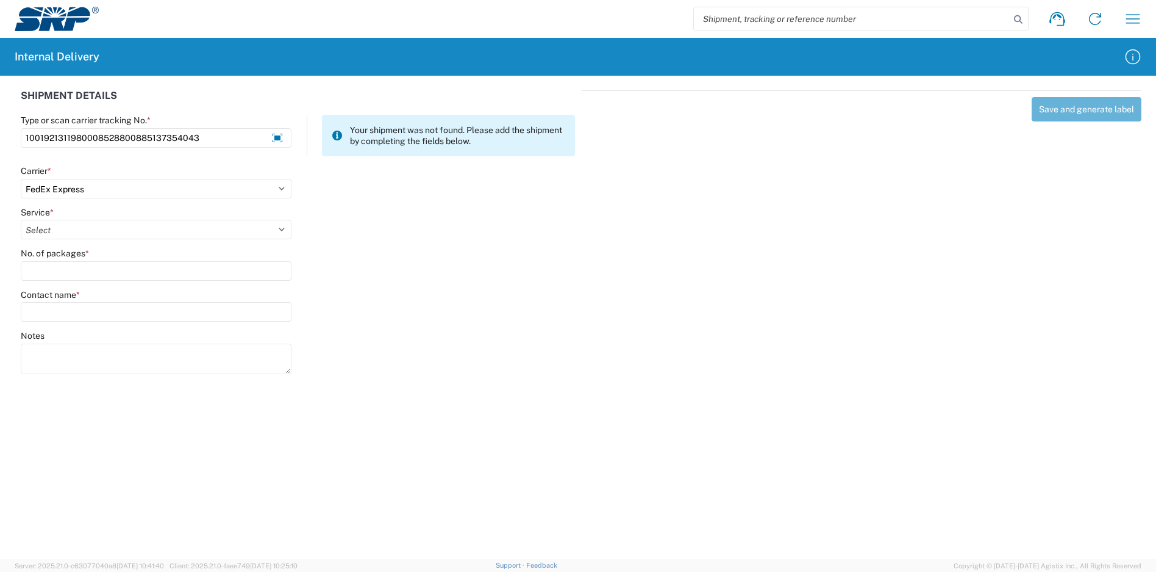
select select "9"
click at [21, 220] on select "Select 1Day Freight 2Day 2Day AM 2Day AM One Rate 2Day Freight 2Day One Rate 3 …" at bounding box center [156, 230] width 271 height 20
click at [85, 273] on input "No. of packages *" at bounding box center [156, 271] width 271 height 20
type input "1"
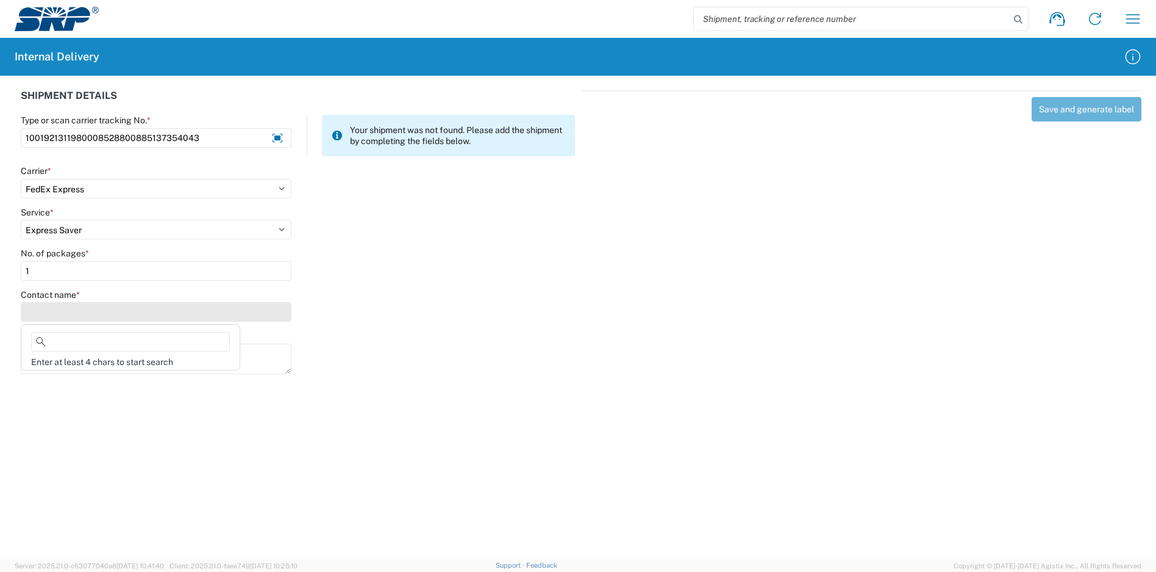
click at [90, 310] on input "Contact name *" at bounding box center [156, 312] width 271 height 20
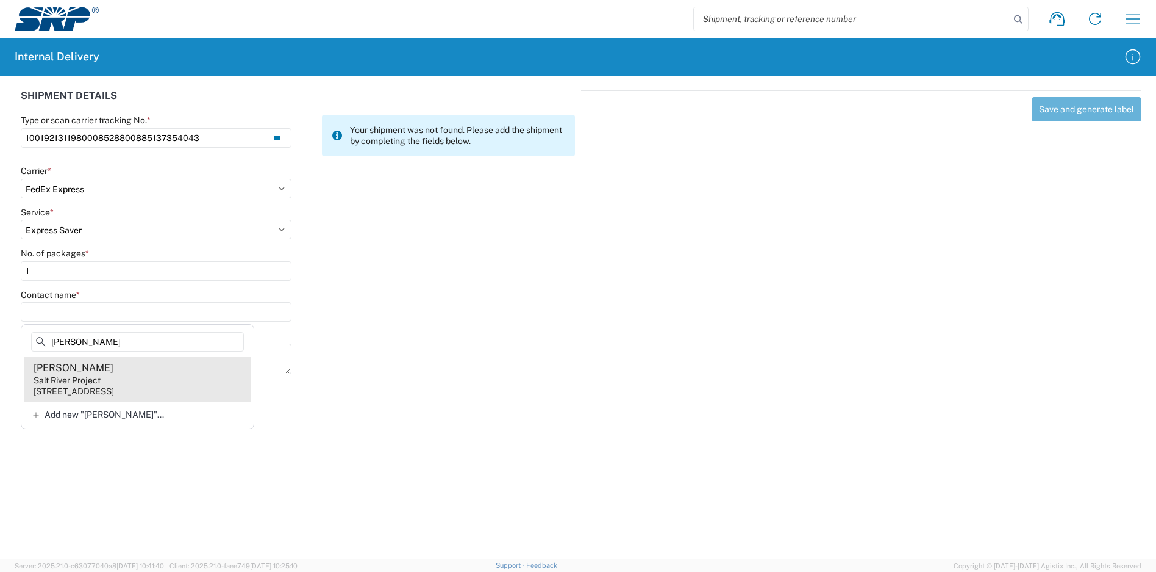
type input "bess"
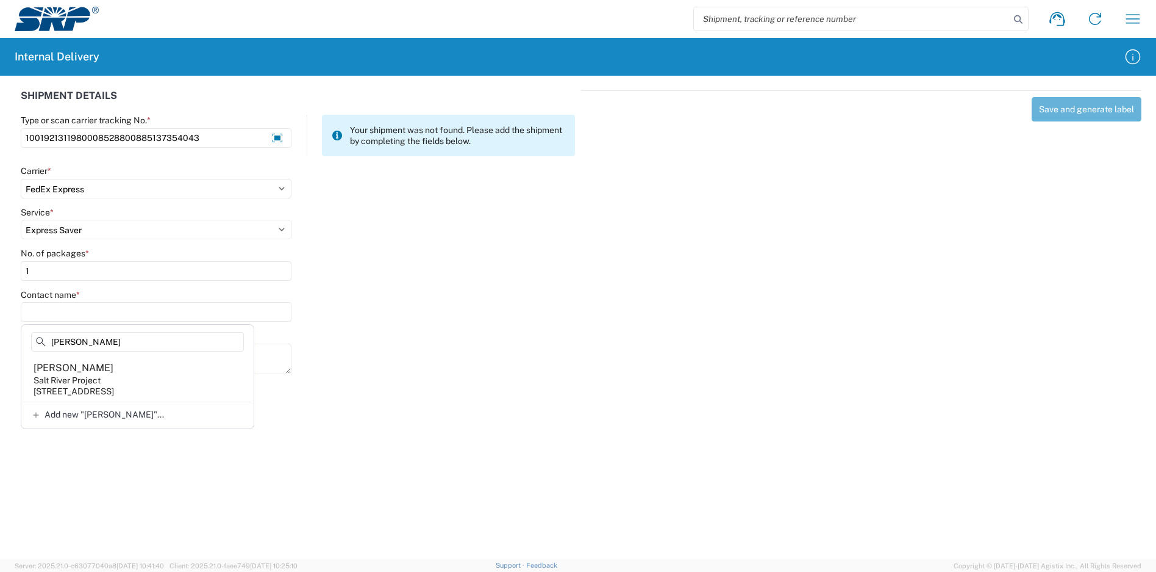
click at [120, 371] on agx-address-suggestion-item "Kyle Bess Salt River Project 1500 N Mill Ave, PAB15W, Tempe, AZ, 85281, US" at bounding box center [138, 378] width 228 height 45
type input "Kyle Bess"
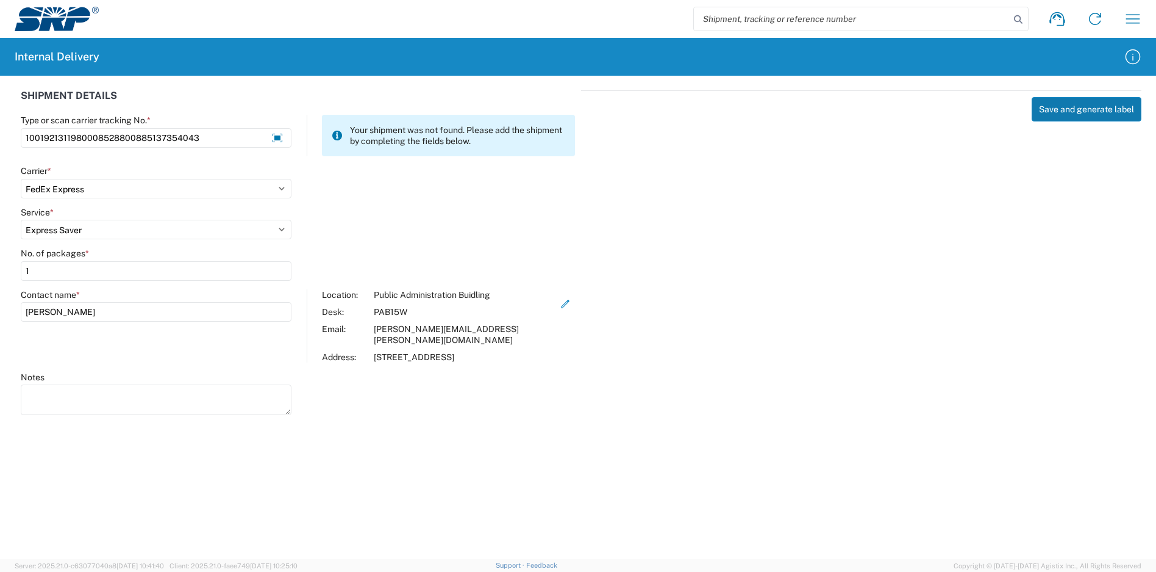
click at [1059, 116] on button "Save and generate label" at bounding box center [1087, 109] width 110 height 24
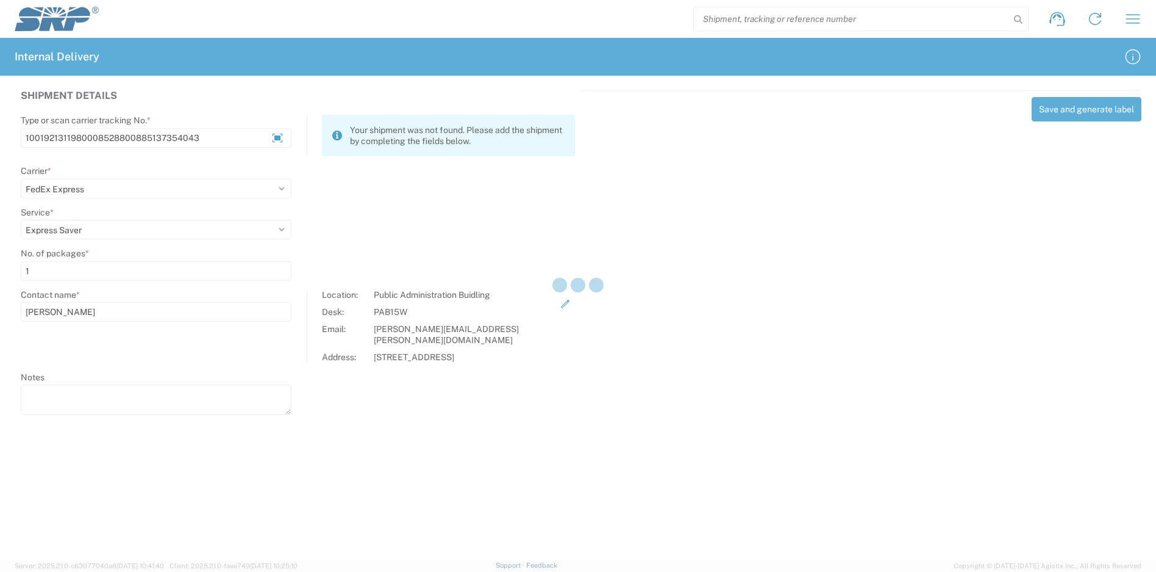
select select
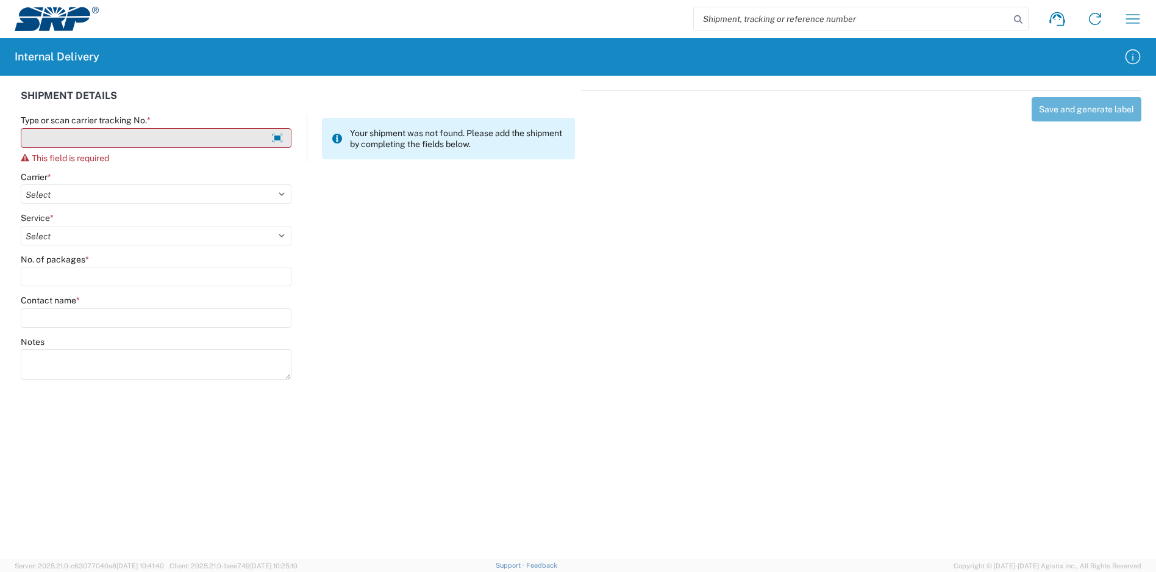
click at [135, 128] on input "Type or scan carrier tracking No. *" at bounding box center [156, 138] width 271 height 20
click at [137, 134] on input "Type or scan carrier tracking No. *" at bounding box center [156, 138] width 271 height 20
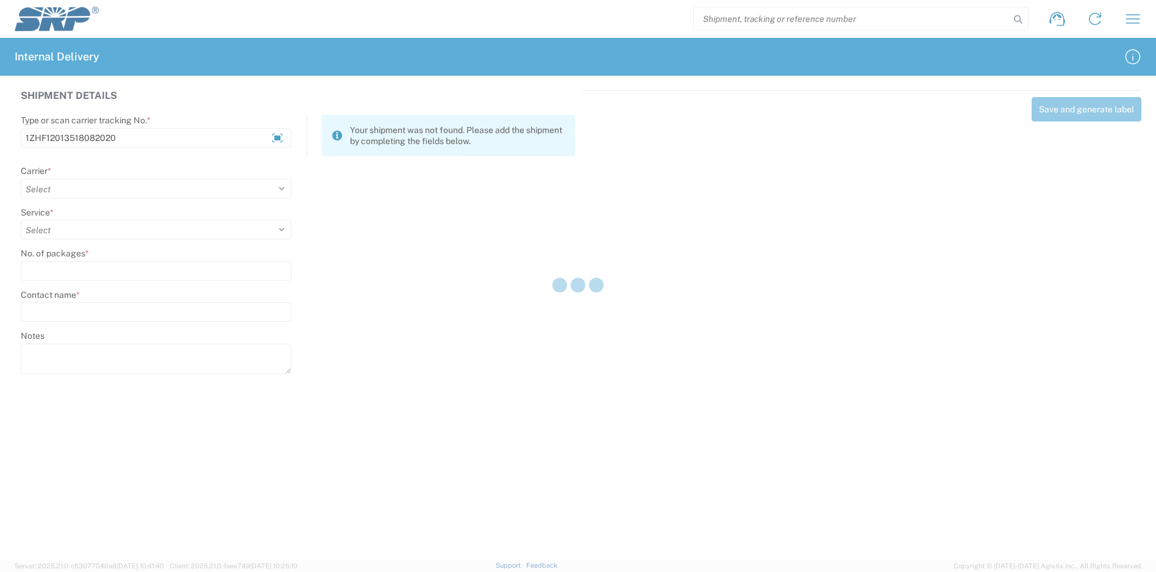
type input "1ZHF12013518082020"
click at [141, 187] on div at bounding box center [578, 286] width 1156 height 572
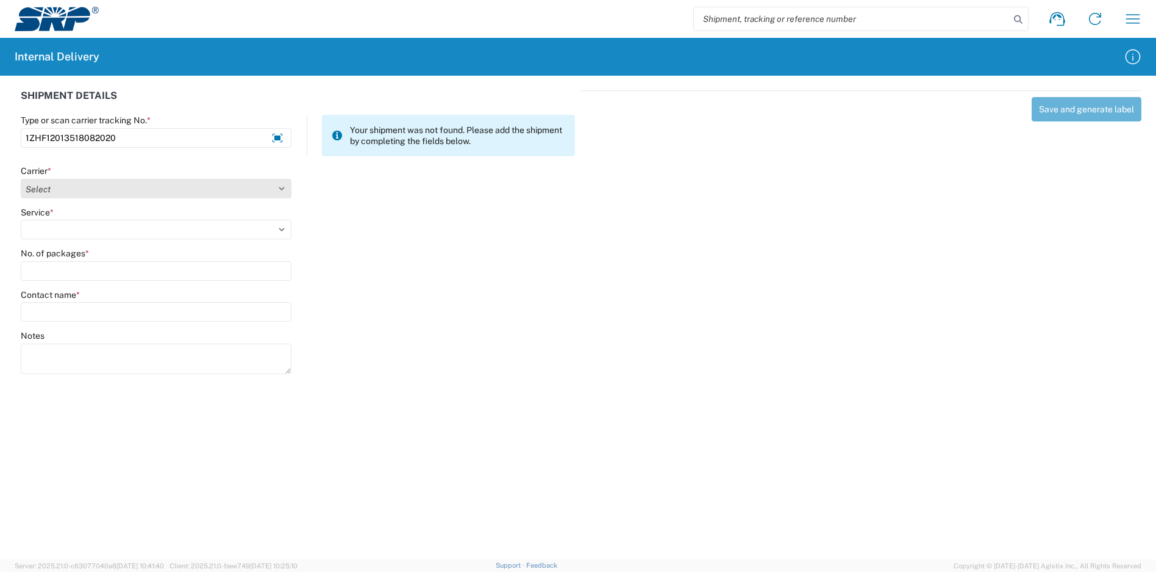
click at [128, 190] on select "Select Amazon Logistics ATI Trucking BC Dimerco Logistics Empire Southwest FedE…" at bounding box center [156, 189] width 271 height 20
select select "12"
click at [21, 179] on select "Select Amazon Logistics ATI Trucking BC Dimerco Logistics Empire Southwest FedE…" at bounding box center [156, 189] width 271 height 20
click at [80, 232] on select "Select 2nd Day Air 2nd Day Air A.M. 3 Day Select Basic BOUND PRINTED MATTER, UP…" at bounding box center [156, 230] width 271 height 20
select select "42"
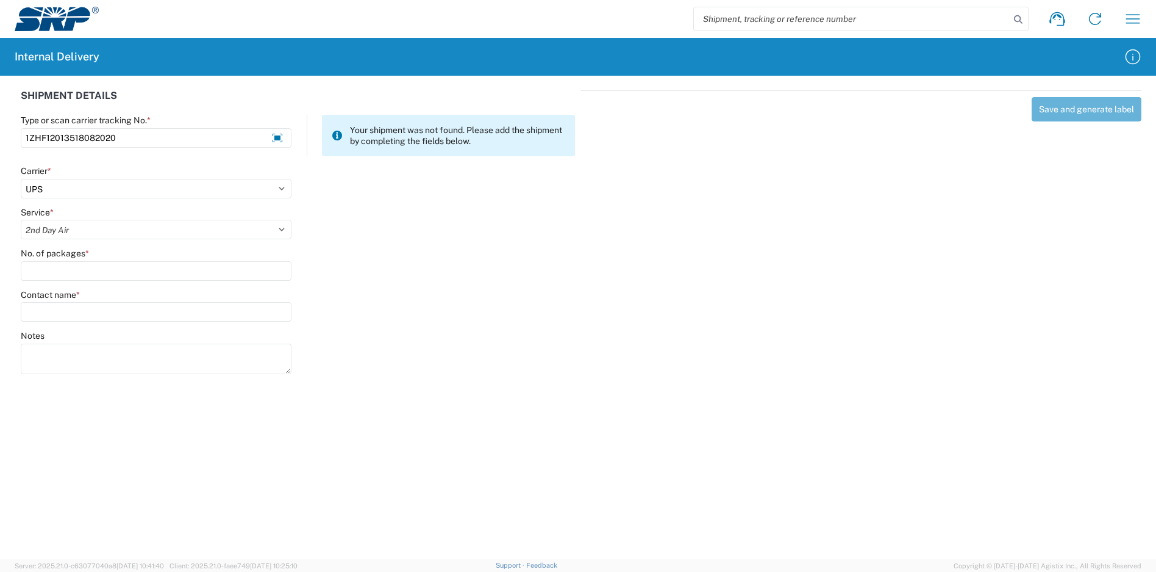
click at [21, 220] on select "Select 2nd Day Air 2nd Day Air A.M. 3 Day Select Basic BOUND PRINTED MATTER, UP…" at bounding box center [156, 230] width 271 height 20
click at [93, 268] on input "No. of packages *" at bounding box center [156, 271] width 271 height 20
type input "7"
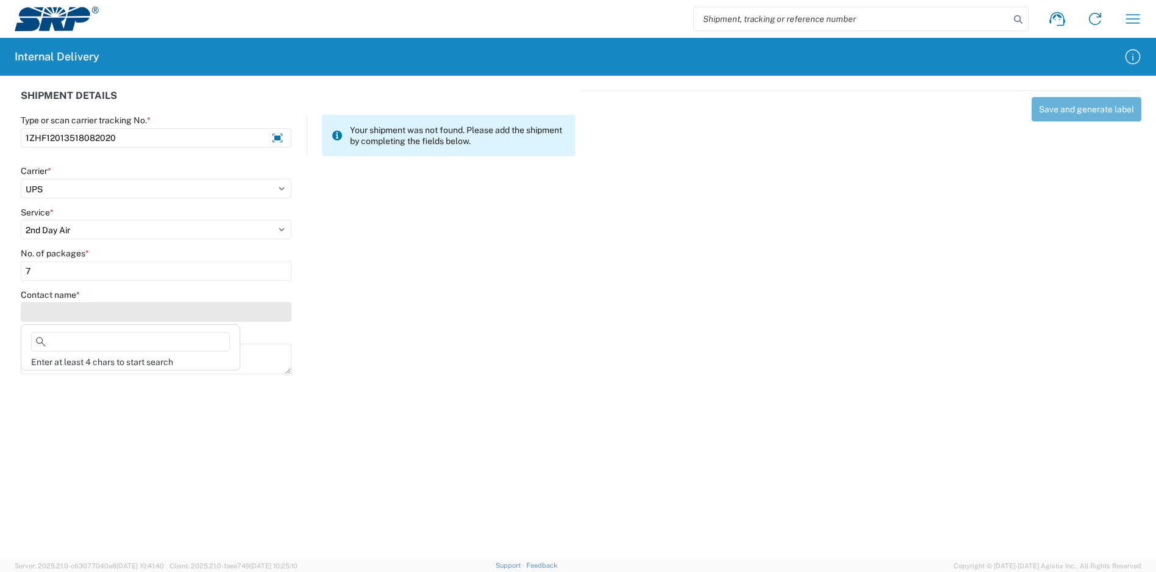
click at [84, 312] on input "Contact name *" at bounding box center [156, 312] width 271 height 20
click at [79, 312] on input "Contact name *" at bounding box center [156, 312] width 271 height 20
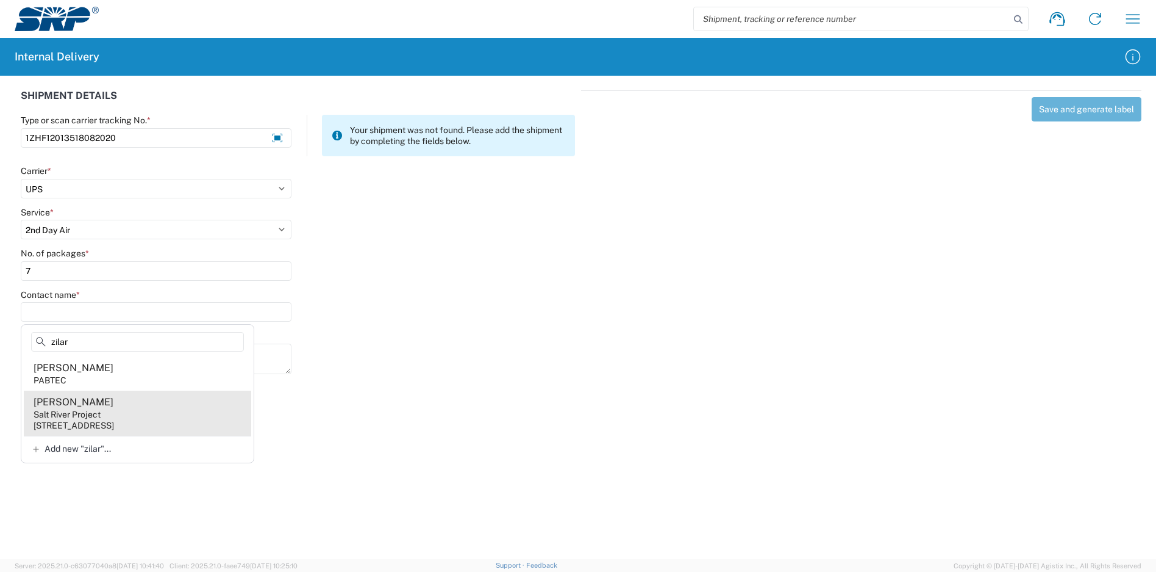
type input "zilar"
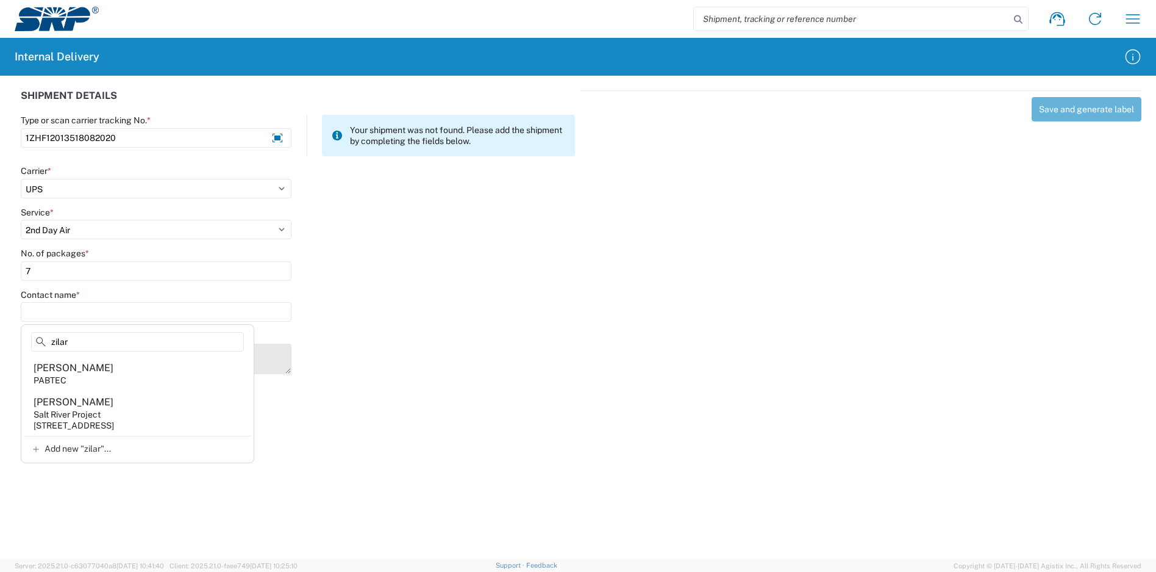
click at [130, 401] on agx-address-suggestion-item "Curtis Zilar Salt River Project 1500 N Mill Ave, PAB15W, Tempe, AZ, 85281, US" at bounding box center [138, 412] width 228 height 45
type input "Curtis Zilar"
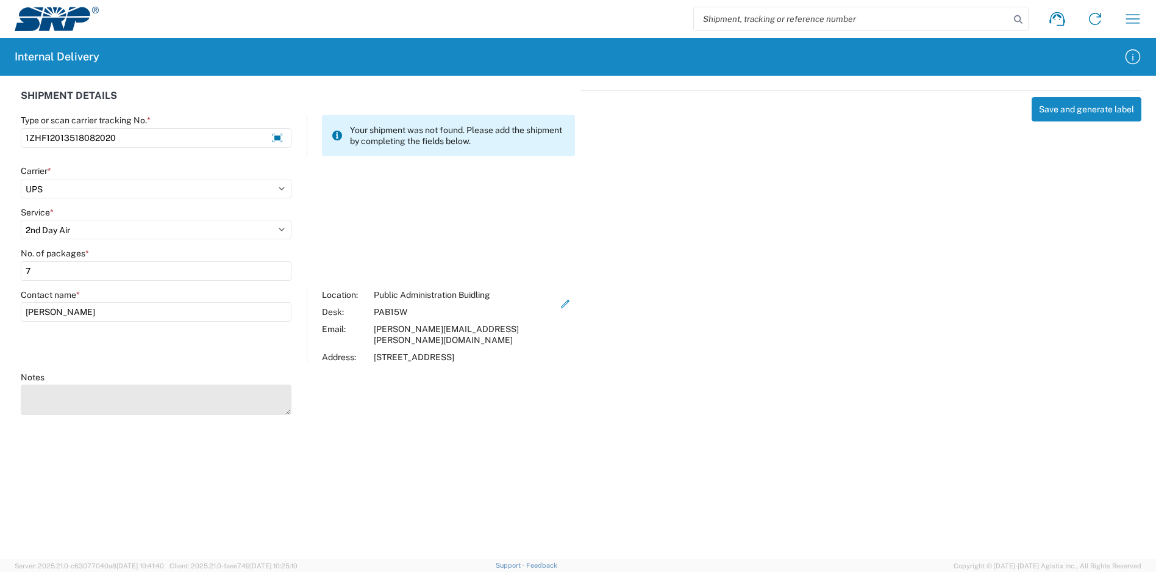
click at [194, 386] on textarea "Notes" at bounding box center [156, 399] width 271 height 30
type textarea "4"
click at [115, 397] on textarea "1ZHF12013518082002 1ZHF12013518050840 1ZHF12013518082020 1ZHF120135180820391ZHF…" at bounding box center [156, 399] width 271 height 30
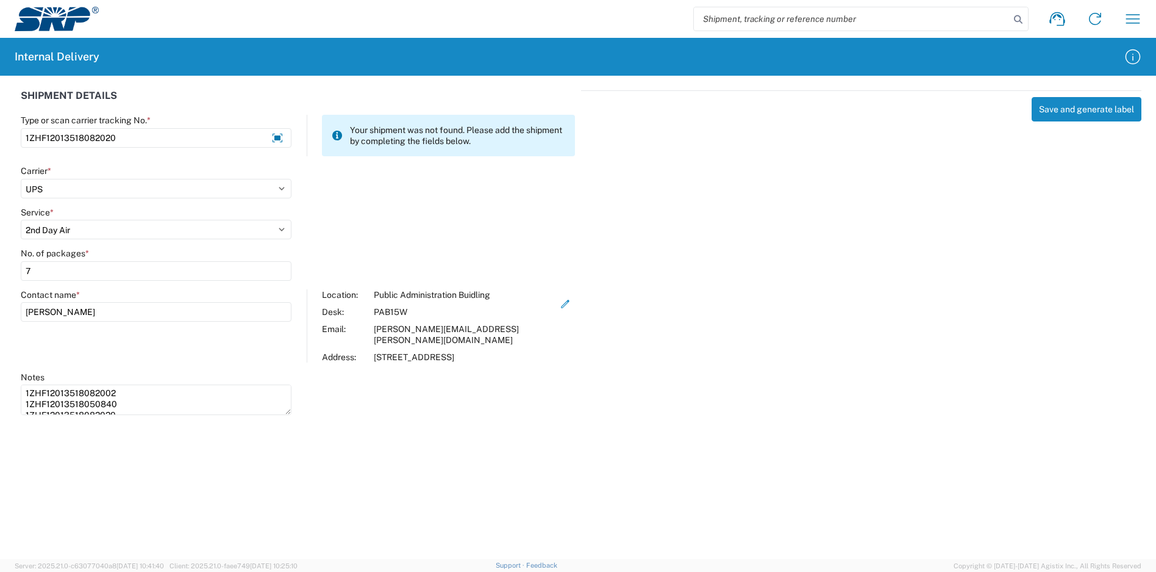
drag, startPoint x: 177, startPoint y: 379, endPoint x: 20, endPoint y: 380, distance: 158.0
click at [20, 380] on agx-form-control-wrapper-v2 "Notes 1ZHF12013518082002 1ZHF12013518050840 1ZHF12013518082020 1ZHF120135180820…" at bounding box center [157, 398] width 284 height 55
type textarea "1ZHF12013518050840 1ZHF12013518082020 1ZHF12013518082039 1ZHF12013518082011"
click at [1100, 105] on button "Save and generate label" at bounding box center [1087, 109] width 110 height 24
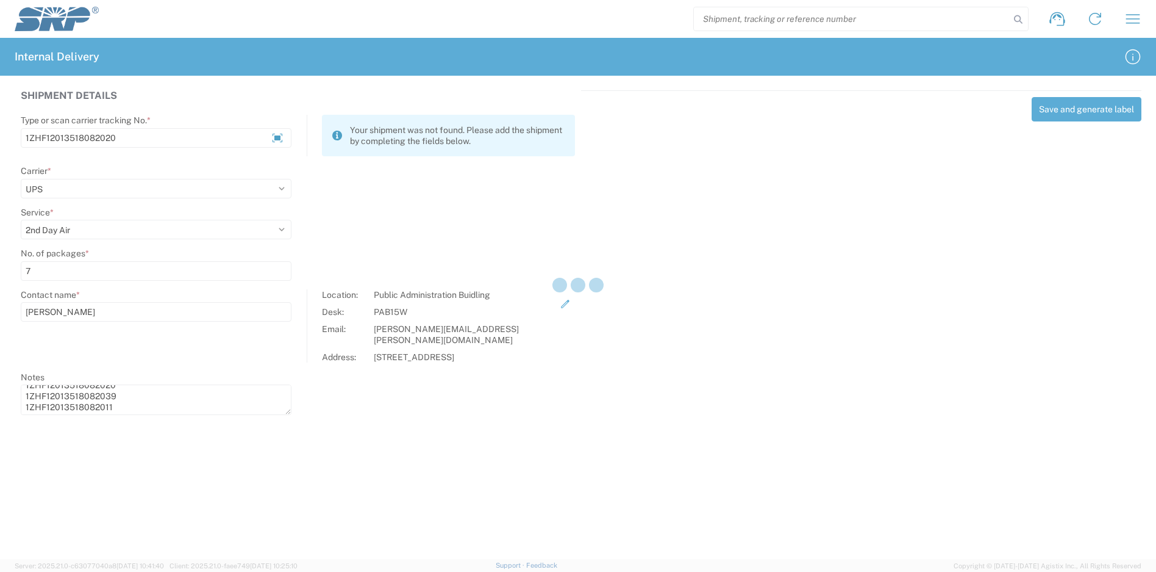
select select
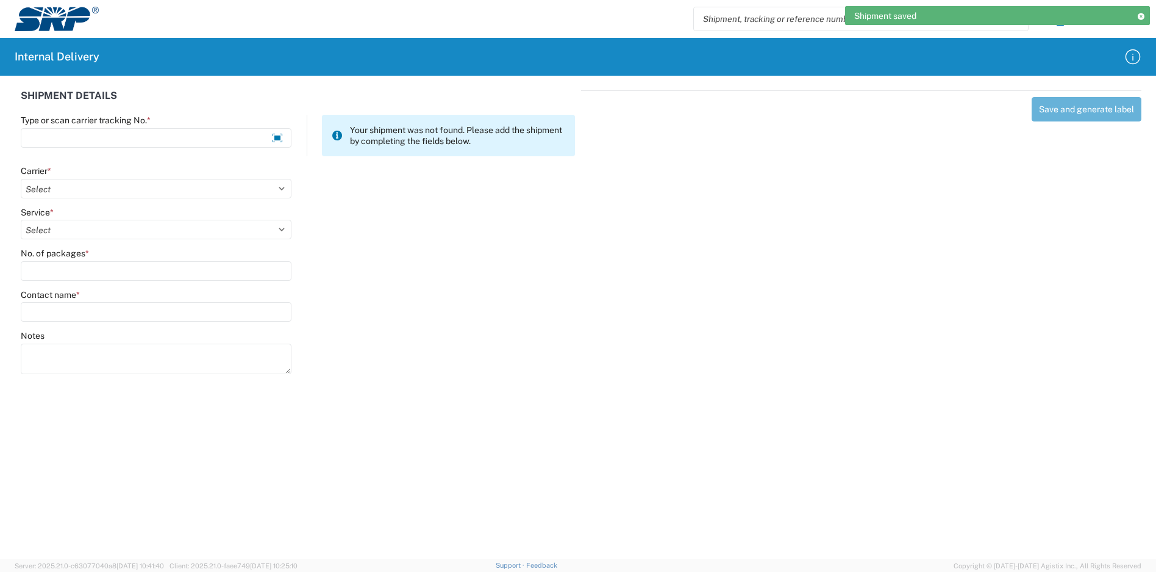
scroll to position [0, 0]
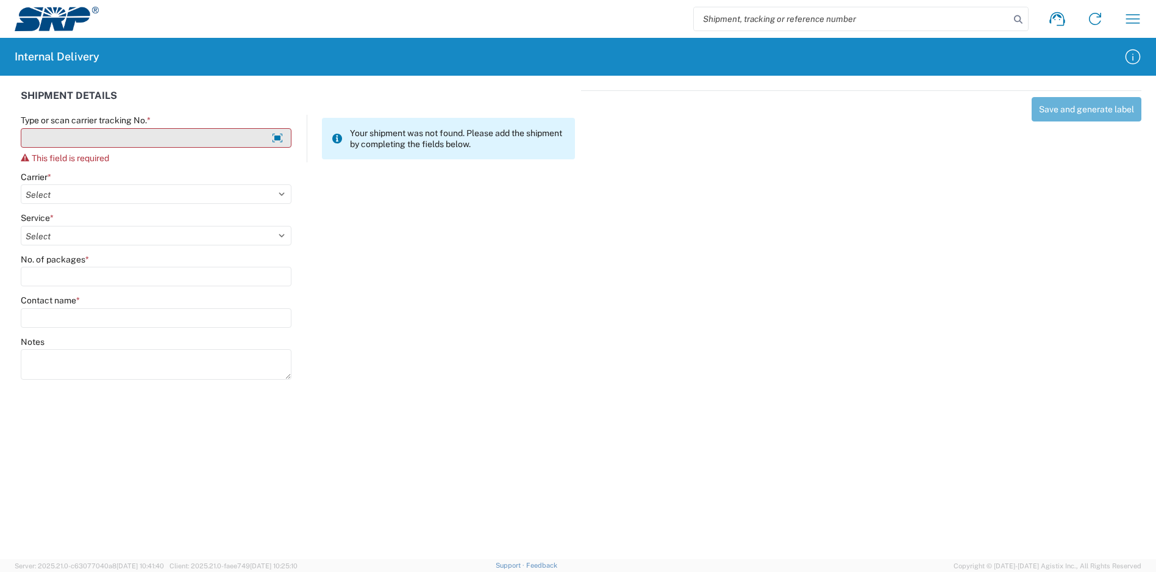
click at [135, 128] on input "Type or scan carrier tracking No. *" at bounding box center [156, 138] width 271 height 20
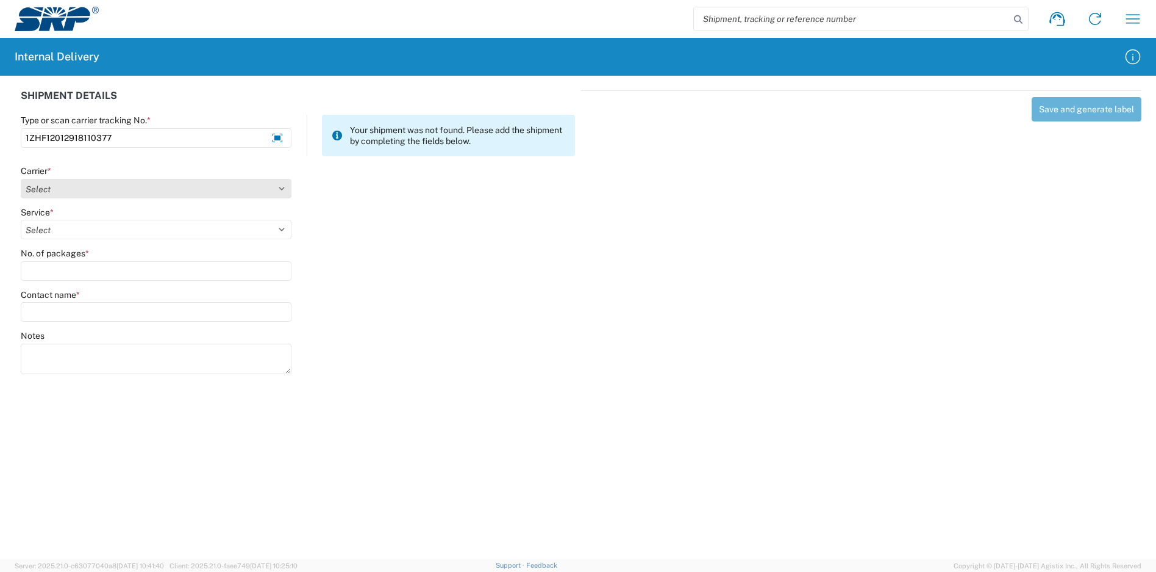
type input "1ZHF12012918110377"
click at [102, 183] on select "Select Amazon Logistics ATI Trucking BC Dimerco Logistics Empire Southwest FedE…" at bounding box center [156, 189] width 271 height 20
select select "12"
click at [21, 179] on select "Select Amazon Logistics ATI Trucking BC Dimerco Logistics Empire Southwest FedE…" at bounding box center [156, 189] width 271 height 20
click at [58, 220] on select "Select" at bounding box center [156, 230] width 271 height 20
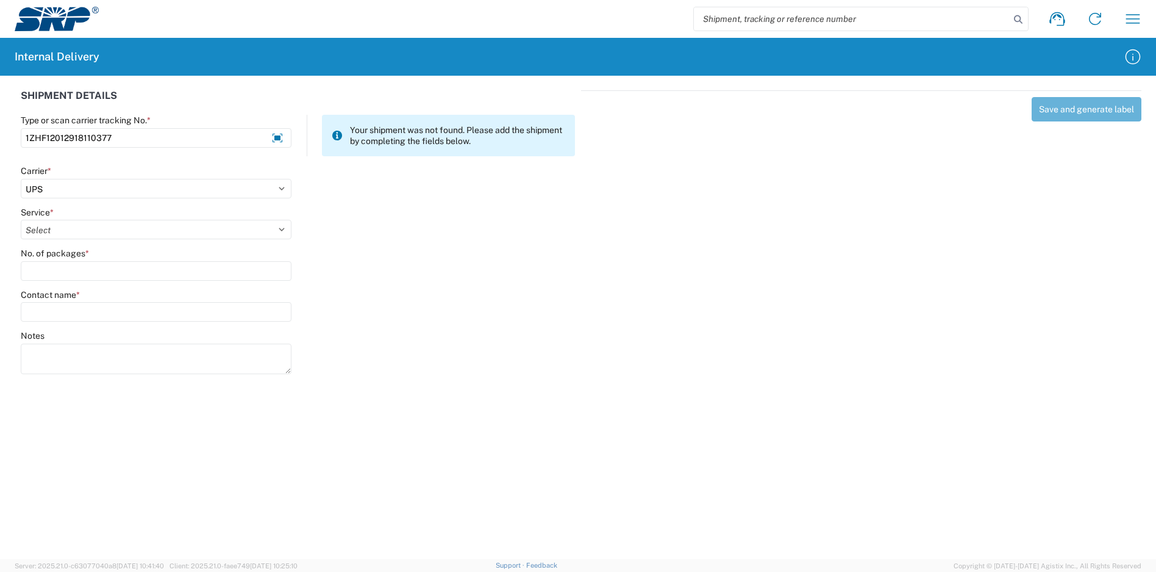
select select "42"
click at [21, 220] on select "Select 2nd Day Air 2nd Day Air A.M. 3 Day Select Basic BOUND PRINTED MATTER, UP…" at bounding box center [156, 230] width 271 height 20
click at [81, 285] on agx-form-control-wrapper-v2 "No. of packages *" at bounding box center [157, 268] width 284 height 41
click at [81, 272] on input "No. of packages *" at bounding box center [156, 271] width 271 height 20
type input "1"
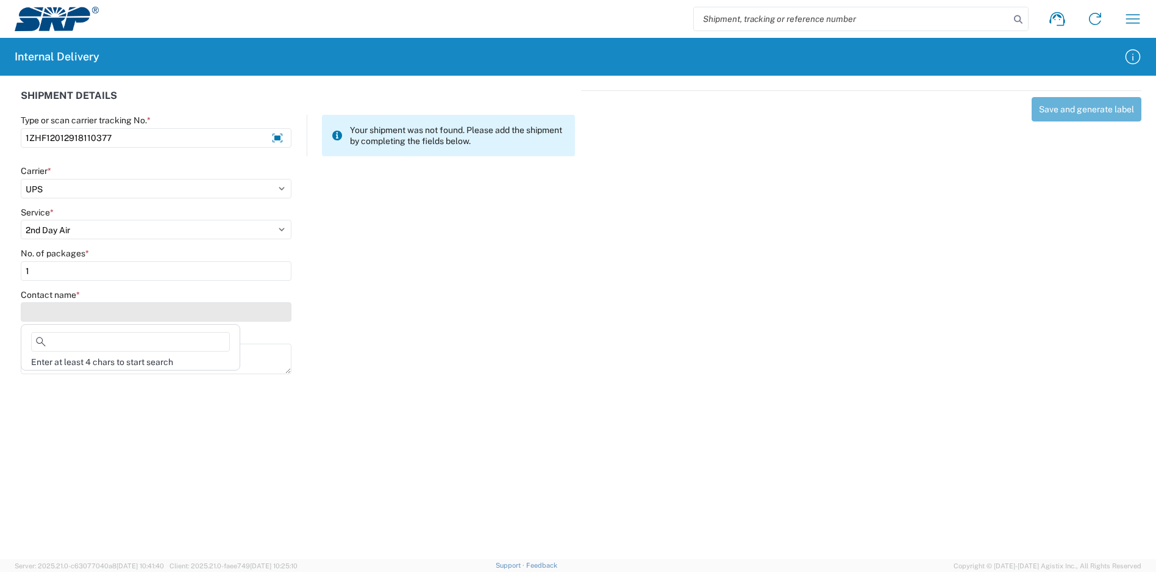
click at [79, 303] on input "Contact name *" at bounding box center [156, 312] width 271 height 20
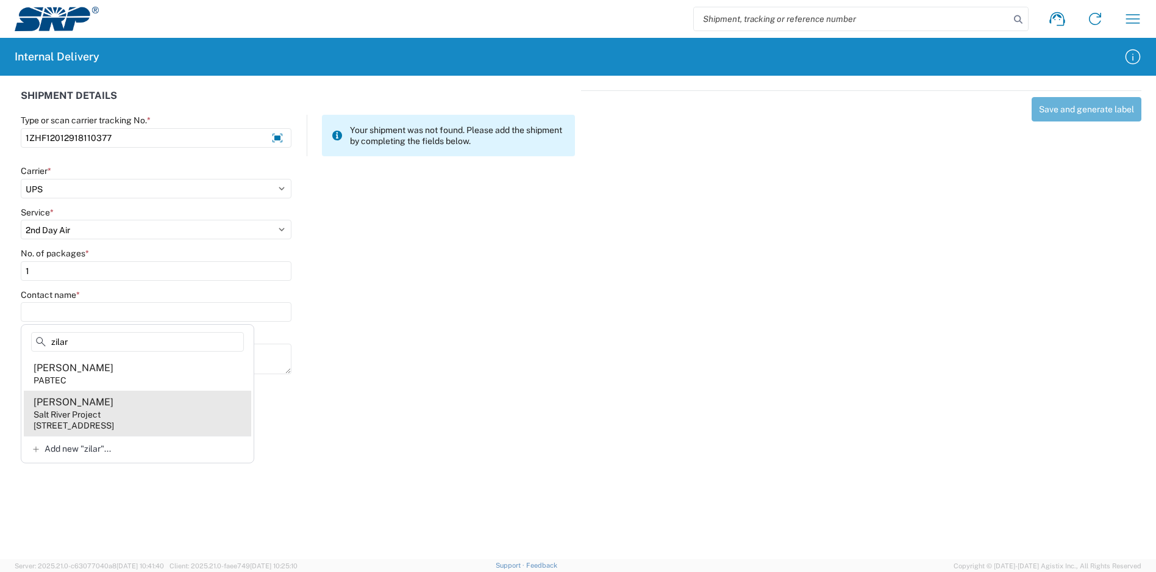
type input "zilar"
click at [103, 410] on agx-address-suggestion-item "Curtis Zilar Salt River Project 1500 N Mill Ave, PAB15W, Tempe, AZ, 85281, US" at bounding box center [138, 412] width 228 height 45
type input "Curtis Zilar"
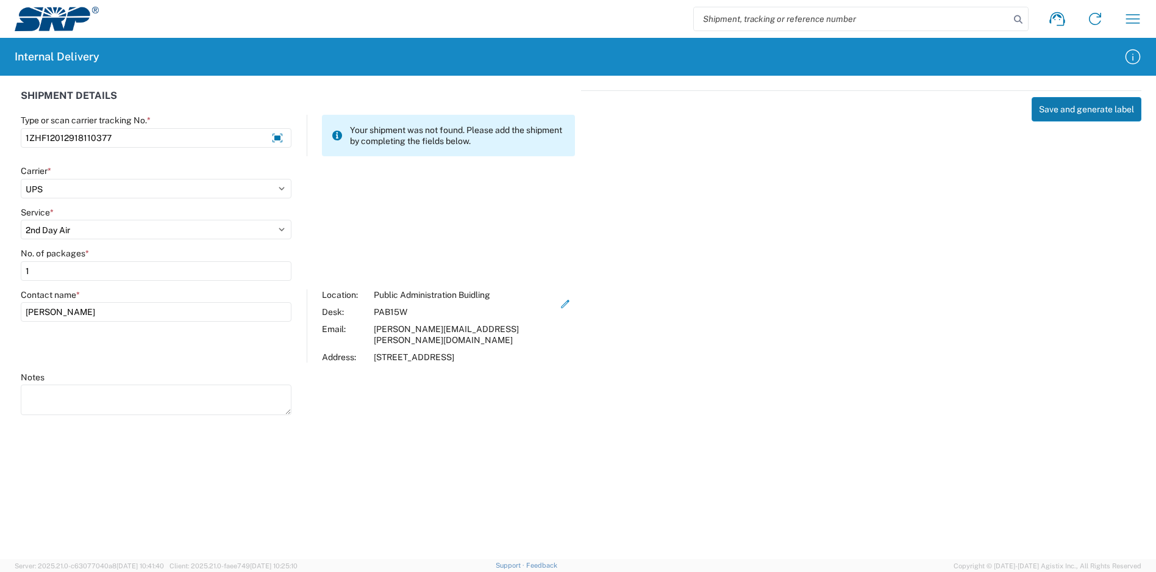
click at [1083, 111] on button "Save and generate label" at bounding box center [1087, 109] width 110 height 24
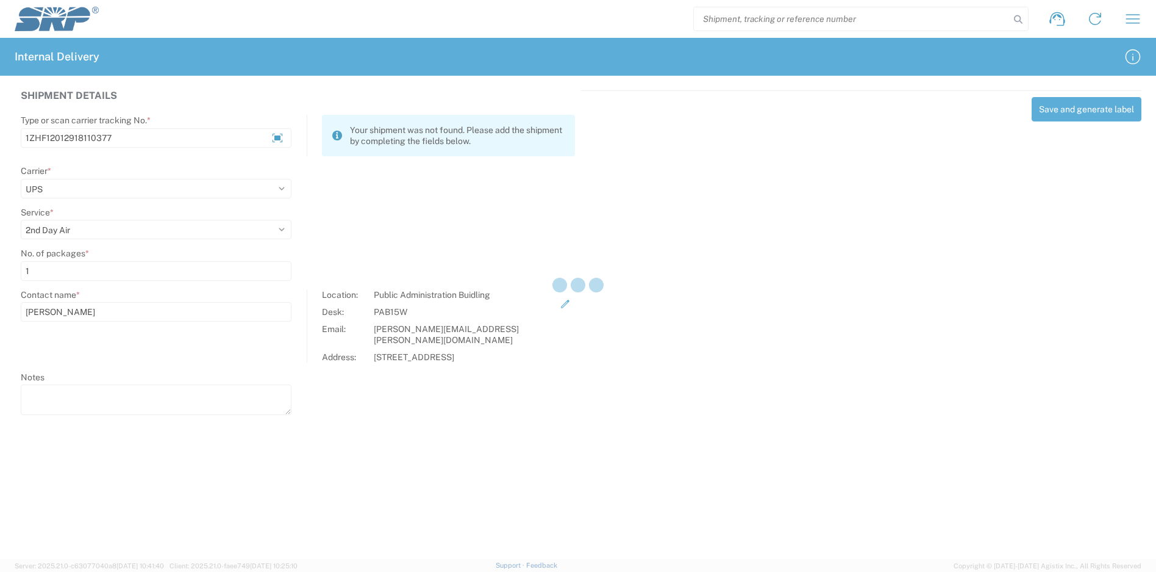
select select
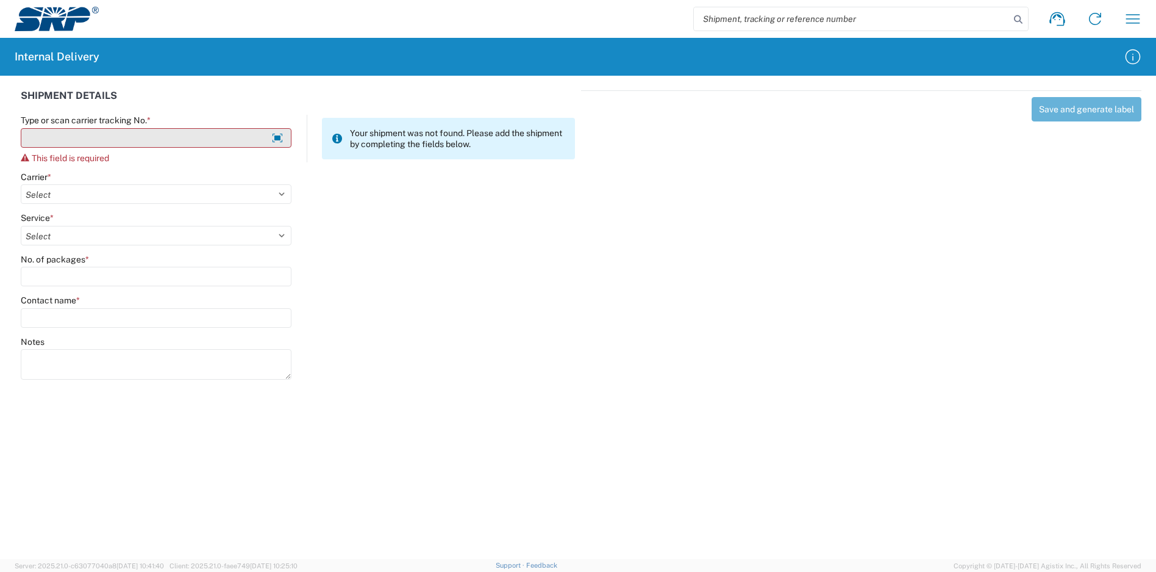
click at [163, 132] on input "Type or scan carrier tracking No. *" at bounding box center [156, 138] width 271 height 20
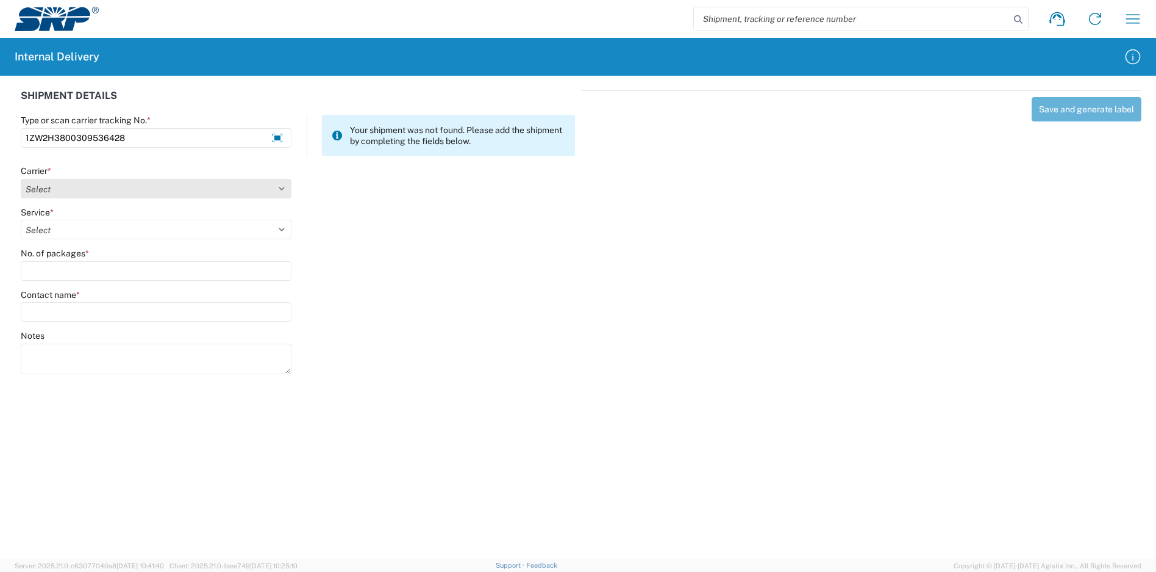
type input "1ZW2H3800309536428"
click at [143, 182] on select "Select Amazon Logistics ATI Trucking BC Dimerco Logistics Empire Southwest FedE…" at bounding box center [156, 189] width 271 height 20
select select "12"
click at [21, 179] on select "Select Amazon Logistics ATI Trucking BC Dimerco Logistics Empire Southwest FedE…" at bounding box center [156, 189] width 271 height 20
click at [61, 225] on select "Select 2nd Day Air 2nd Day Air A.M. 3 Day Select Basic BOUND PRINTED MATTER, UP…" at bounding box center [156, 230] width 271 height 20
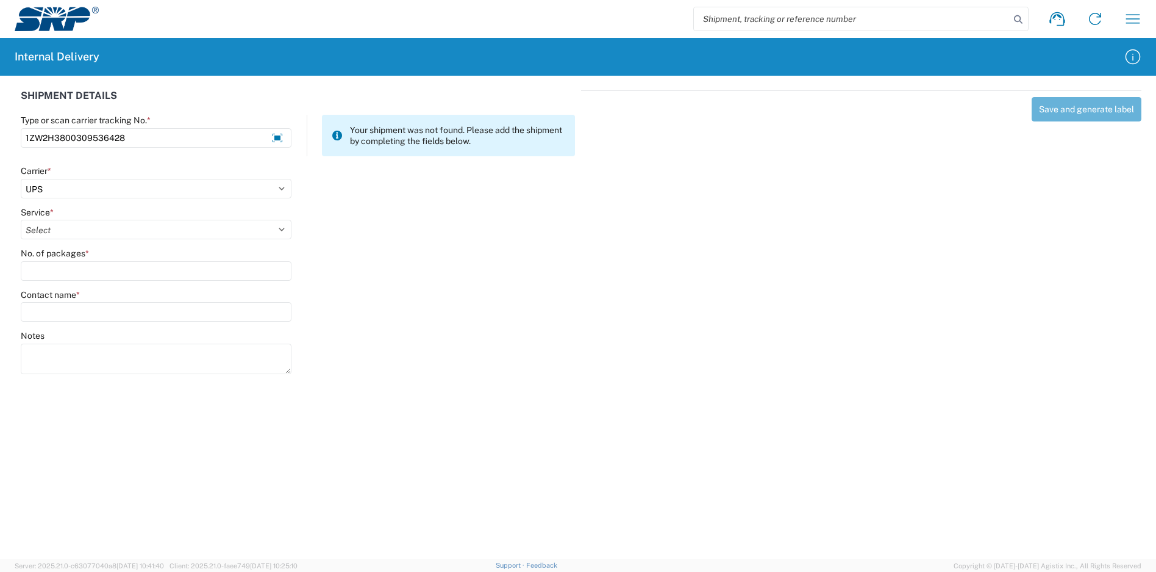
select select "43"
click at [21, 220] on select "Select 2nd Day Air 2nd Day Air A.M. 3 Day Select Basic BOUND PRINTED MATTER, UP…" at bounding box center [156, 230] width 271 height 20
click at [95, 271] on input "No. of packages *" at bounding box center [156, 271] width 271 height 20
type input "9"
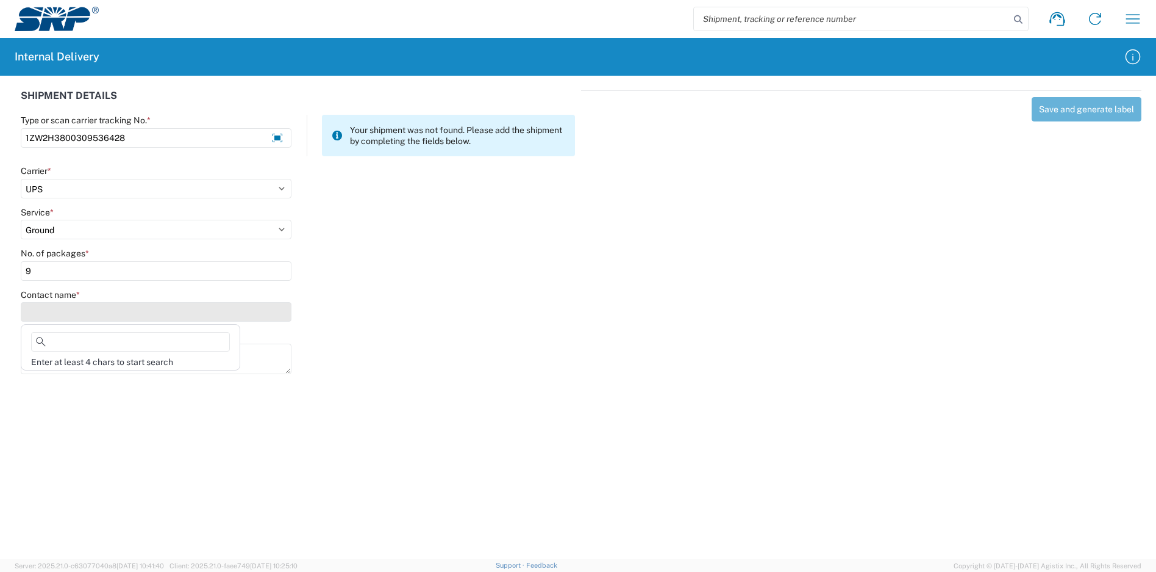
click at [65, 306] on input "Contact name *" at bounding box center [156, 312] width 271 height 20
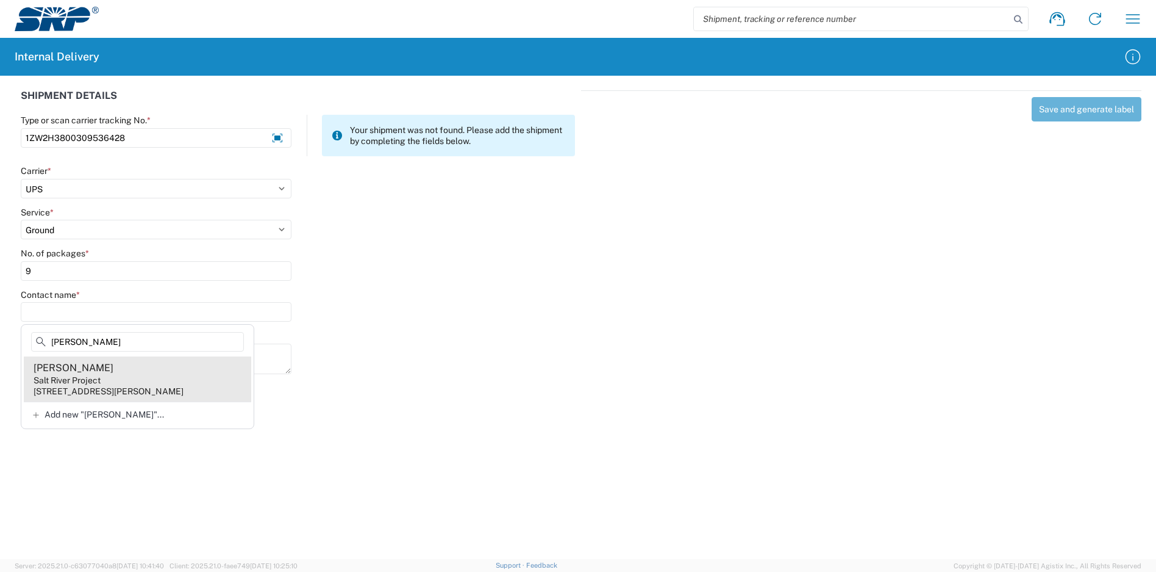
type input "totten"
click at [151, 382] on agx-address-suggestion-item "Alan Totten Salt River Project 6504 E Thomas Rd, POB006, Scottsdale, AZ, 85251,…" at bounding box center [138, 378] width 228 height 45
type input "Alan Totten"
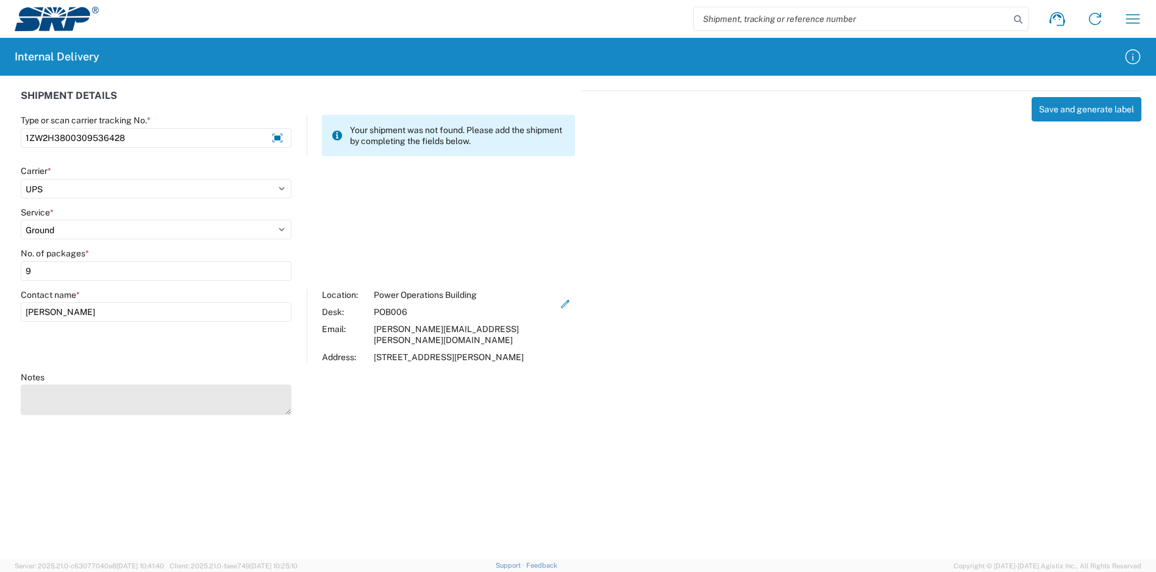
click at [243, 393] on textarea "Notes" at bounding box center [156, 399] width 271 height 30
type textarea "1ZW2H3800300908051 1ZW2H3800316365242 1ZW2H3800309940035 1ZW2H3800303546106 1ZW…"
click at [1075, 106] on button "Save and generate label" at bounding box center [1087, 109] width 110 height 24
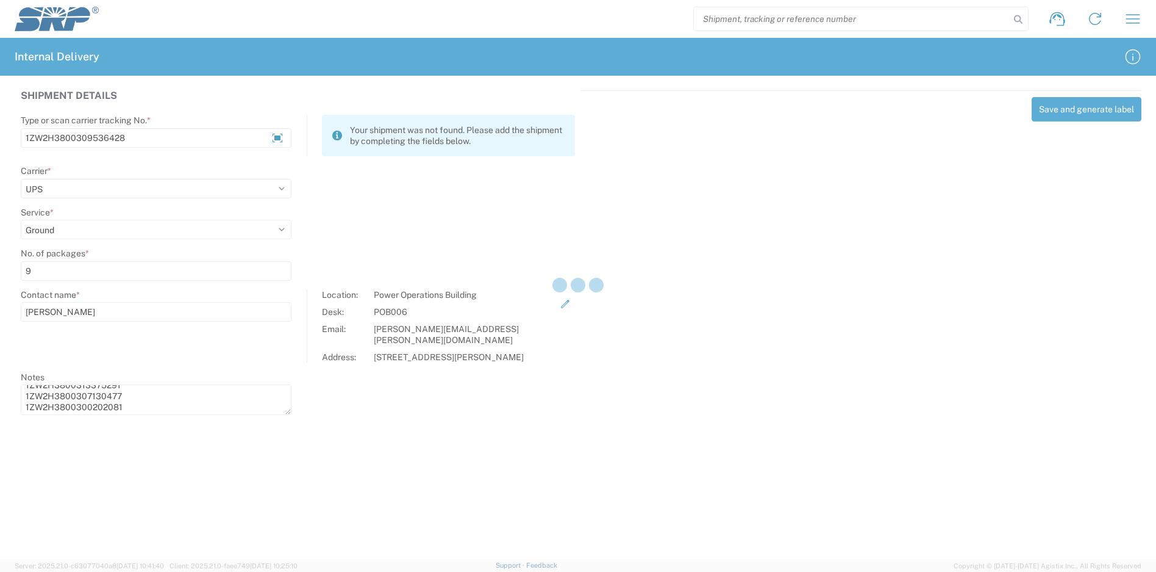
select select
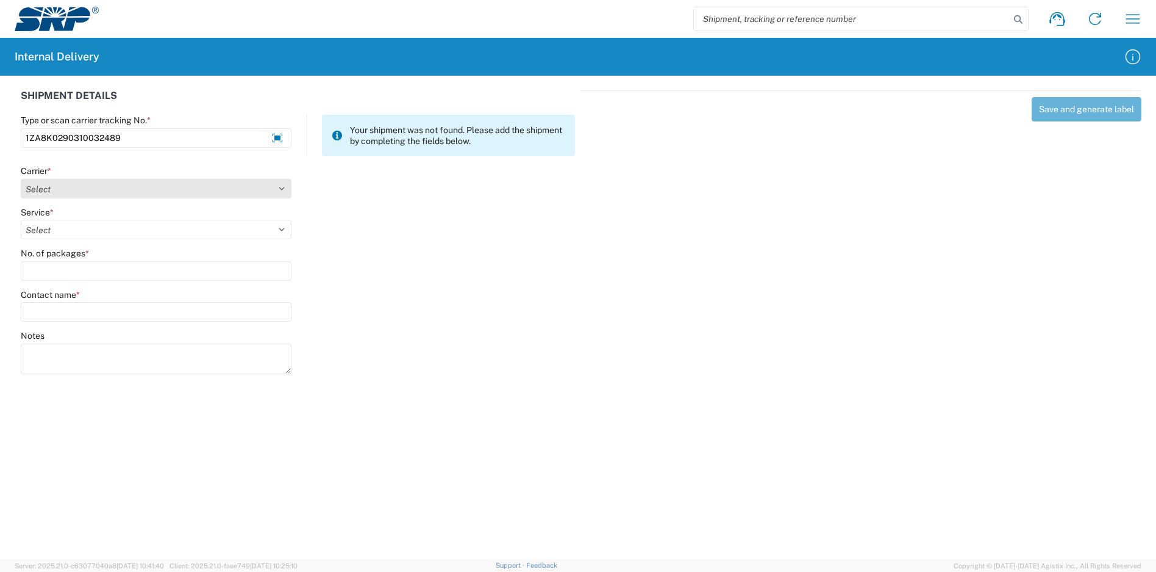
type input "1ZA8K0290310032489"
click at [120, 191] on select "Select Amazon Logistics ATI Trucking BC Dimerco Logistics Empire Southwest FedE…" at bounding box center [156, 189] width 271 height 20
select select "12"
click at [21, 179] on select "Select Amazon Logistics ATI Trucking BC Dimerco Logistics Empire Southwest FedE…" at bounding box center [156, 189] width 271 height 20
click at [74, 225] on select "Select 2nd Day Air 2nd Day Air A.M. 3 Day Select Basic BOUND PRINTED MATTER, UP…" at bounding box center [156, 230] width 271 height 20
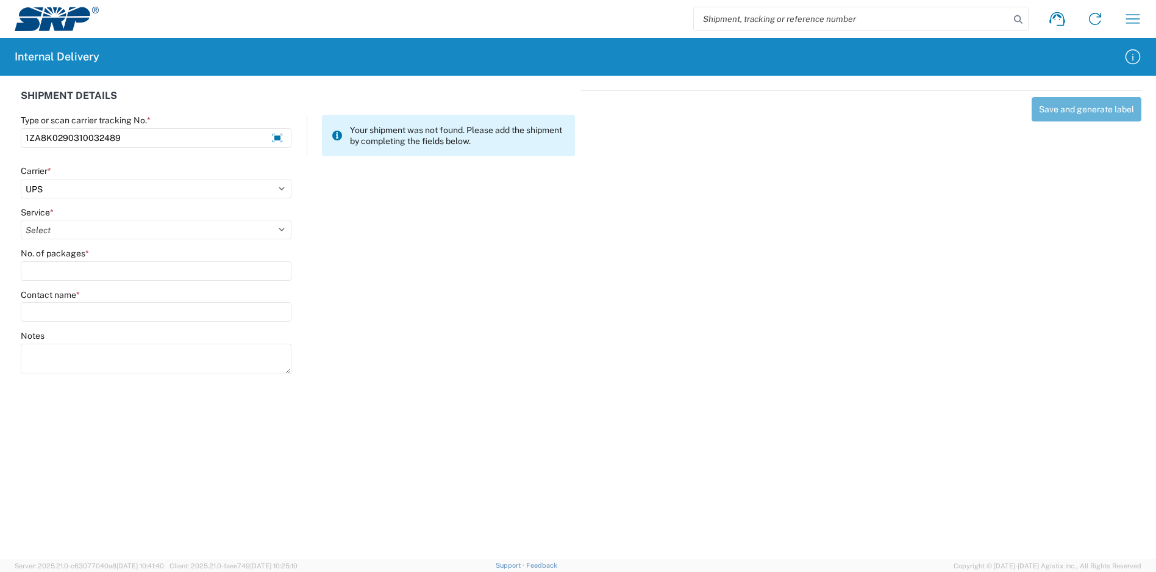
select select "43"
click at [21, 220] on select "Select 2nd Day Air 2nd Day Air A.M. 3 Day Select Basic BOUND PRINTED MATTER, UP…" at bounding box center [156, 230] width 271 height 20
click at [71, 275] on input "No. of packages *" at bounding box center [156, 271] width 271 height 20
type input "1"
click at [73, 310] on input "Contact name *" at bounding box center [156, 312] width 271 height 20
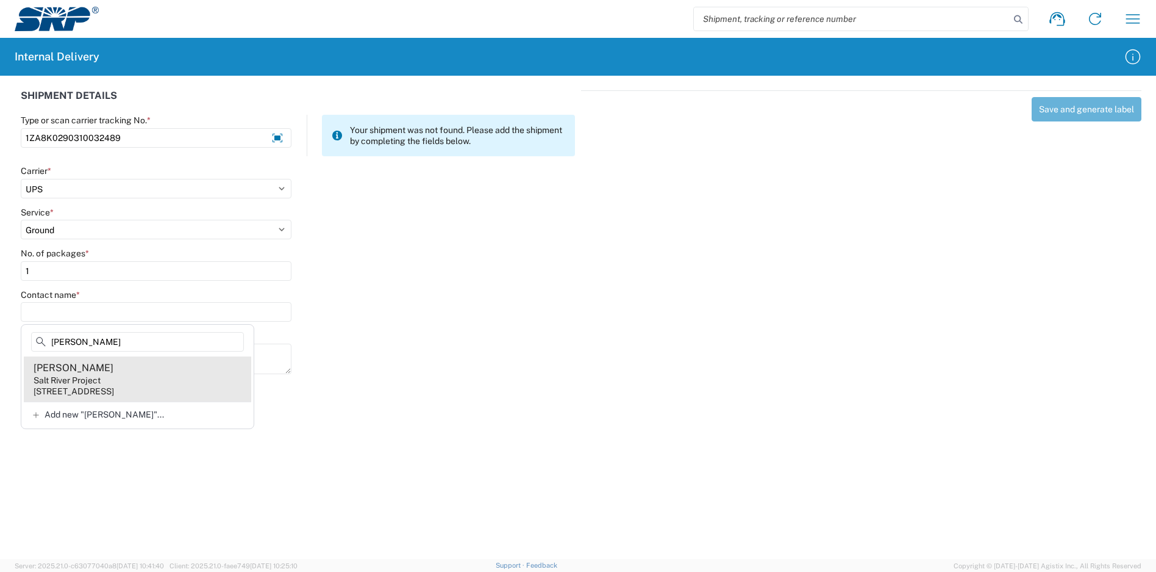
type input "cazares"
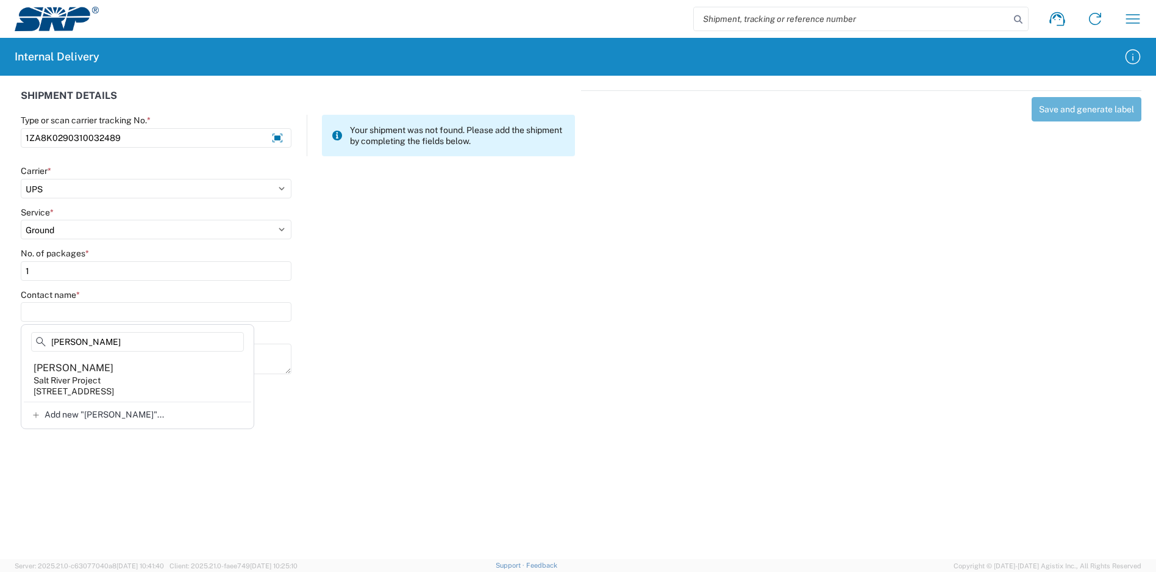
drag, startPoint x: 85, startPoint y: 372, endPoint x: 93, endPoint y: 372, distance: 8.5
click at [88, 372] on div "Luis Cazares" at bounding box center [74, 367] width 80 height 13
type input "Luis Cazares"
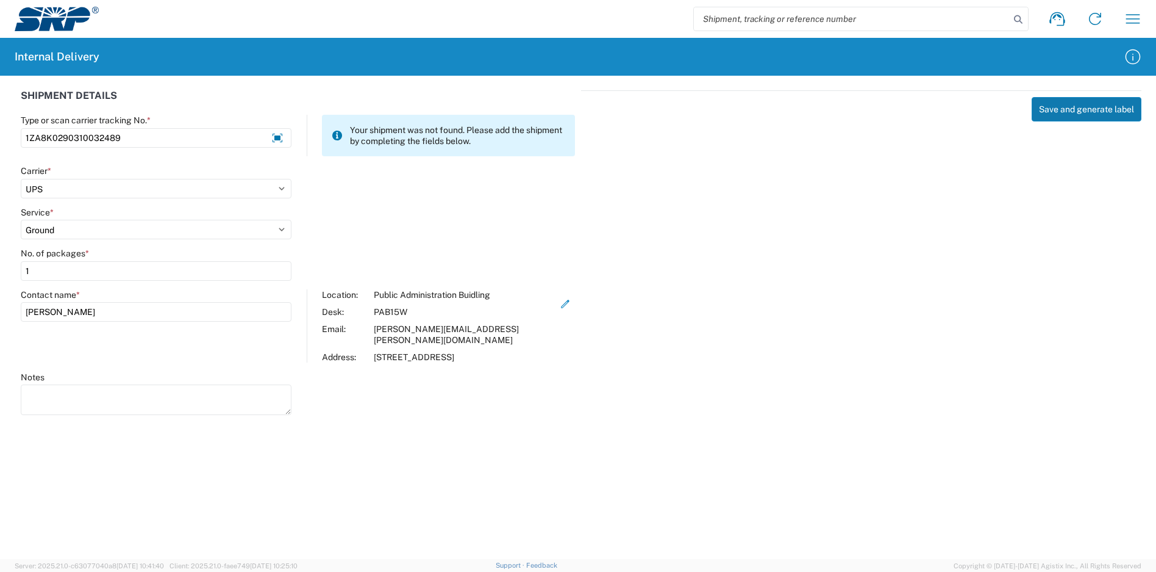
click at [1103, 109] on button "Save and generate label" at bounding box center [1087, 109] width 110 height 24
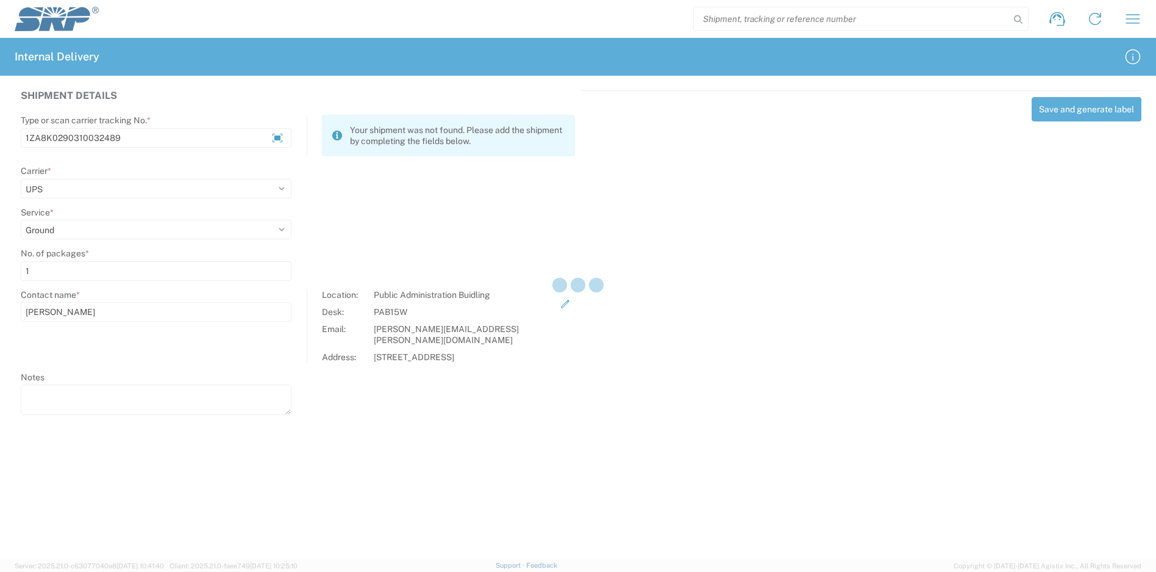
select select
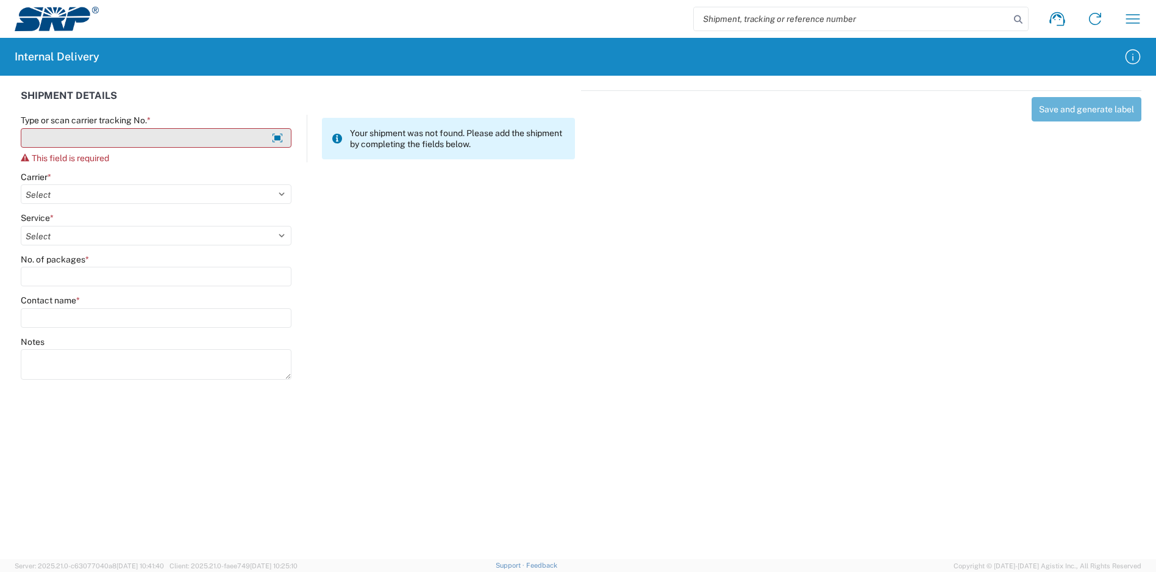
click at [158, 131] on input "Type or scan carrier tracking No. *" at bounding box center [156, 138] width 271 height 20
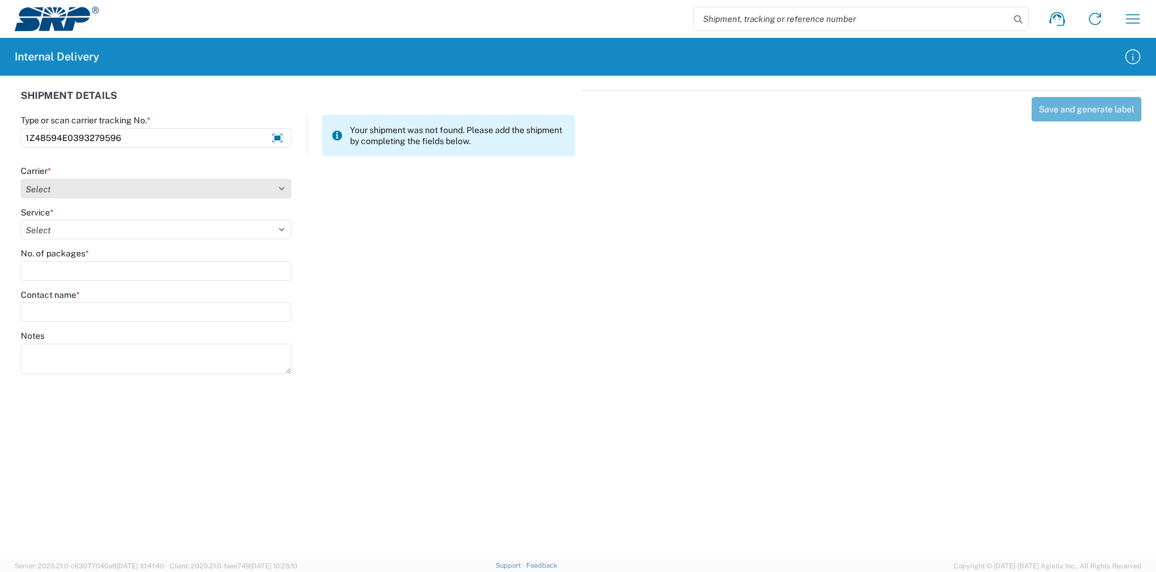
type input "1Z48594E0393279596"
click at [147, 185] on select "Select Amazon Logistics ATI Trucking BC Dimerco Logistics Empire Southwest FedE…" at bounding box center [156, 189] width 271 height 20
select select "12"
click at [21, 179] on select "Select Amazon Logistics ATI Trucking BC Dimerco Logistics Empire Southwest FedE…" at bounding box center [156, 189] width 271 height 20
click at [108, 235] on select "Select" at bounding box center [156, 230] width 271 height 20
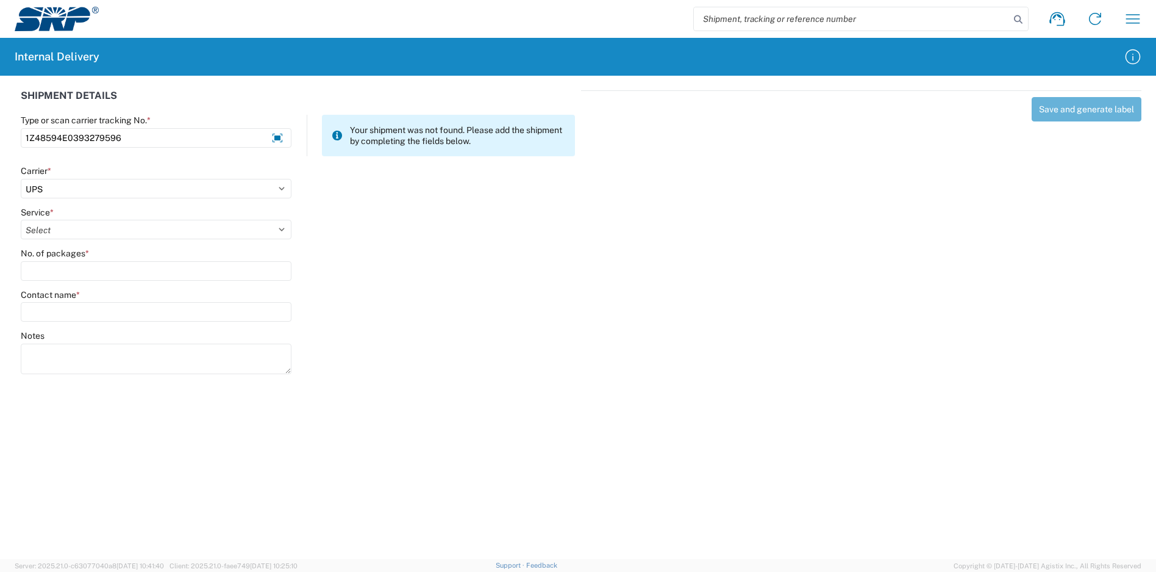
select select "43"
click at [21, 220] on select "Select 2nd Day Air 2nd Day Air A.M. 3 Day Select Basic BOUND PRINTED MATTER, UP…" at bounding box center [156, 230] width 271 height 20
click at [137, 274] on input "No. of packages *" at bounding box center [156, 271] width 271 height 20
type input "1"
click at [144, 308] on input "Contact name *" at bounding box center [156, 312] width 271 height 20
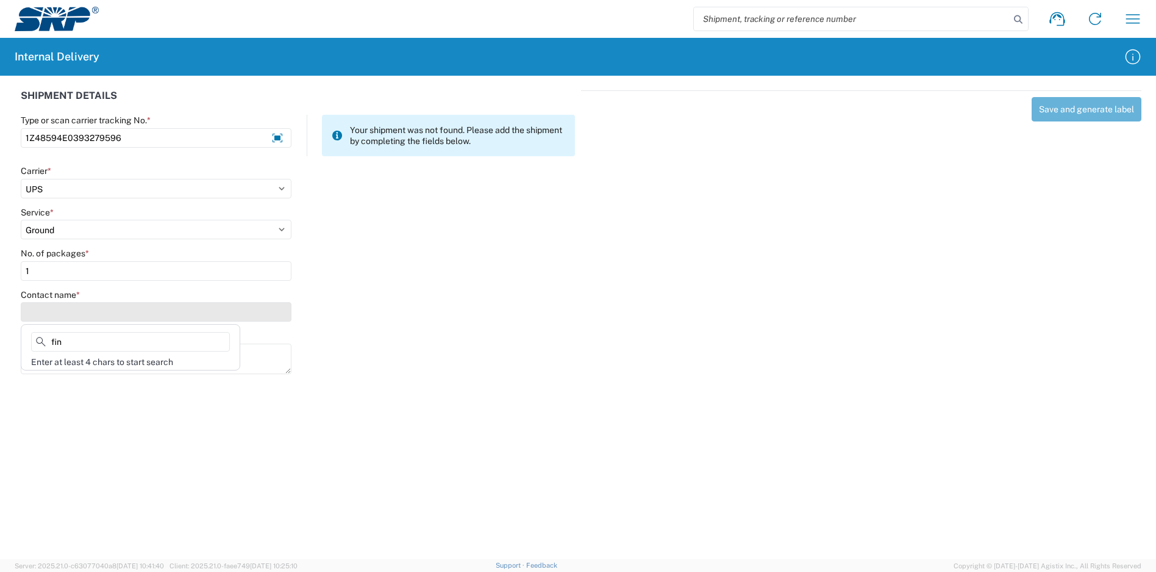
type input "finn"
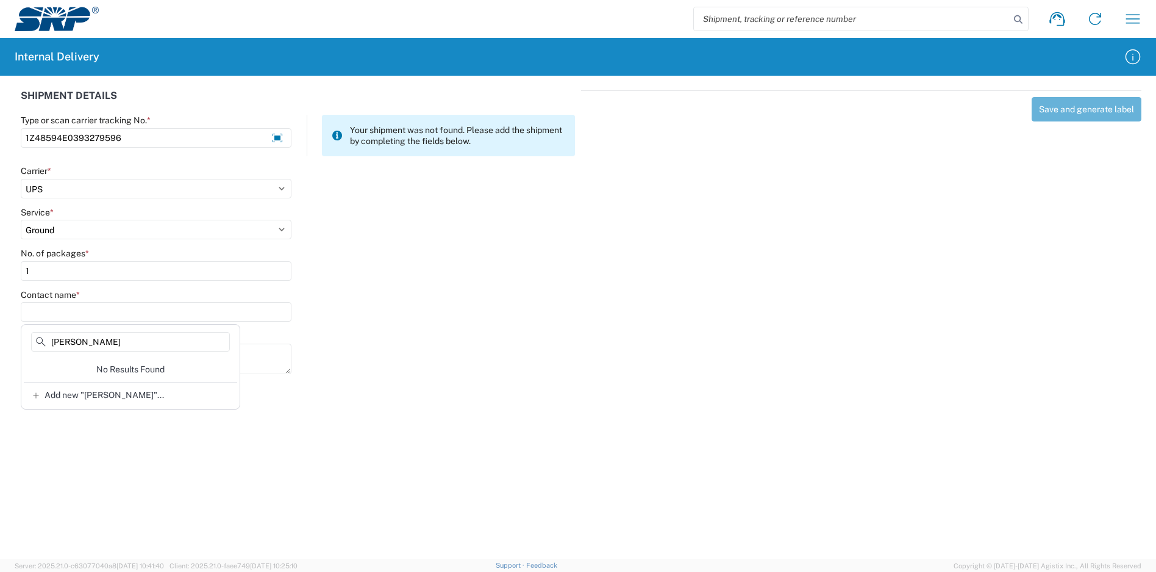
drag, startPoint x: 122, startPoint y: 346, endPoint x: 2, endPoint y: 342, distance: 120.2
click at [2, 342] on agx-block-ui "Shipment request Shipment tracking Internal delivery Transit update My profile …" at bounding box center [578, 286] width 1156 height 572
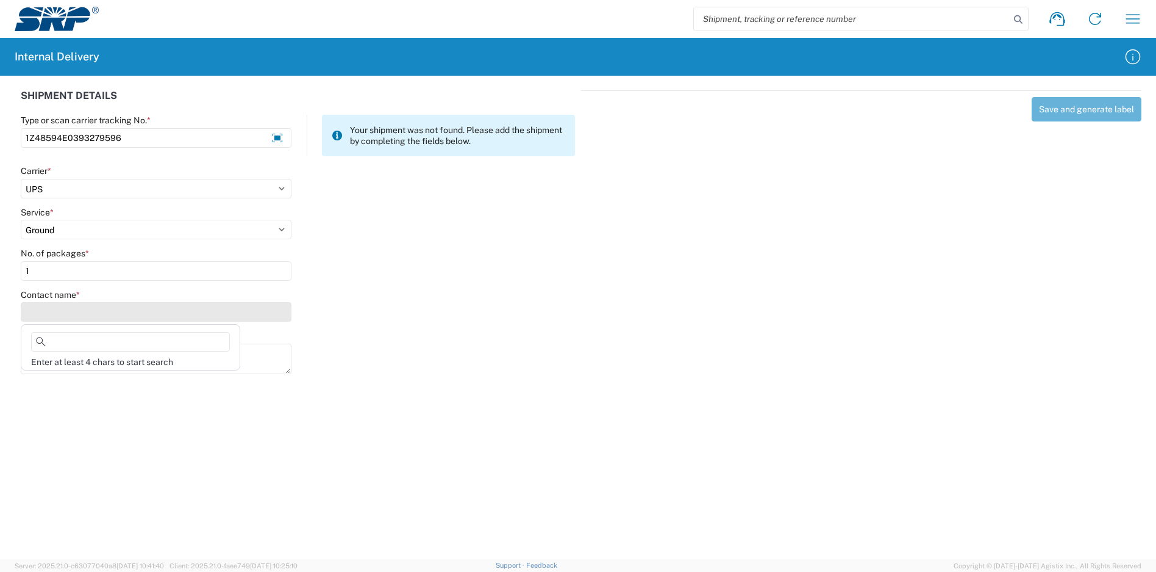
click at [43, 310] on input "Contact name *" at bounding box center [156, 312] width 271 height 20
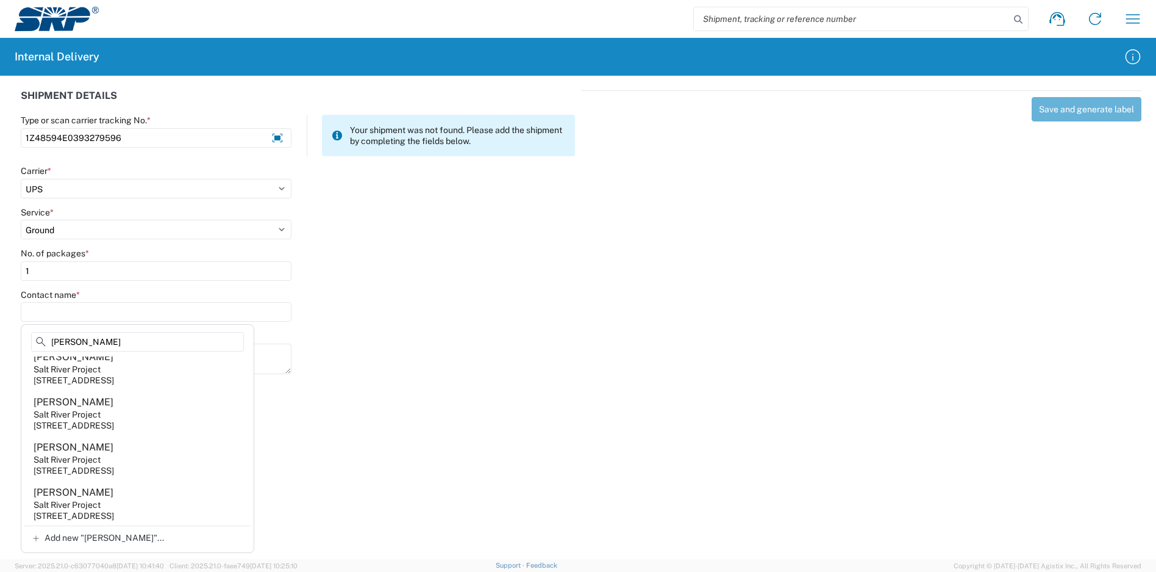
scroll to position [611, 0]
type input "sarah"
click at [581, 173] on div "Carrier * Select Amazon Logistics ATI Trucking BC Dimerco Logistics Empire Sout…" at bounding box center [298, 185] width 567 height 41
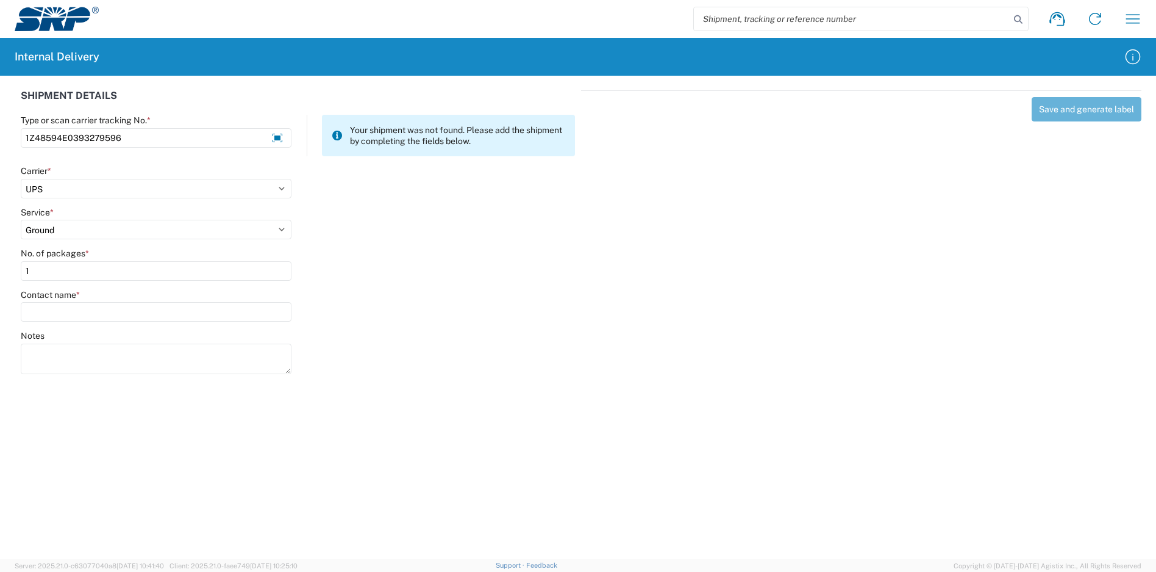
drag, startPoint x: 133, startPoint y: 136, endPoint x: -7, endPoint y: 140, distance: 140.4
click at [0, 140] on html "Shipment request Shipment tracking Internal delivery Transit update My profile …" at bounding box center [578, 286] width 1156 height 572
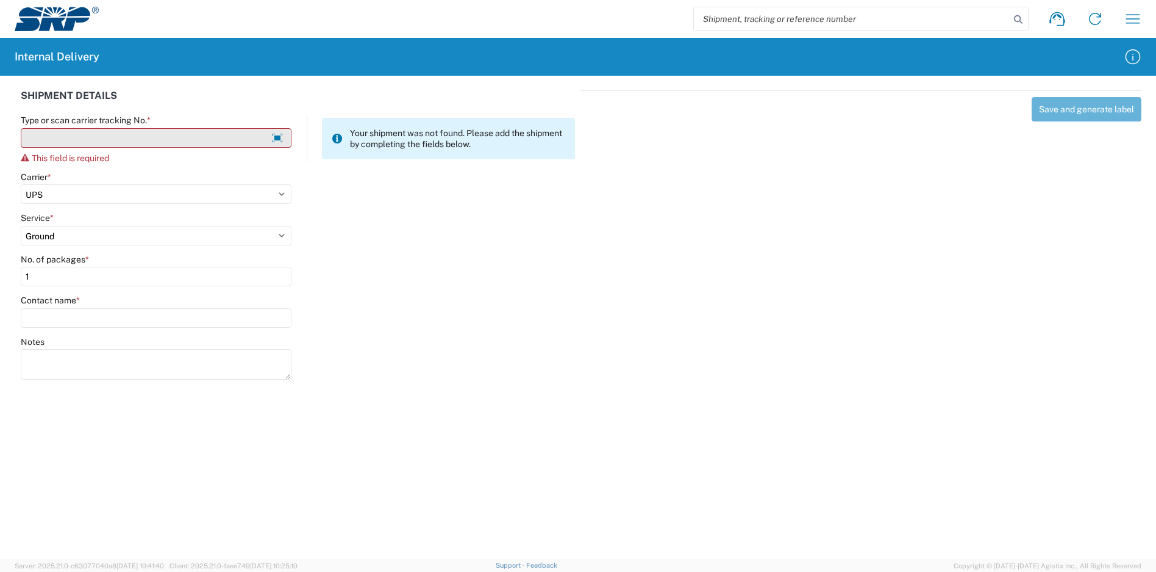
click at [171, 140] on input "Type or scan carrier tracking No. *" at bounding box center [156, 138] width 271 height 20
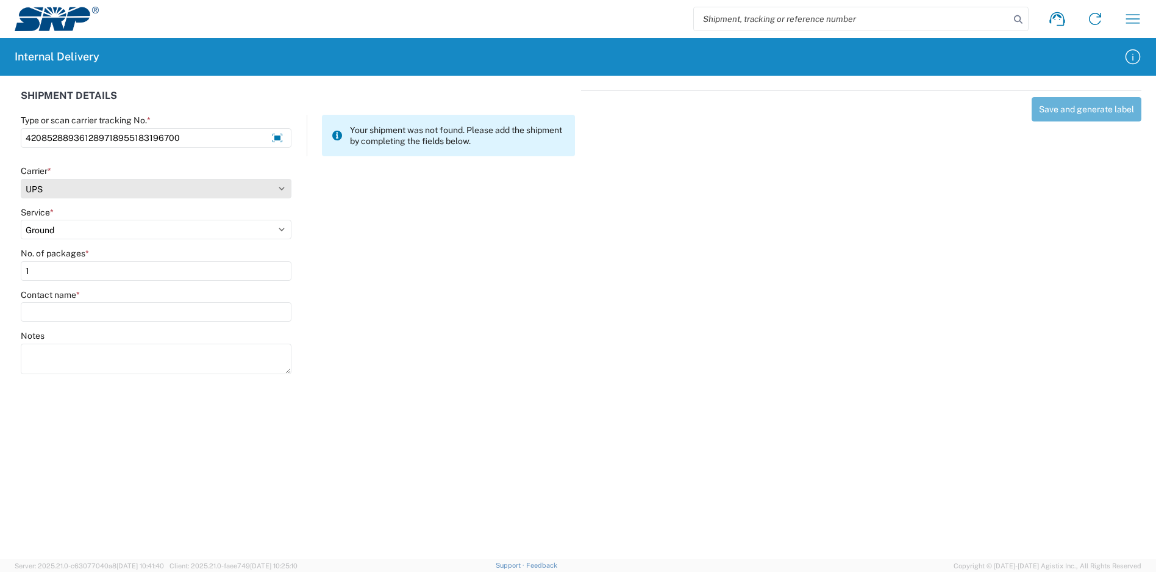
type input "420852889361289718955183196700"
click at [160, 193] on select "Select Amazon Logistics ATI Trucking BC Dimerco Logistics Empire Southwest FedE…" at bounding box center [156, 189] width 271 height 20
select select "8933"
click at [21, 179] on select "Select Amazon Logistics ATI Trucking BC Dimerco Logistics Empire Southwest FedE…" at bounding box center [156, 189] width 271 height 20
select select "24525"
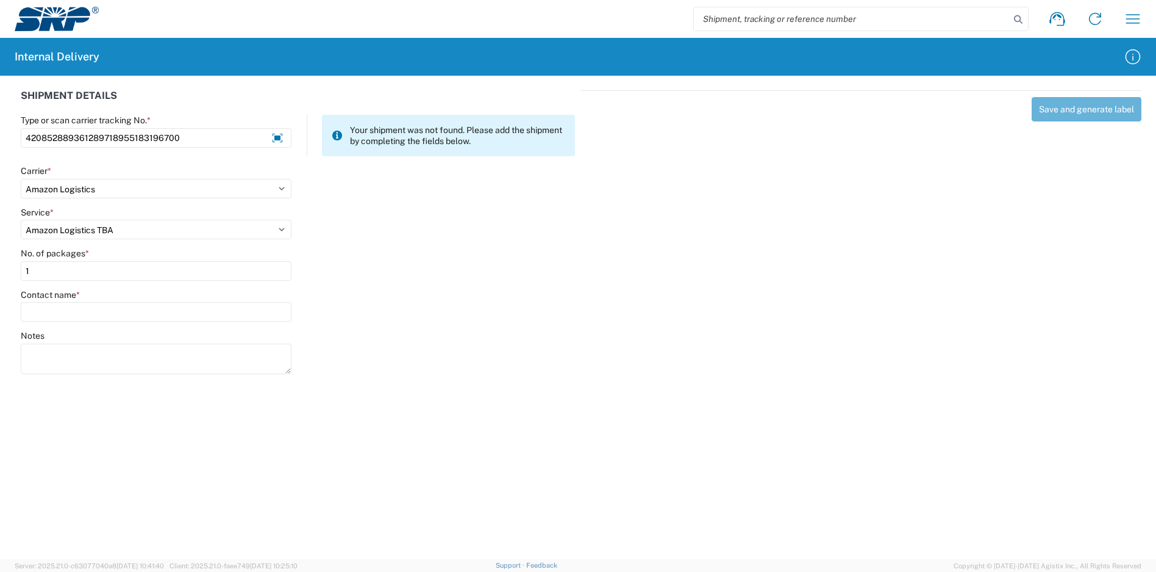
click at [21, 220] on select "Select Amazon Logistics TBA Rail TL Standard 3 - 5 Day" at bounding box center [156, 230] width 271 height 20
click at [134, 262] on input "1" at bounding box center [156, 271] width 271 height 20
click at [127, 317] on input "Contact name *" at bounding box center [156, 312] width 271 height 20
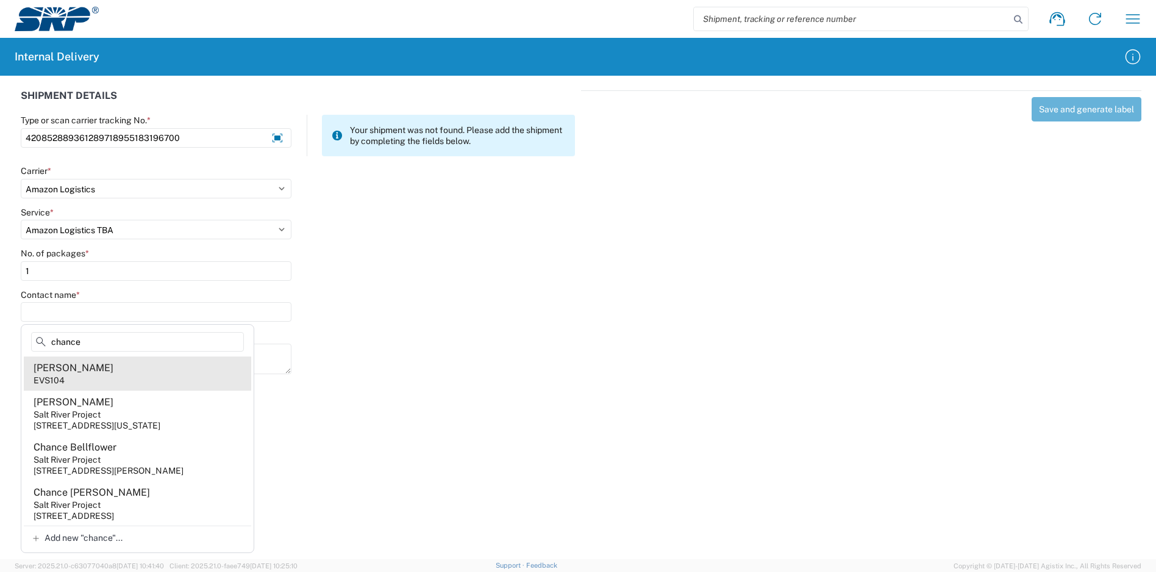
type input "chance"
click at [132, 366] on agx-address-suggestion-item "Thomas Chance EVS104" at bounding box center [138, 373] width 228 height 34
type input "Thomas Chance"
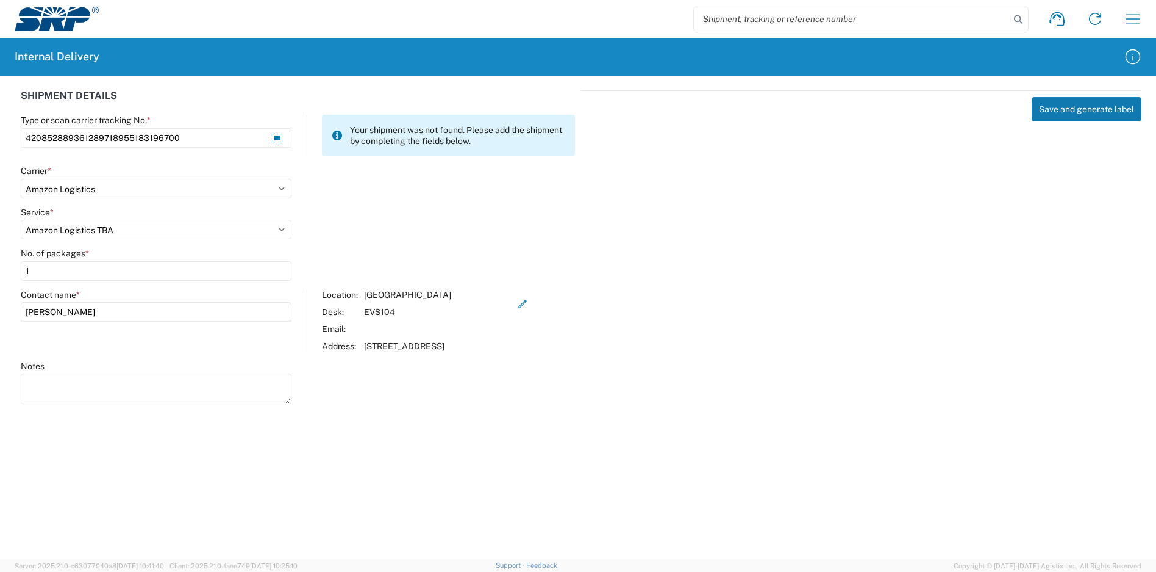
click at [1081, 107] on button "Save and generate label" at bounding box center [1087, 109] width 110 height 24
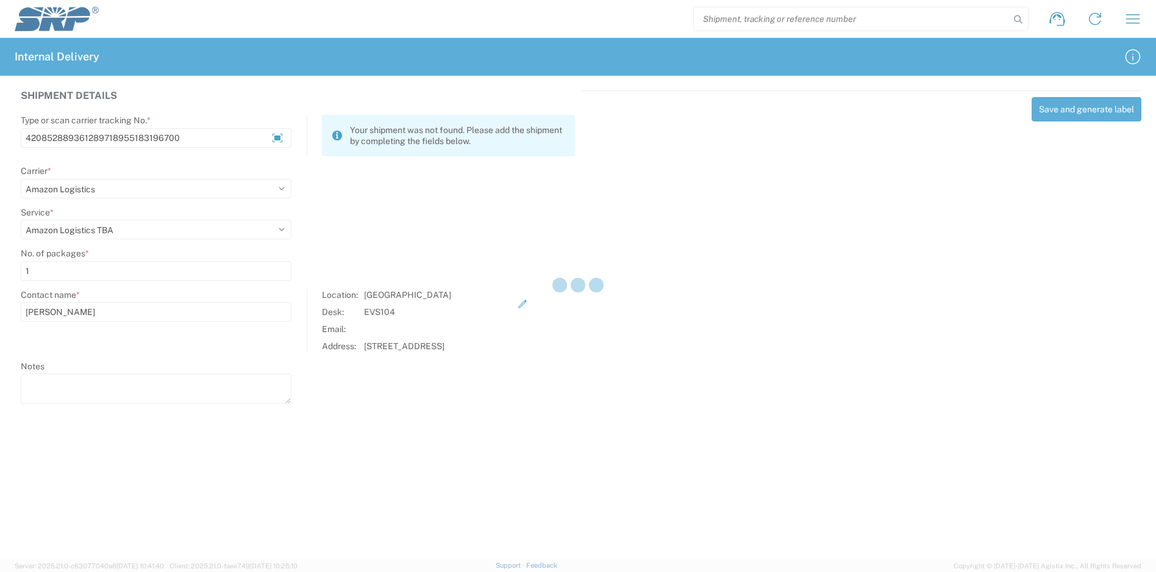
select select
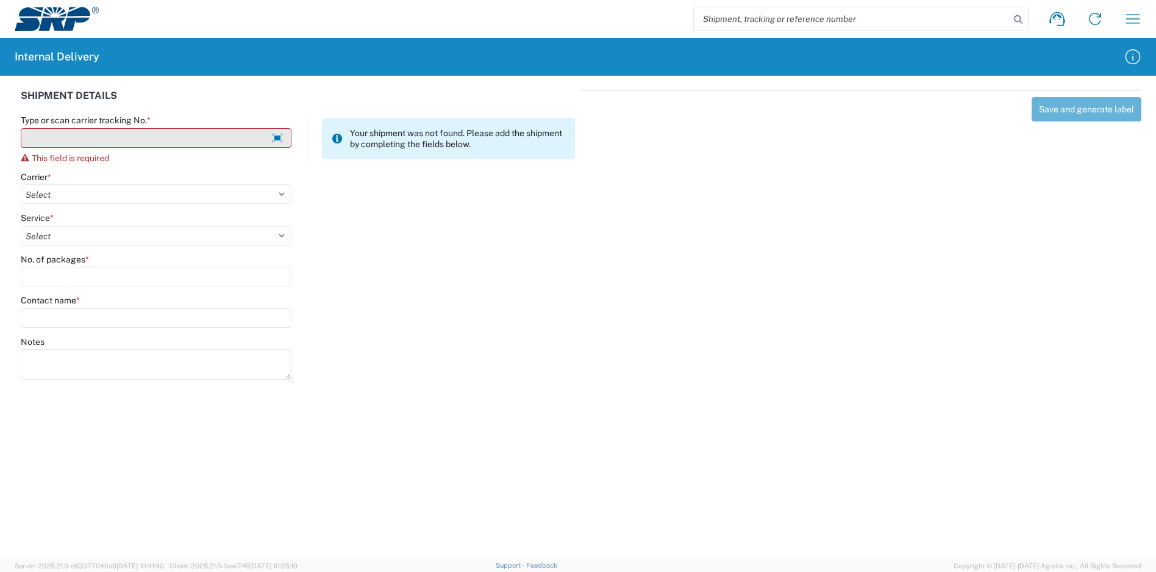
click at [184, 146] on input "Type or scan carrier tracking No. *" at bounding box center [156, 138] width 271 height 20
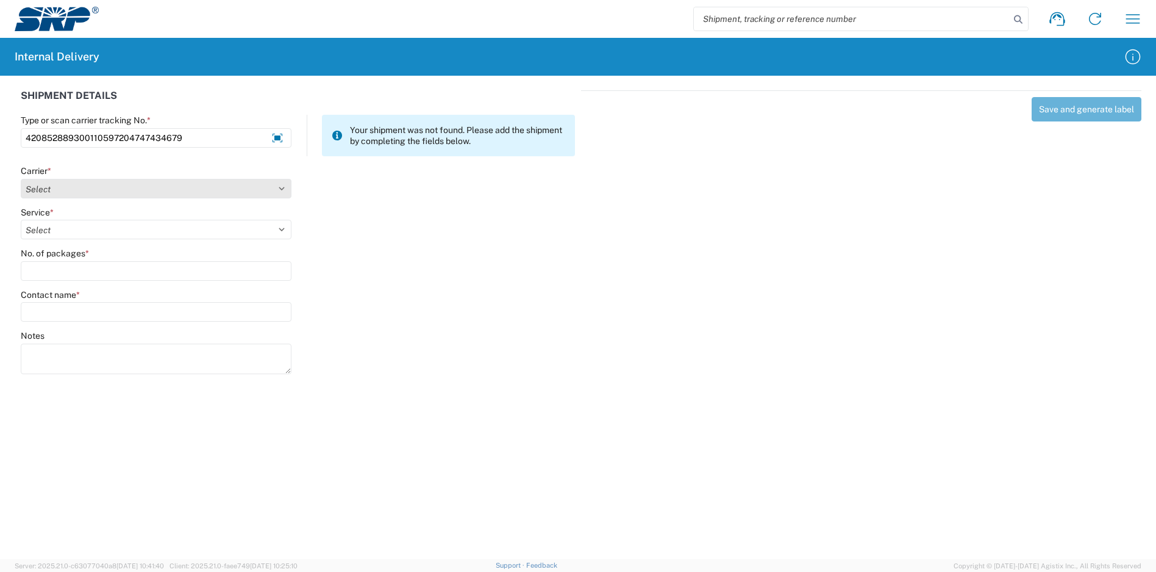
type input "420852889300110597204747434679"
click at [165, 180] on select "Select Amazon Logistics ATI Trucking BC Dimerco Logistics Empire Southwest FedE…" at bounding box center [156, 189] width 271 height 20
select select "137"
click at [21, 179] on select "Select Amazon Logistics ATI Trucking BC Dimerco Logistics Empire Southwest FedE…" at bounding box center [156, 189] width 271 height 20
click at [100, 232] on select "Select 3 - 5 Day Bound Printed Matter Express Mail Flat-Rate Envelope Express M…" at bounding box center [156, 230] width 271 height 20
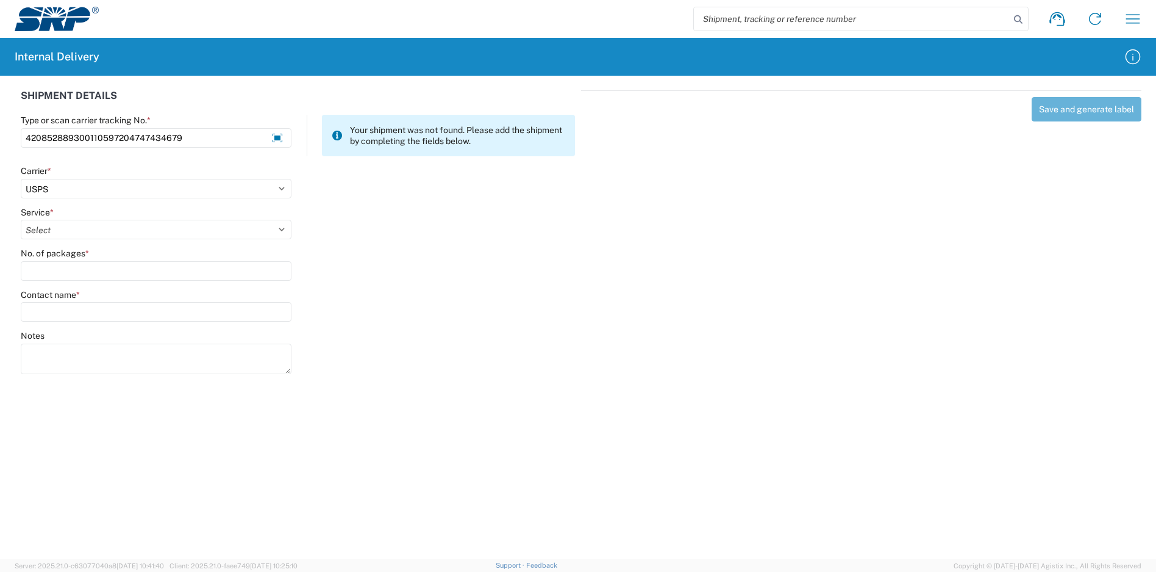
select select "17817"
click at [21, 220] on select "Select 3 - 5 Day Bound Printed Matter Express Mail Flat-Rate Envelope Express M…" at bounding box center [156, 230] width 271 height 20
click at [103, 276] on input "No. of packages *" at bounding box center [156, 271] width 271 height 20
type input "1"
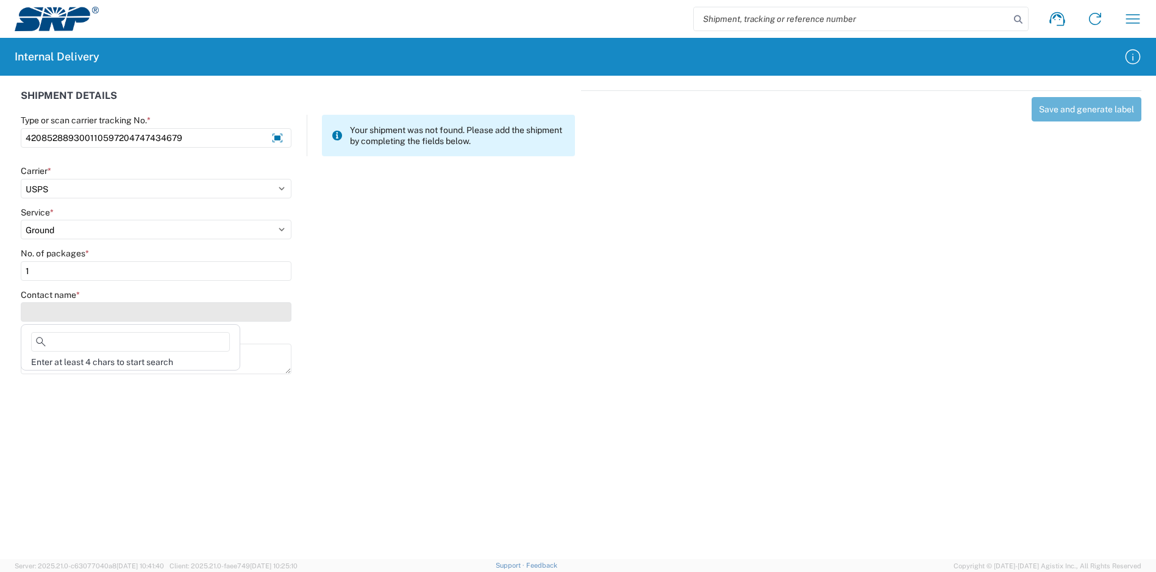
click at [113, 304] on input "Contact name *" at bounding box center [156, 312] width 271 height 20
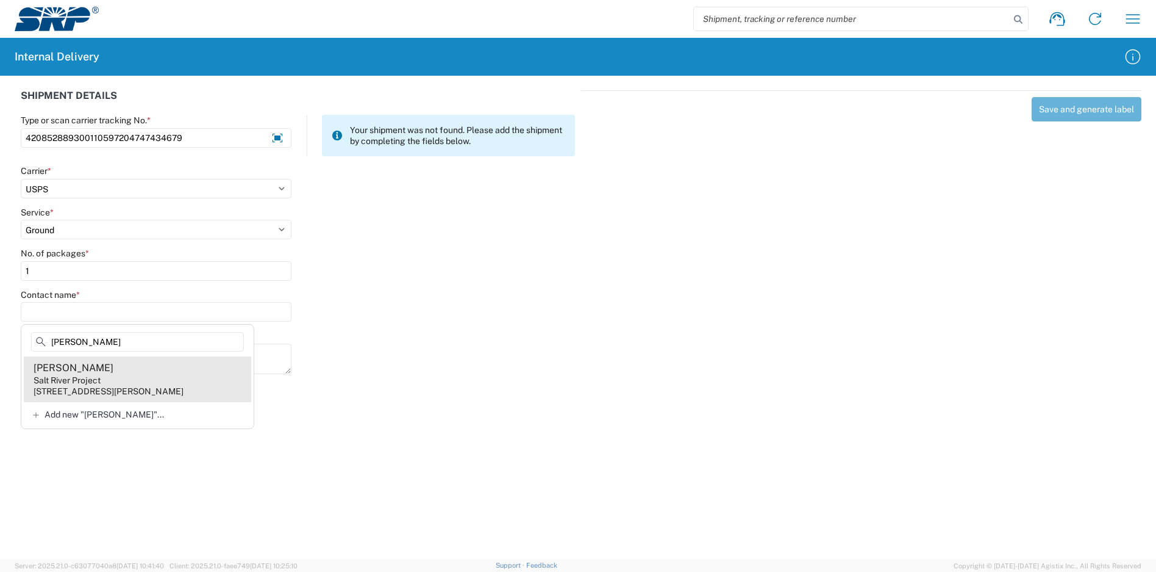
click at [146, 378] on agx-address-suggestion-item "Michael Carbary Salt River Project 6504 E Thomas Rd, POB015, Scottsdale, AZ, 85…" at bounding box center [138, 378] width 228 height 45
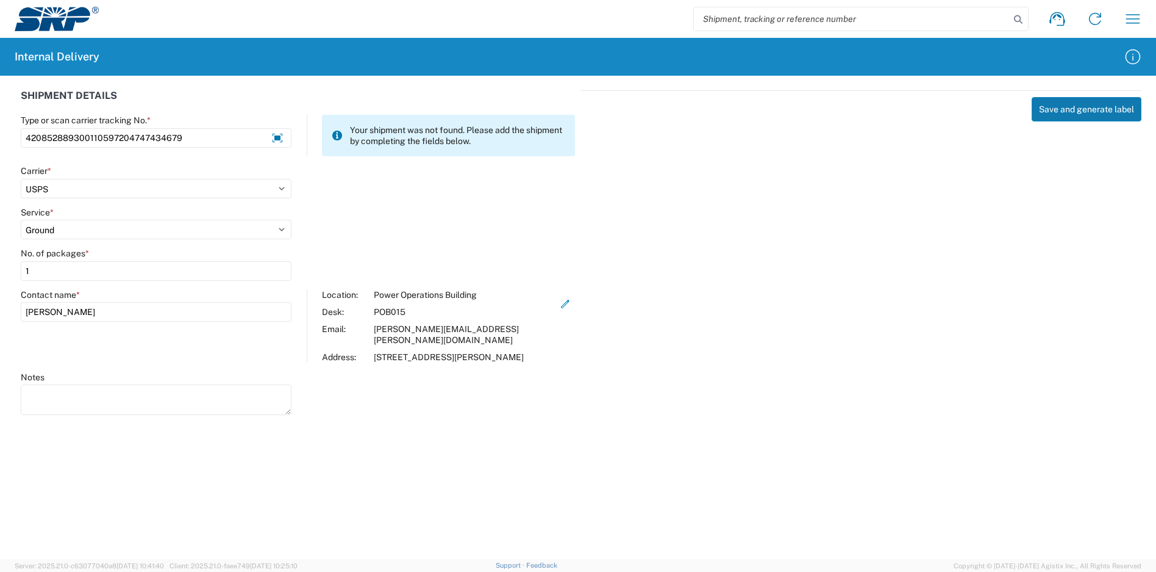
click at [1082, 113] on button "Save and generate label" at bounding box center [1087, 109] width 110 height 24
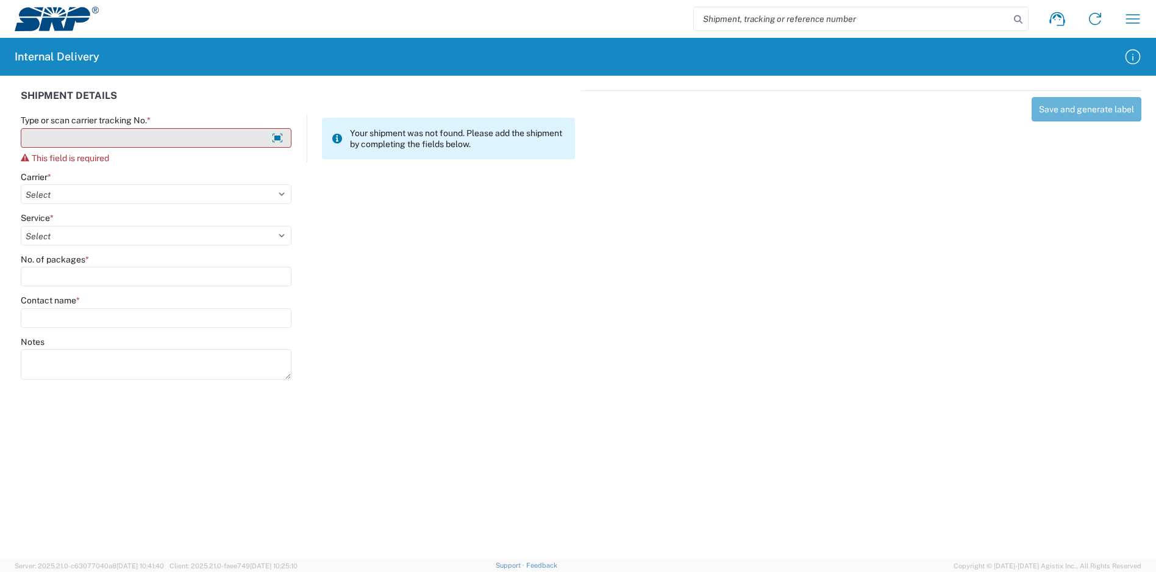
click at [190, 132] on input "Type or scan carrier tracking No. *" at bounding box center [156, 138] width 271 height 20
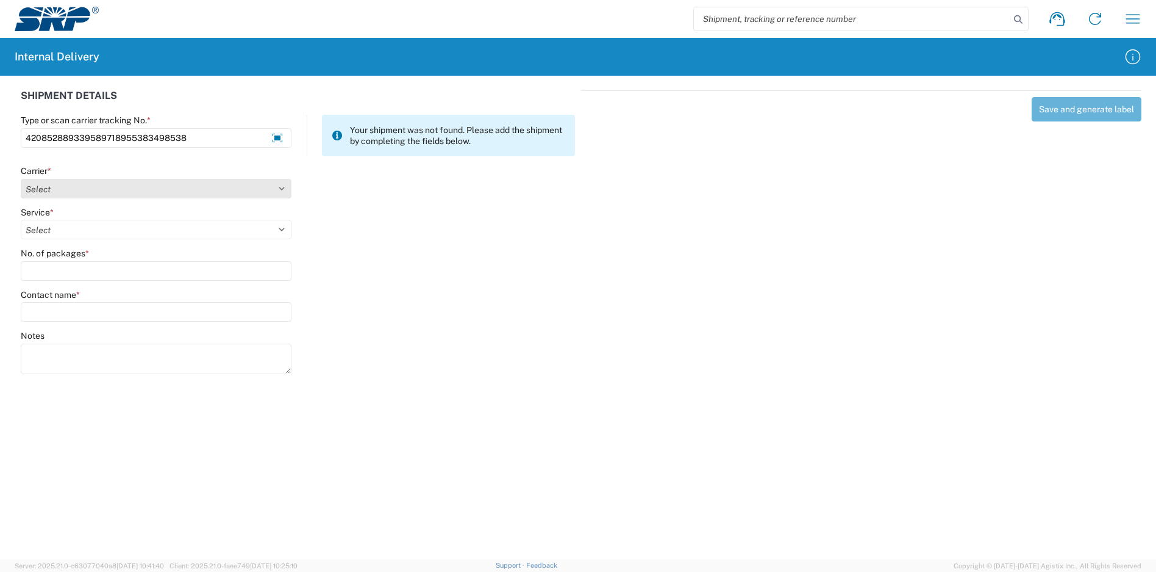
click at [60, 187] on select "Select Amazon Logistics ATI Trucking BC Dimerco Logistics Empire Southwest FedE…" at bounding box center [156, 189] width 271 height 20
click at [21, 179] on select "Select Amazon Logistics ATI Trucking BC Dimerco Logistics Empire Southwest FedE…" at bounding box center [156, 189] width 271 height 20
click at [82, 226] on select "Select 3 - 5 Day Bound Printed Matter Express Mail Flat-Rate Envelope Express M…" at bounding box center [156, 230] width 271 height 20
click at [21, 220] on select "Select 3 - 5 Day Bound Printed Matter Express Mail Flat-Rate Envelope Express M…" at bounding box center [156, 230] width 271 height 20
click at [77, 273] on input "No. of packages *" at bounding box center [156, 271] width 271 height 20
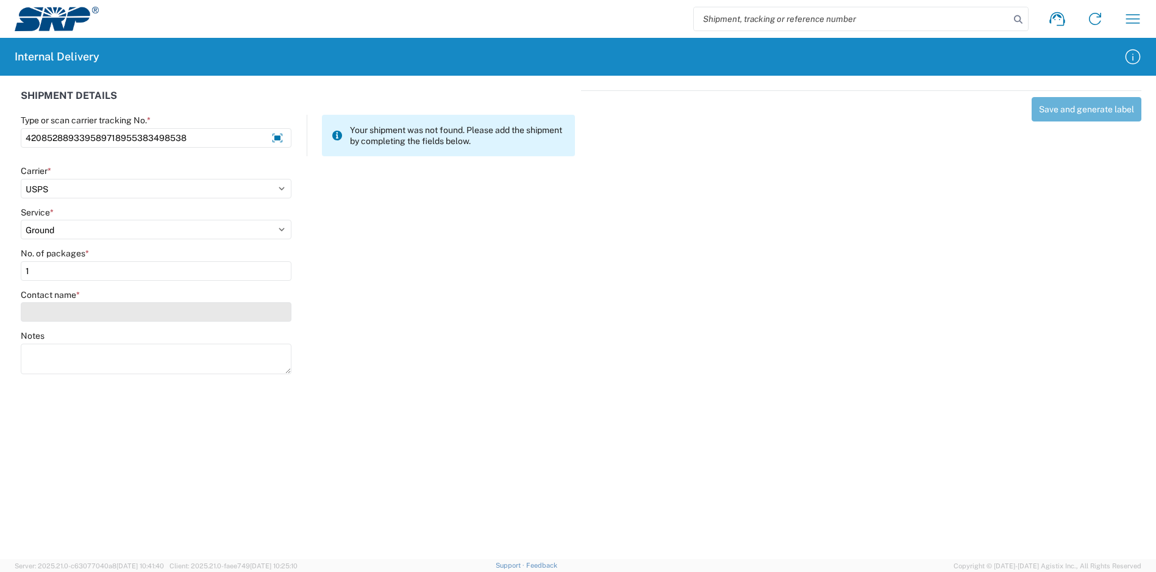
click at [86, 311] on input "Contact name *" at bounding box center [156, 312] width 271 height 20
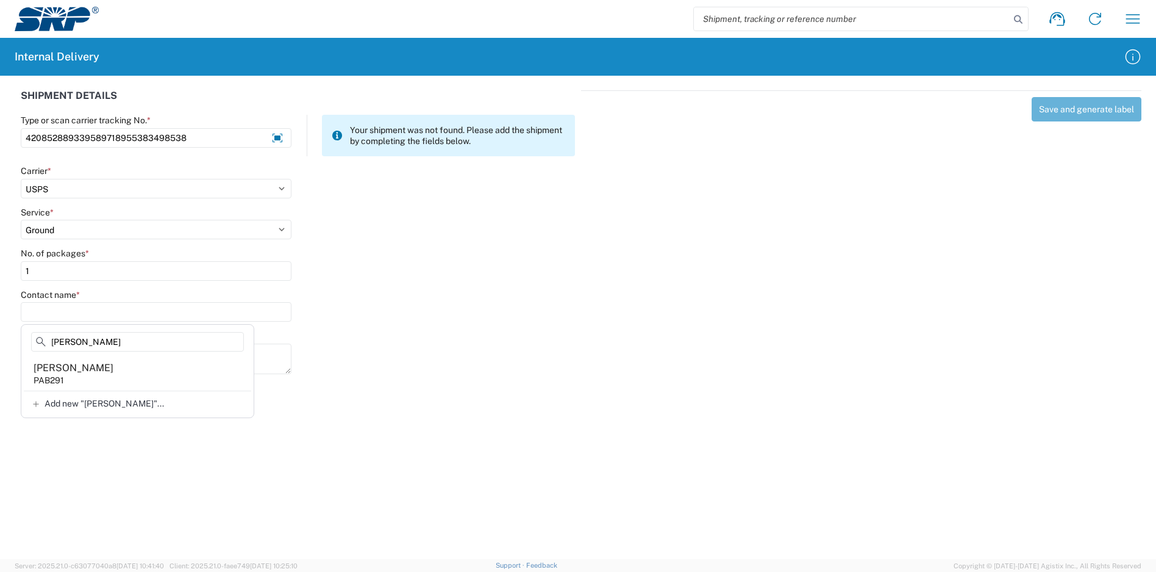
drag, startPoint x: 117, startPoint y: 373, endPoint x: 165, endPoint y: 370, distance: 47.7
click at [118, 374] on agx-address-suggestion-item "Megan Richwine PAB291" at bounding box center [138, 373] width 228 height 34
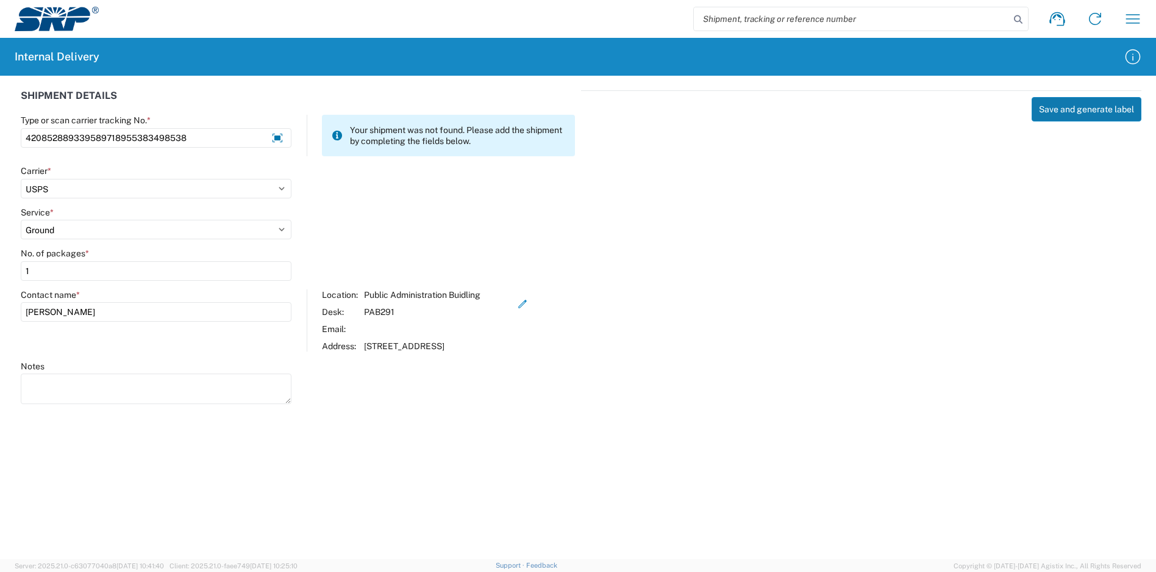
click at [1080, 106] on button "Save and generate label" at bounding box center [1087, 109] width 110 height 24
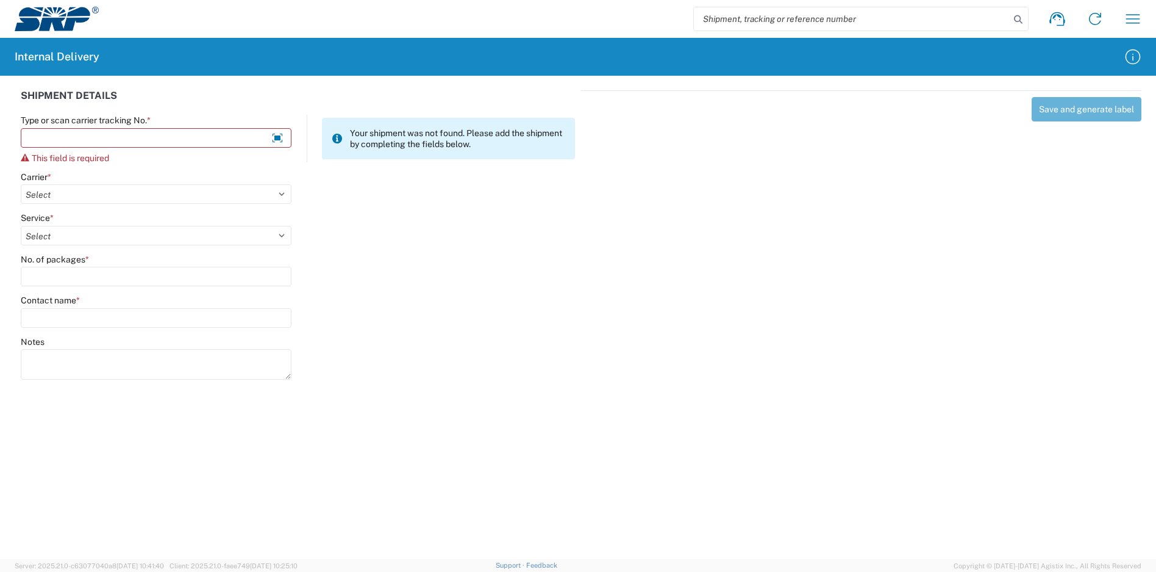
click at [179, 148] on div "Type or scan carrier tracking No. * This field is required" at bounding box center [156, 139] width 271 height 48
click at [179, 145] on input "Type or scan carrier tracking No. *" at bounding box center [156, 138] width 271 height 20
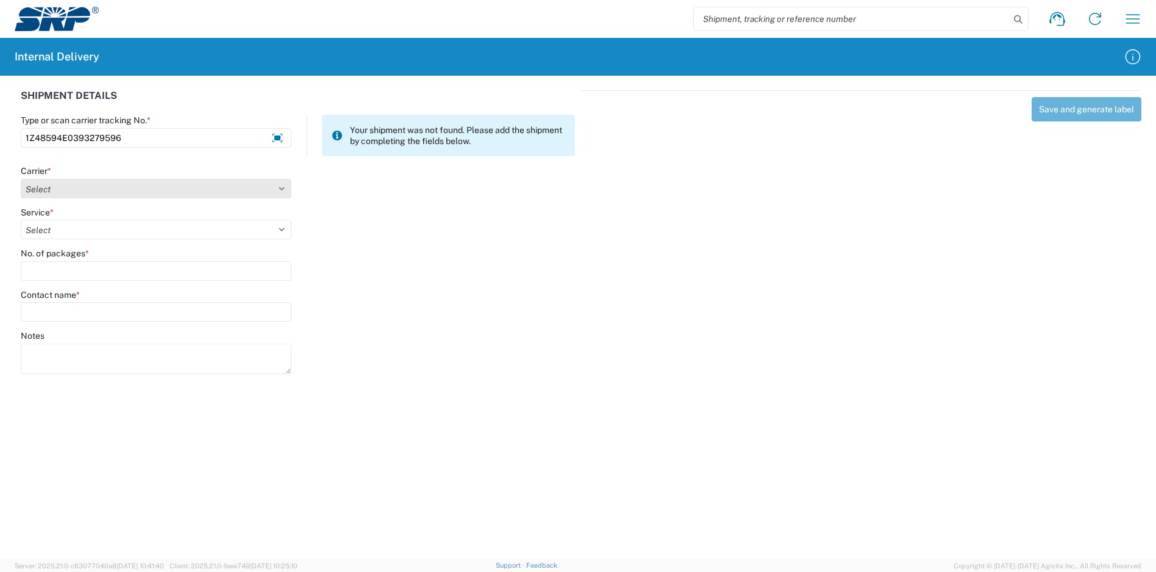
click at [183, 193] on select "Select Amazon Logistics ATI Trucking BC Dimerco Logistics Empire Southwest FedE…" at bounding box center [156, 189] width 271 height 20
click at [21, 179] on select "Select Amazon Logistics ATI Trucking BC Dimerco Logistics Empire Southwest FedE…" at bounding box center [156, 189] width 271 height 20
click at [101, 232] on select "Select" at bounding box center [156, 230] width 271 height 20
click at [21, 220] on select "Select 3 - 5 Day Bound Printed Matter Express Mail Flat-Rate Envelope Express M…" at bounding box center [156, 230] width 271 height 20
click at [96, 273] on input "No. of packages *" at bounding box center [156, 271] width 271 height 20
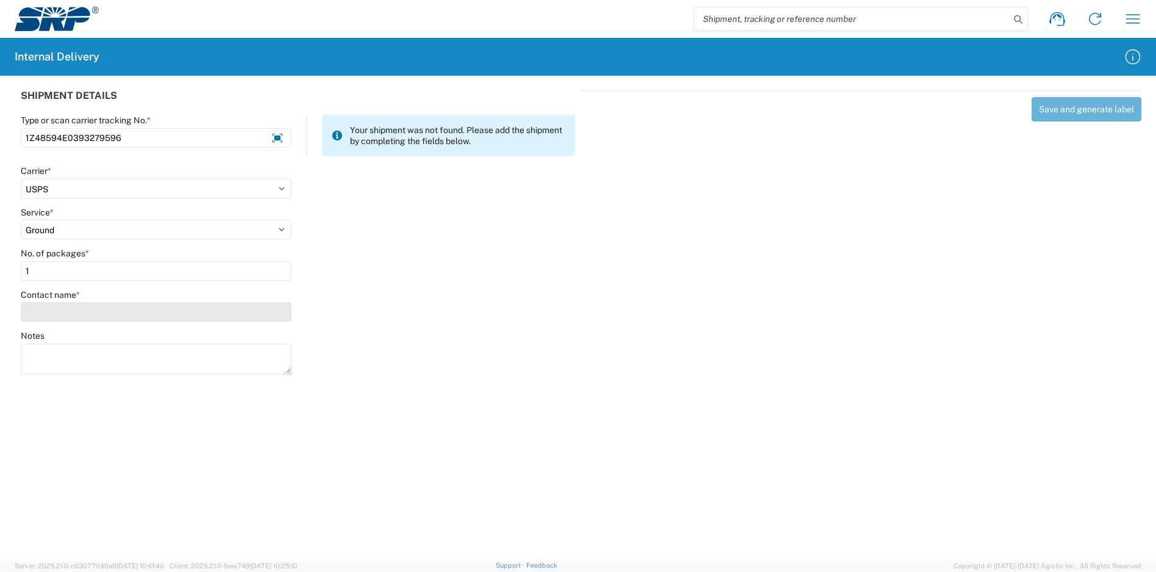
click at [115, 320] on input "Contact name *" at bounding box center [156, 312] width 271 height 20
drag, startPoint x: 92, startPoint y: 345, endPoint x: 18, endPoint y: 333, distance: 75.3
click at [21, 336] on div "pab504 No Results Found Add new "pab504"..." at bounding box center [131, 366] width 220 height 85
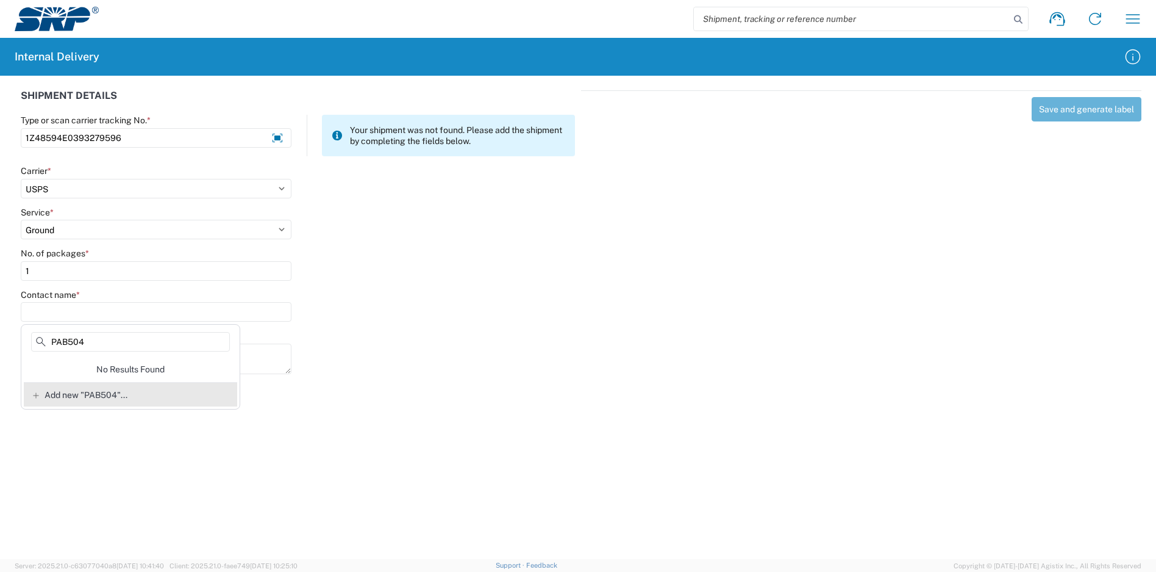
click at [93, 395] on span "Add new "PAB504"..." at bounding box center [86, 394] width 83 height 11
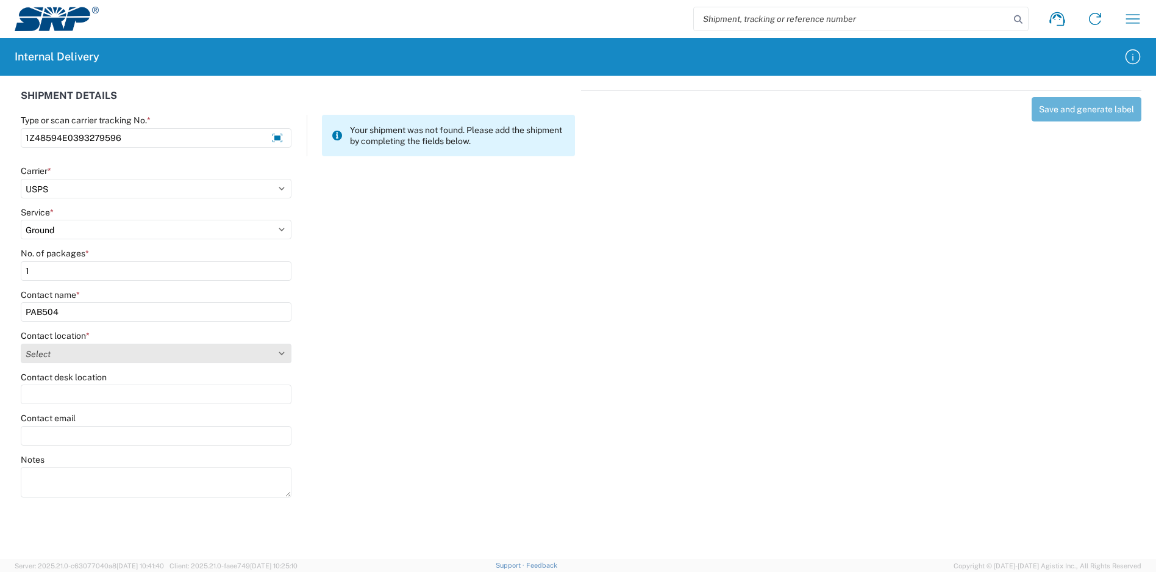
click at [112, 350] on select "Select 16th Street Facility 27th St Facility Agua Fria Generating Station Cooli…" at bounding box center [156, 353] width 271 height 20
click at [21, 343] on select "Select 16th Street Facility 27th St Facility Agua Fria Generating Station Cooli…" at bounding box center [156, 353] width 271 height 20
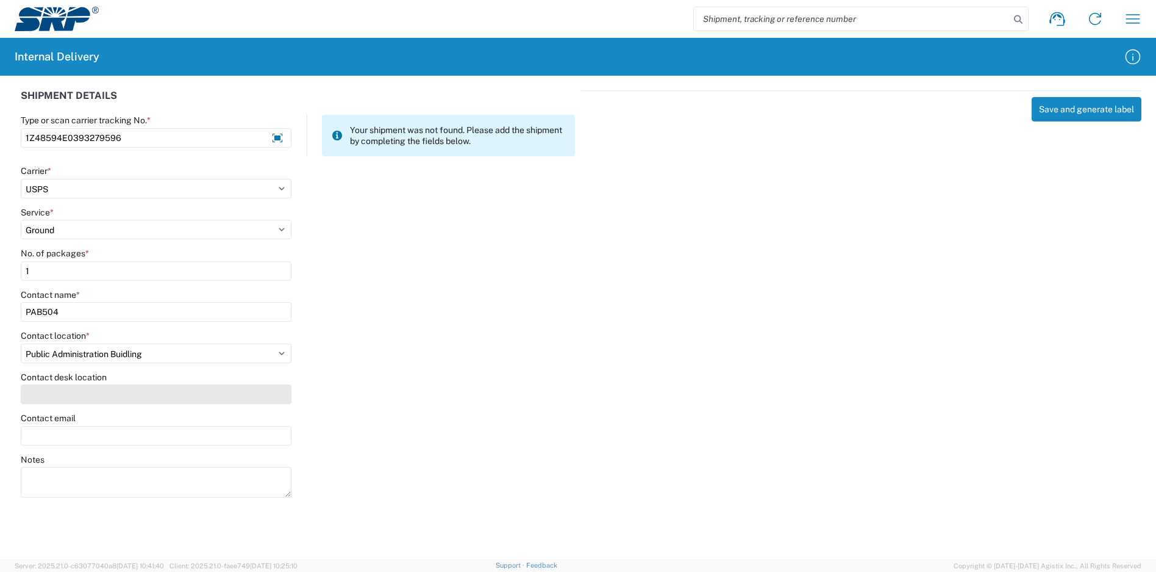
click at [96, 395] on input "Contact desk location" at bounding box center [156, 394] width 271 height 20
click at [93, 396] on input "Contact desk location" at bounding box center [156, 394] width 271 height 20
click at [1073, 116] on button "Save and generate label" at bounding box center [1087, 109] width 110 height 24
